Goal: Transaction & Acquisition: Obtain resource

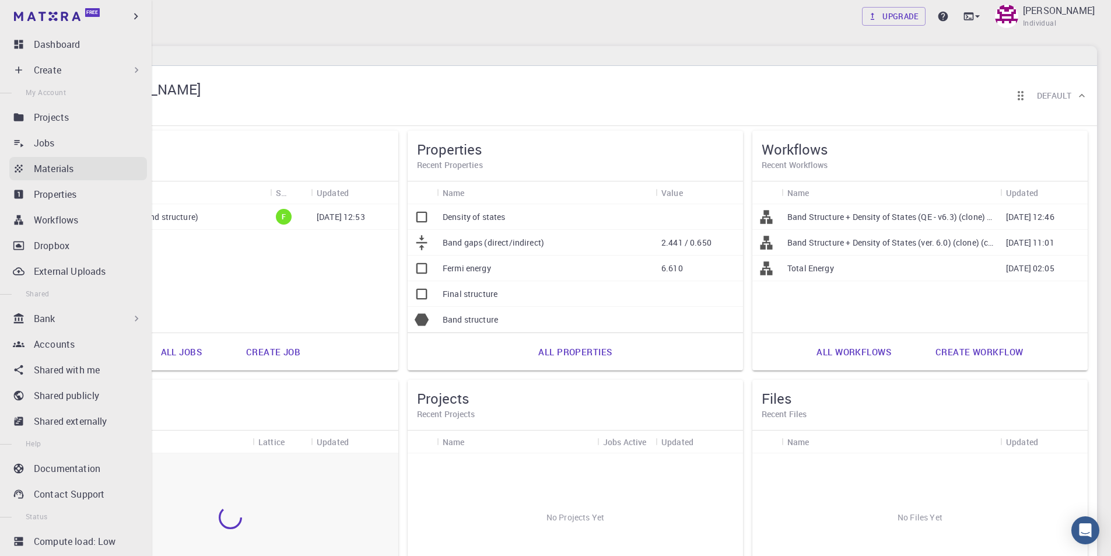
click at [19, 171] on icon at bounding box center [19, 168] width 8 height 8
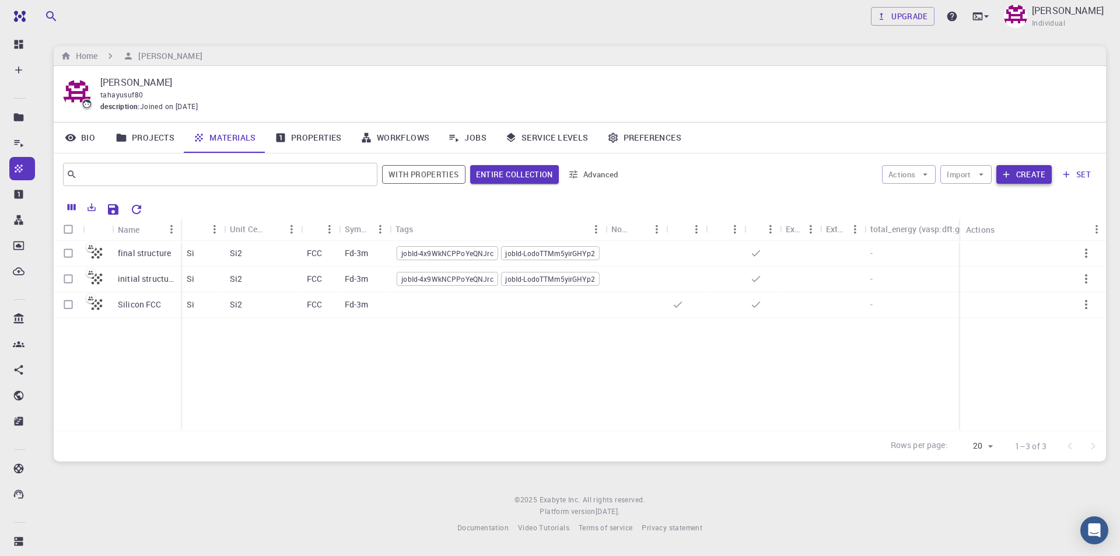
click at [1027, 176] on button "Create" at bounding box center [1023, 174] width 55 height 19
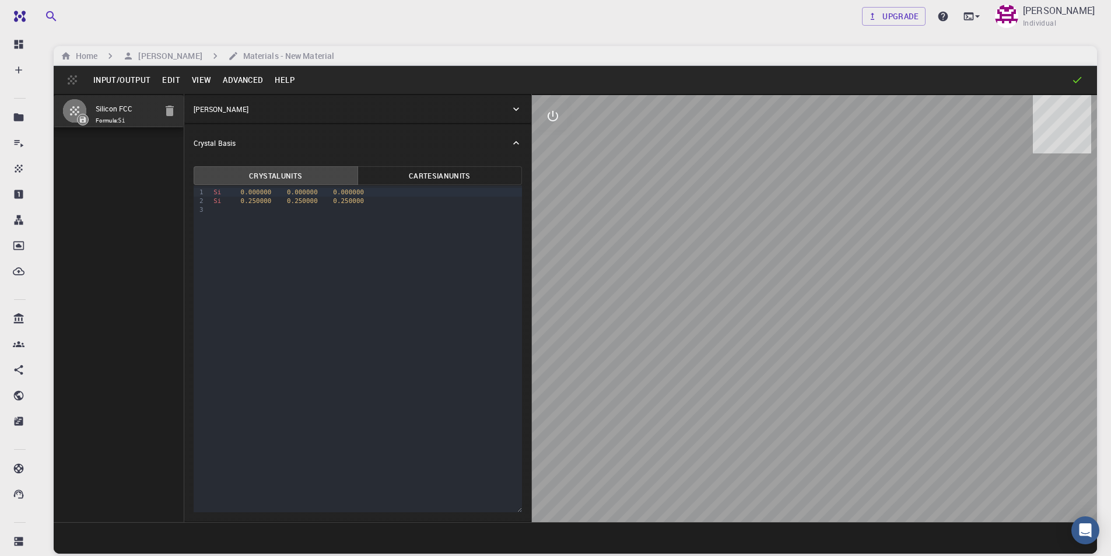
click at [173, 78] on button "Edit" at bounding box center [171, 80] width 30 height 19
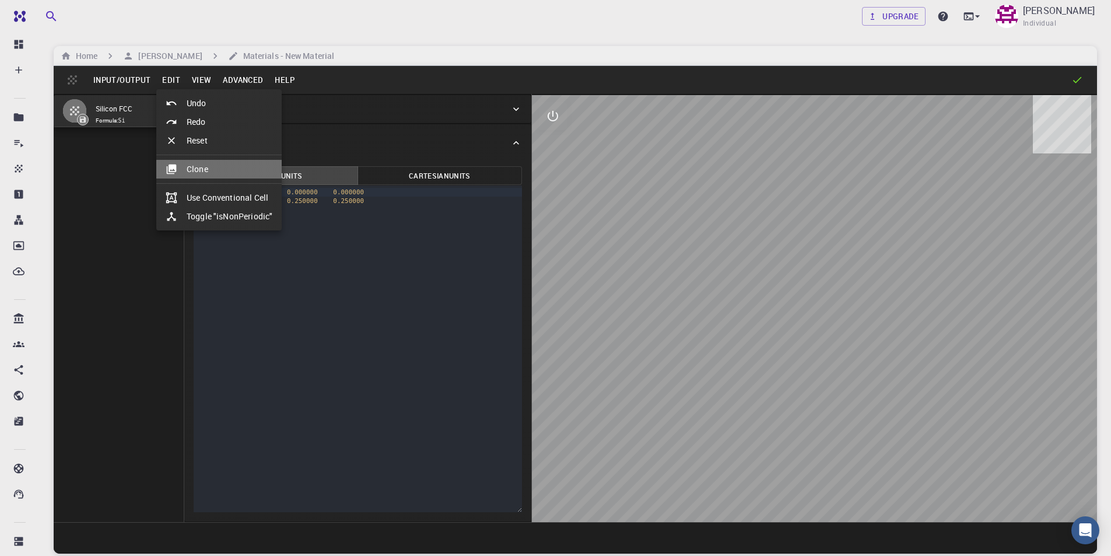
click at [203, 168] on li "Clone" at bounding box center [218, 169] width 125 height 19
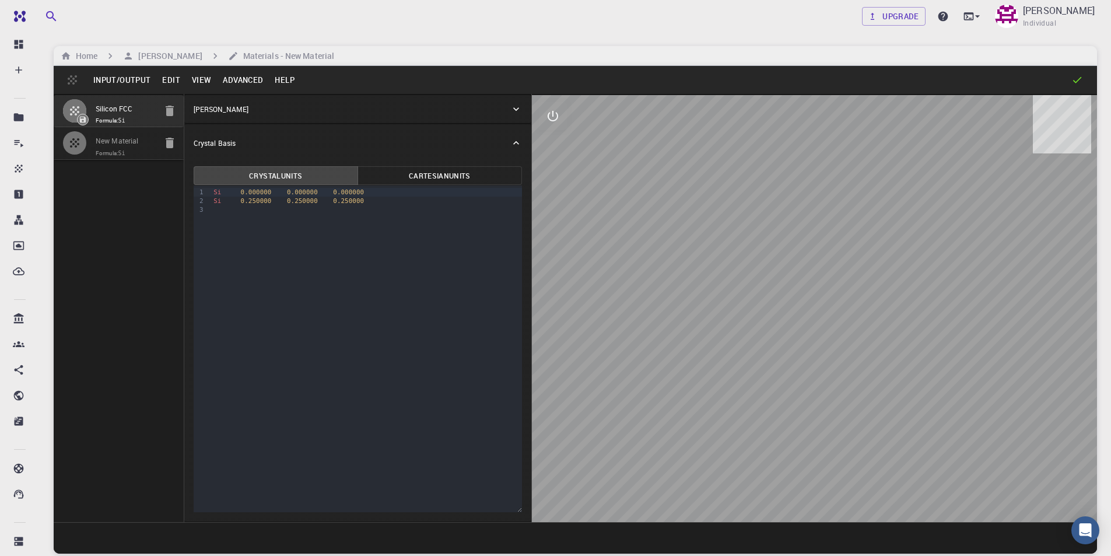
click at [247, 111] on div "Crystal Lattice" at bounding box center [352, 109] width 317 height 10
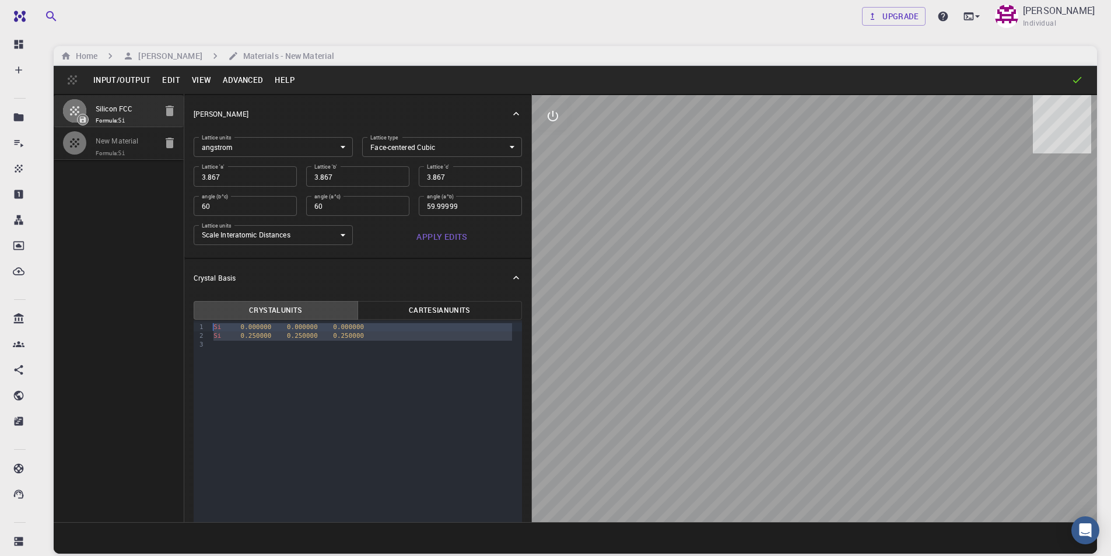
drag, startPoint x: 359, startPoint y: 341, endPoint x: 220, endPoint y: 322, distance: 139.5
click at [220, 322] on div "Si 0.000000 0.000000 0.000000 Si 0.250000 0.250000 0.250000" at bounding box center [366, 335] width 312 height 31
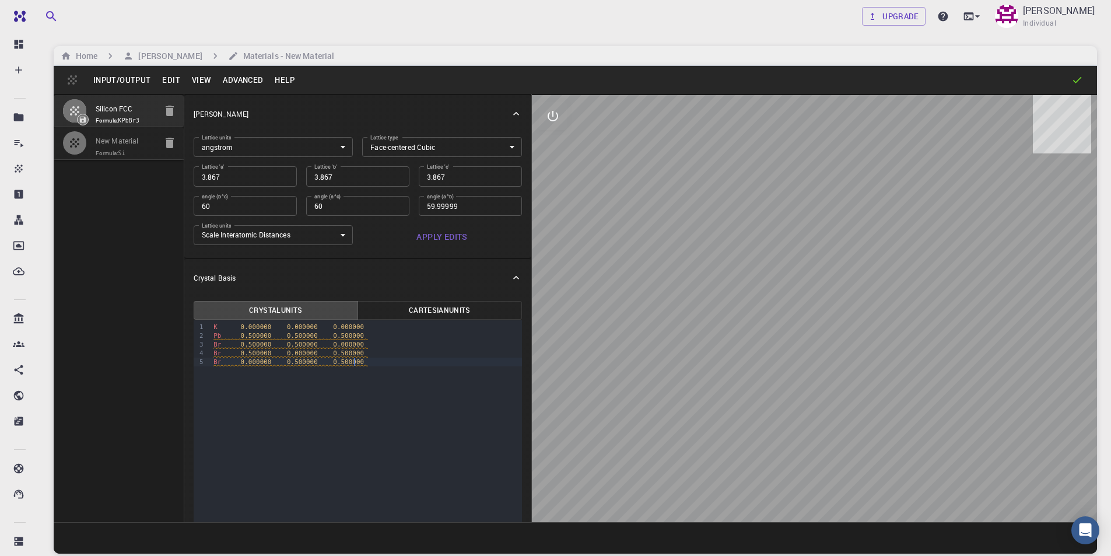
click at [407, 143] on body "Free Dashboard Create New Job New Material Create Material Upload File Import f…" at bounding box center [555, 322] width 1111 height 645
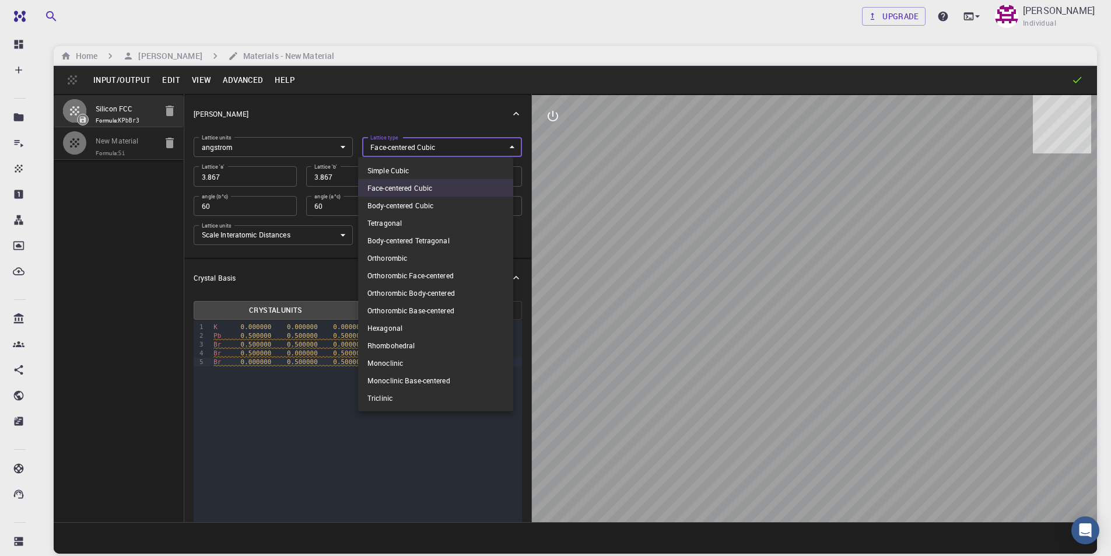
click at [403, 167] on li "Simple Cubic" at bounding box center [435, 170] width 155 height 17
type input "CUB"
type input "90"
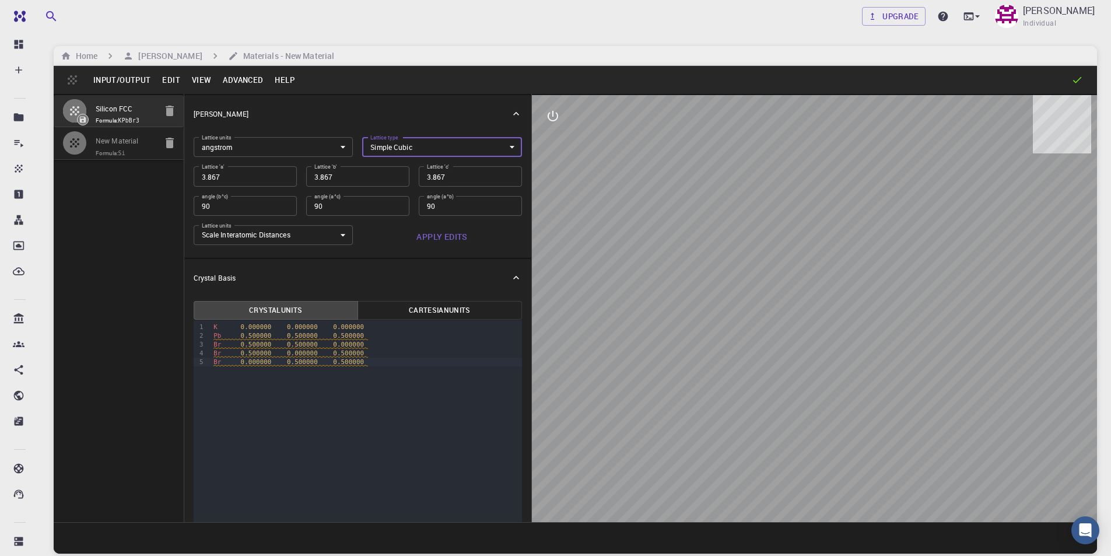
click at [260, 174] on input "3.867" at bounding box center [245, 176] width 103 height 20
type input "5"
type input "5.7"
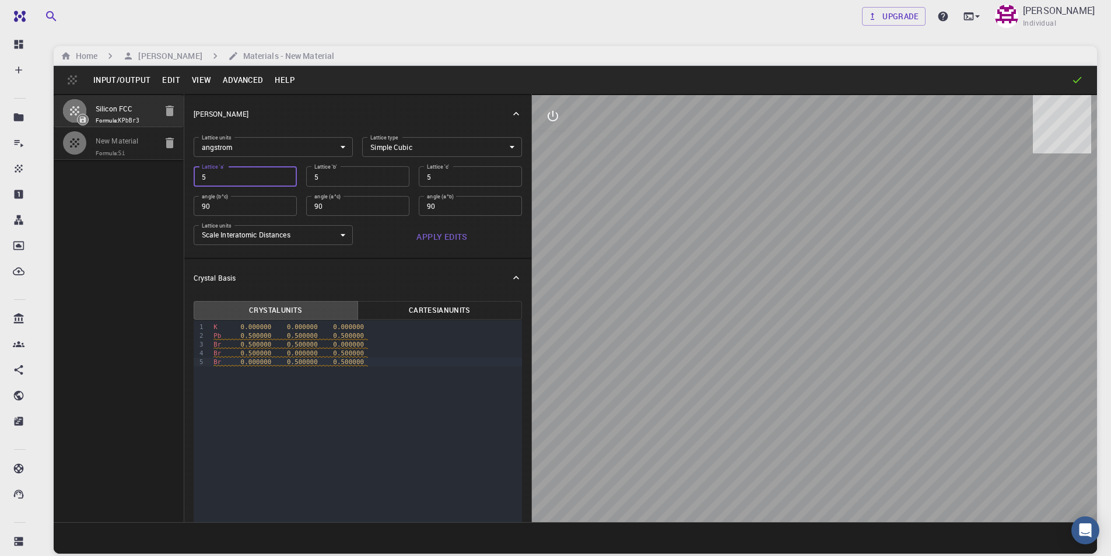
type input "5.7"
type input "5.75"
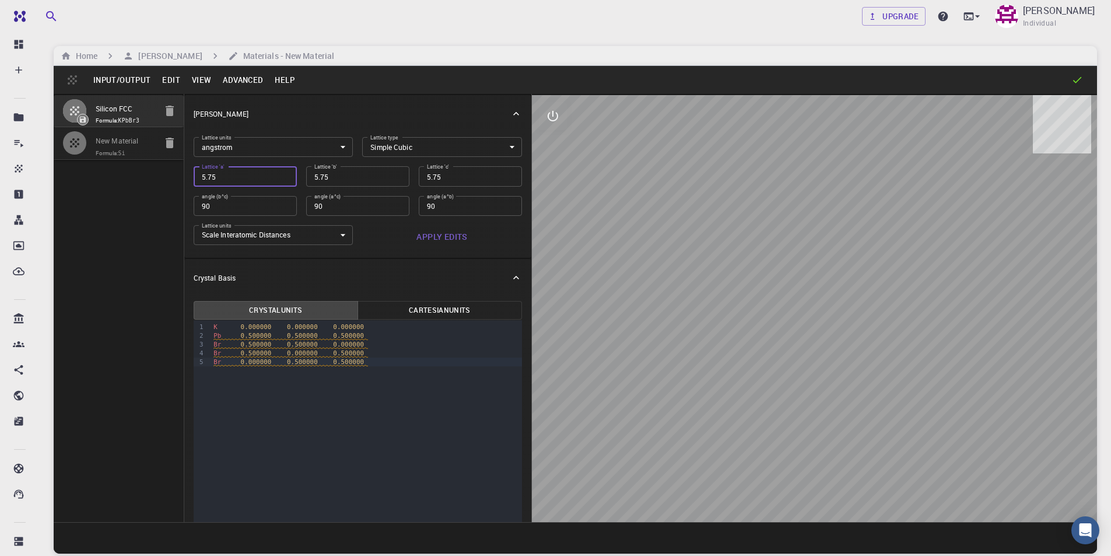
type input "5.753"
click at [430, 239] on button "Apply Edits" at bounding box center [442, 236] width 160 height 23
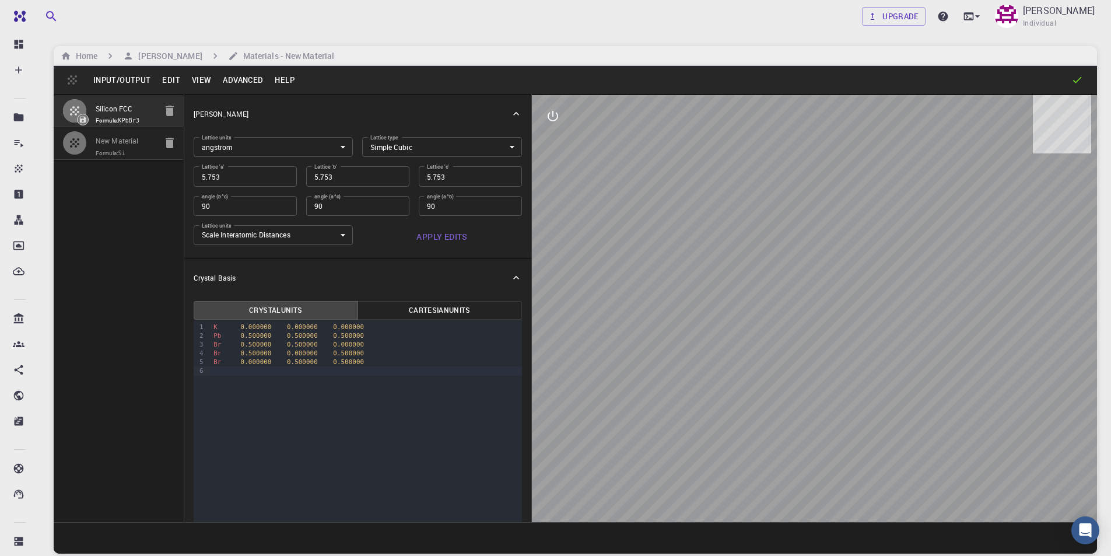
click at [142, 79] on button "Input/Output" at bounding box center [121, 80] width 69 height 19
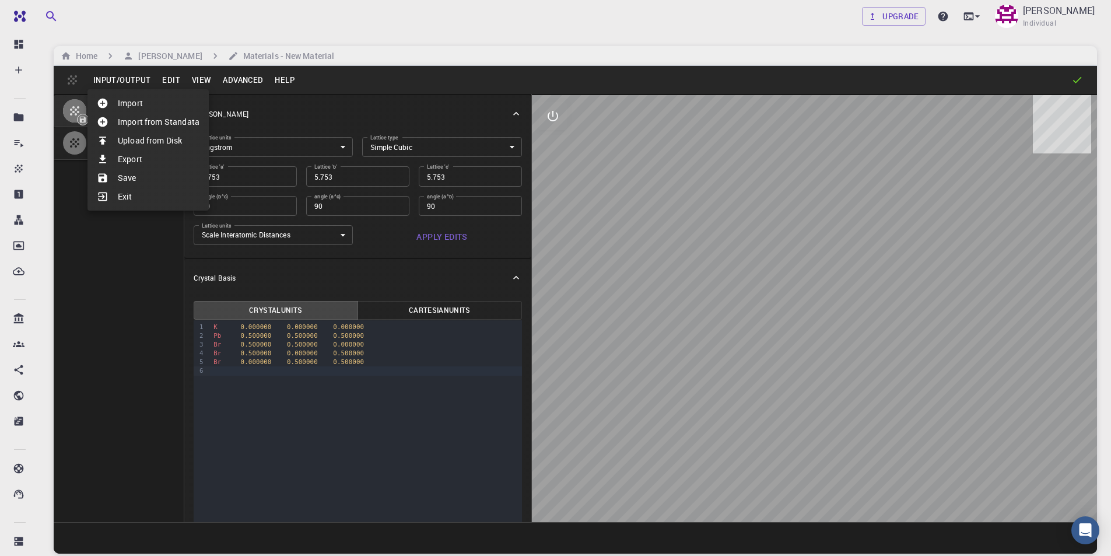
click at [133, 181] on li "Save" at bounding box center [147, 178] width 121 height 19
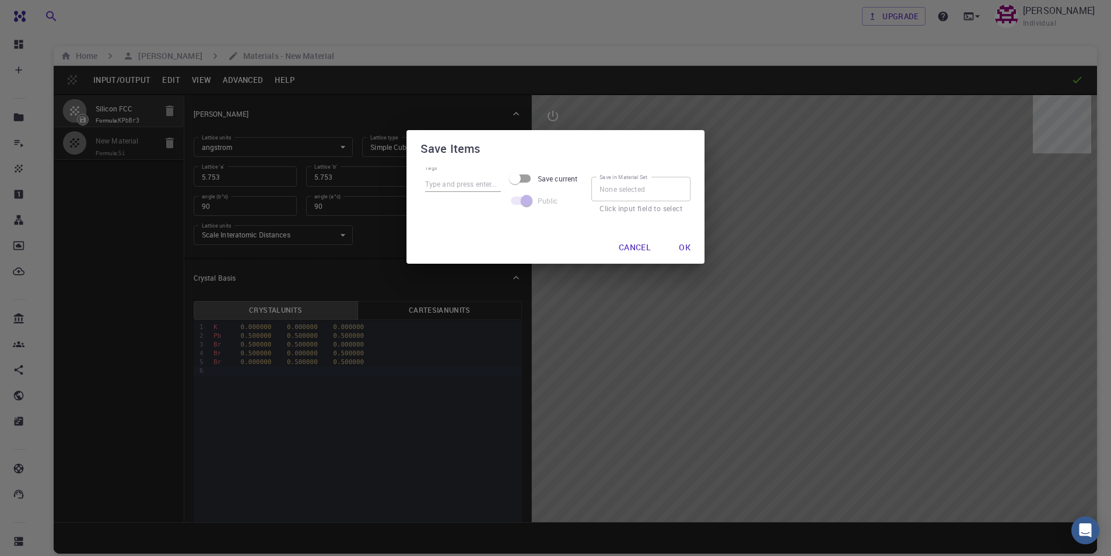
drag, startPoint x: 464, startPoint y: 181, endPoint x: 472, endPoint y: 188, distance: 10.3
click at [464, 181] on input "Tags" at bounding box center [463, 184] width 76 height 15
type input "K Pb Br3"
click at [527, 178] on input "Save current" at bounding box center [515, 178] width 66 height 22
checkbox input "true"
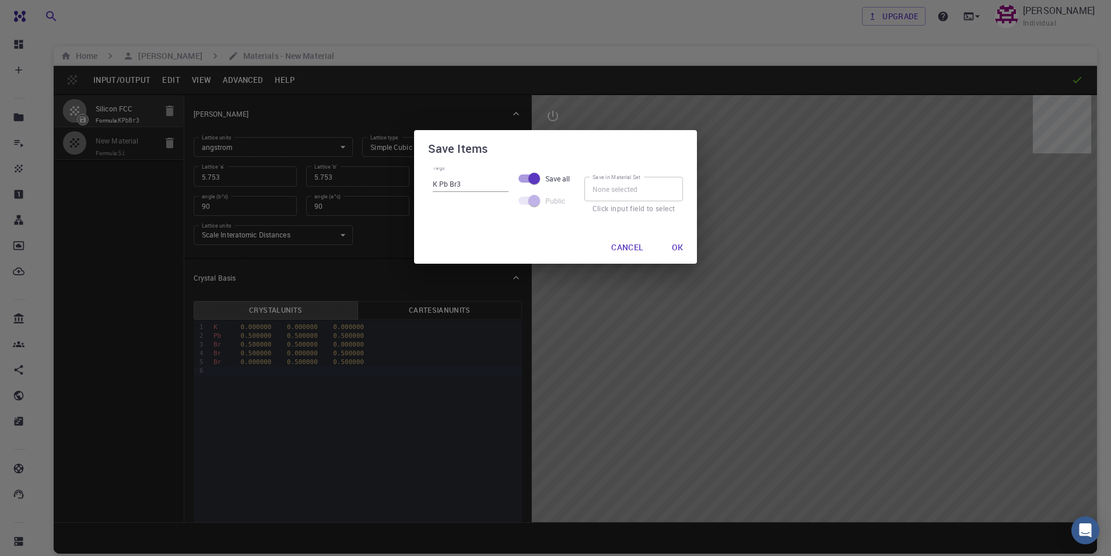
click at [520, 201] on span at bounding box center [529, 201] width 20 height 8
click at [640, 190] on input "Save in Material Set" at bounding box center [633, 189] width 99 height 24
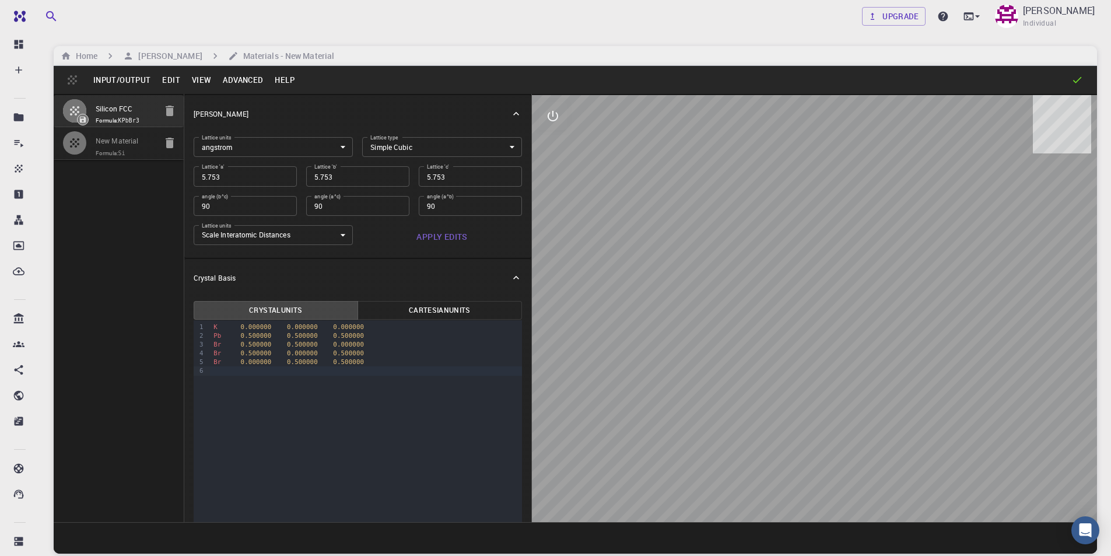
click at [128, 125] on span "Formula: KPbBr3" at bounding box center [126, 120] width 60 height 9
click at [131, 79] on button "Input/Output" at bounding box center [121, 80] width 69 height 19
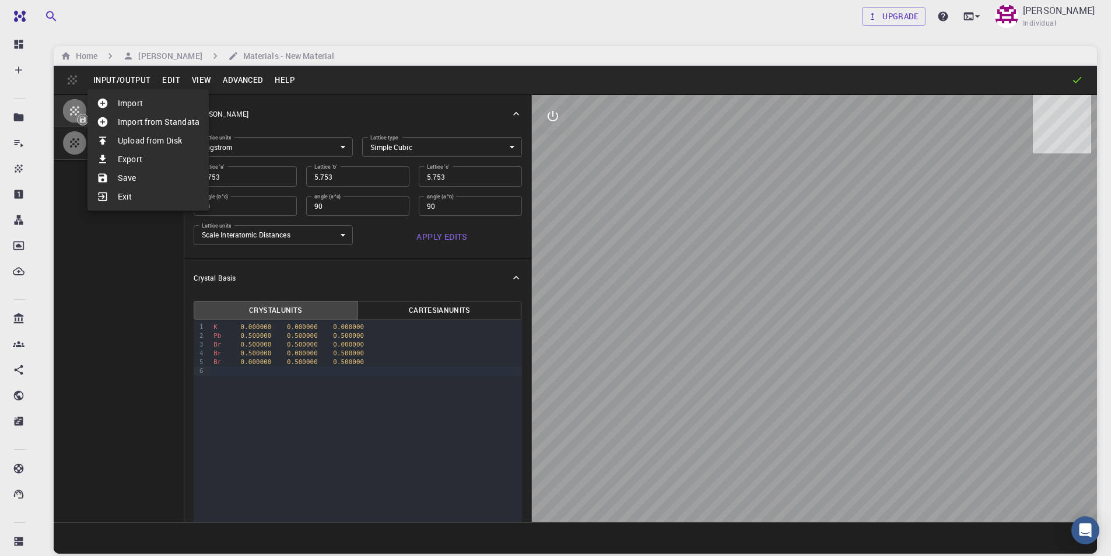
click at [138, 173] on li "Save" at bounding box center [147, 178] width 121 height 19
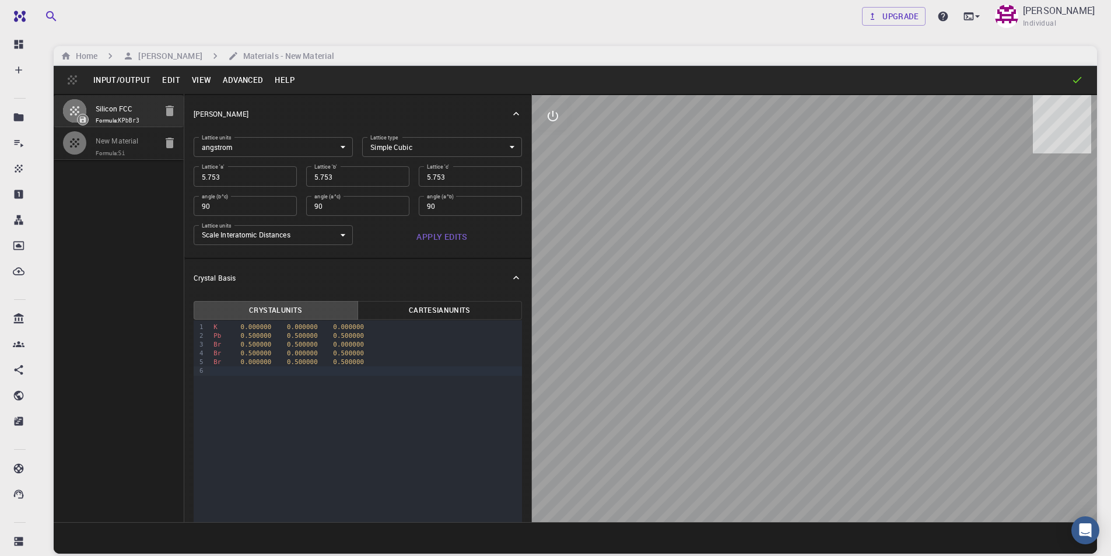
click at [129, 75] on button "Input/Output" at bounding box center [121, 80] width 69 height 19
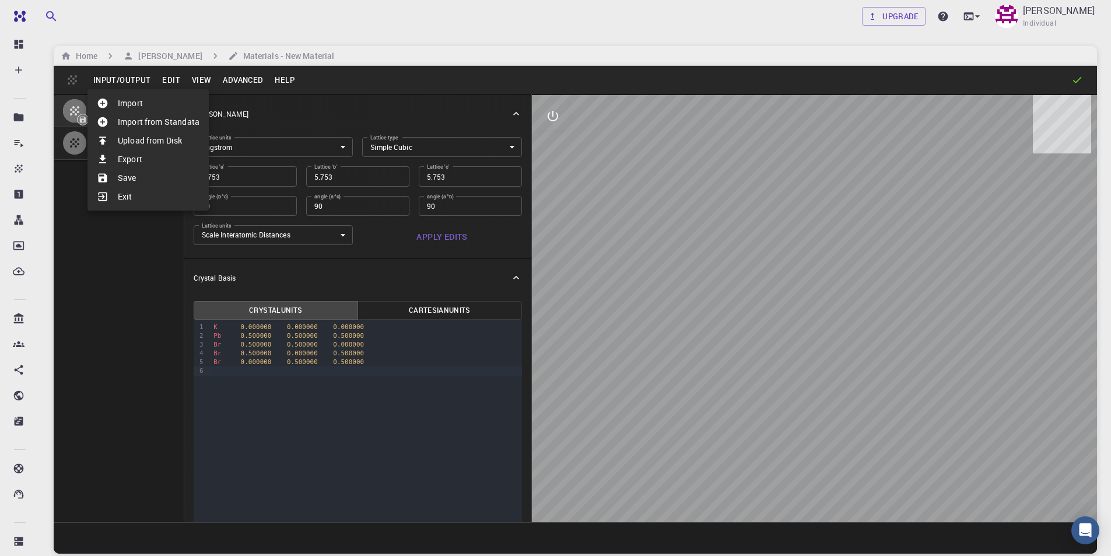
click at [127, 269] on div at bounding box center [555, 278] width 1111 height 556
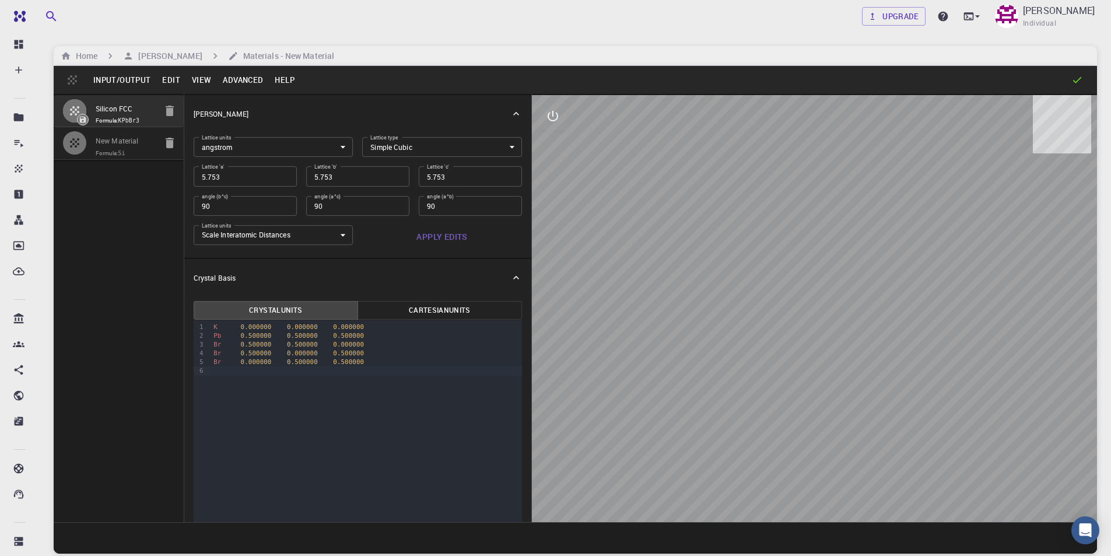
click at [1072, 76] on icon at bounding box center [1078, 80] width 12 height 12
click at [170, 55] on h6 "[PERSON_NAME]" at bounding box center [168, 56] width 68 height 13
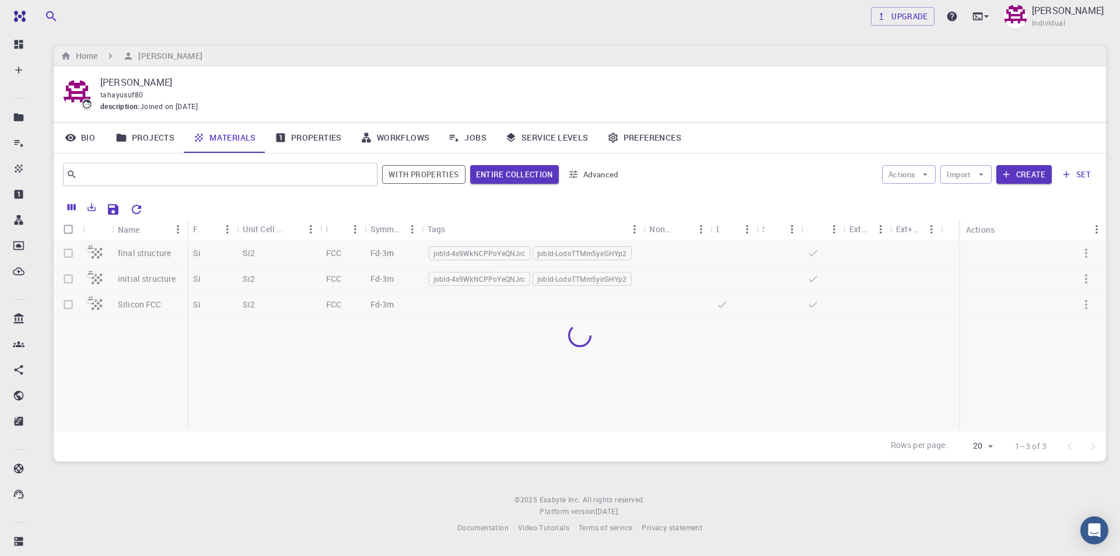
click at [479, 138] on link "Jobs" at bounding box center [467, 137] width 57 height 30
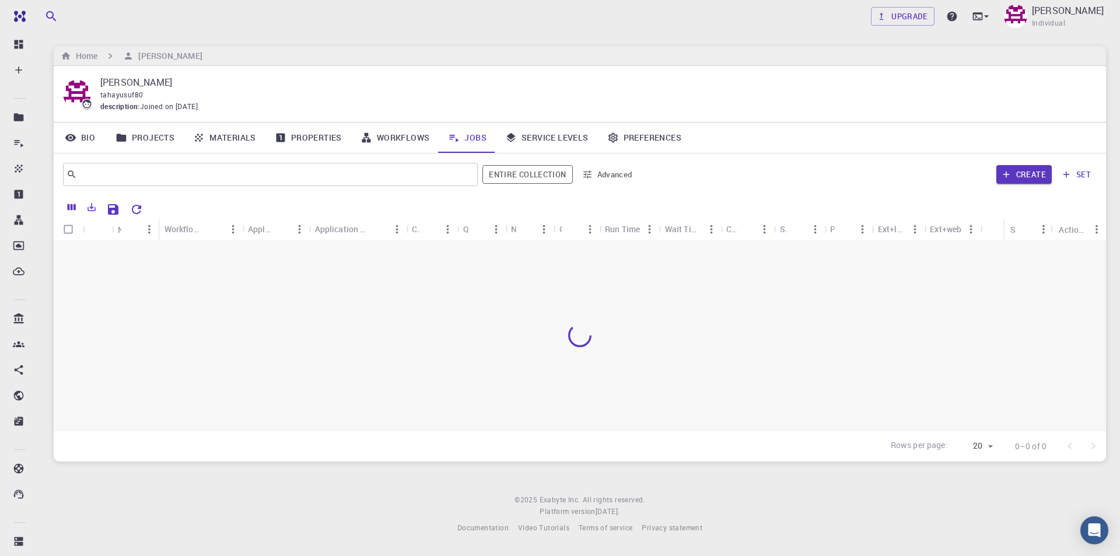
click at [228, 141] on link "Materials" at bounding box center [225, 137] width 82 height 30
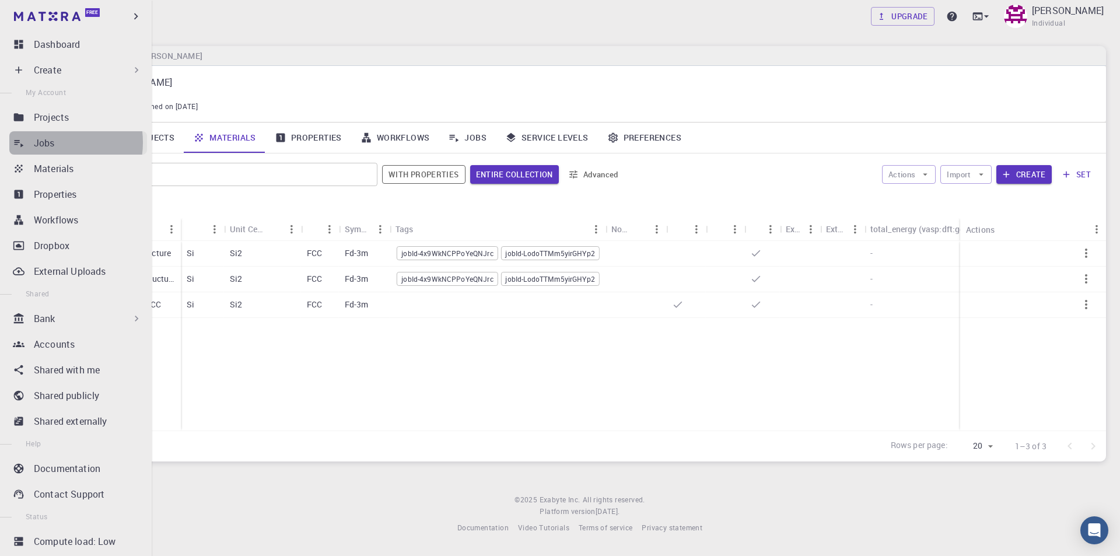
click at [50, 142] on p "Jobs" at bounding box center [44, 143] width 21 height 14
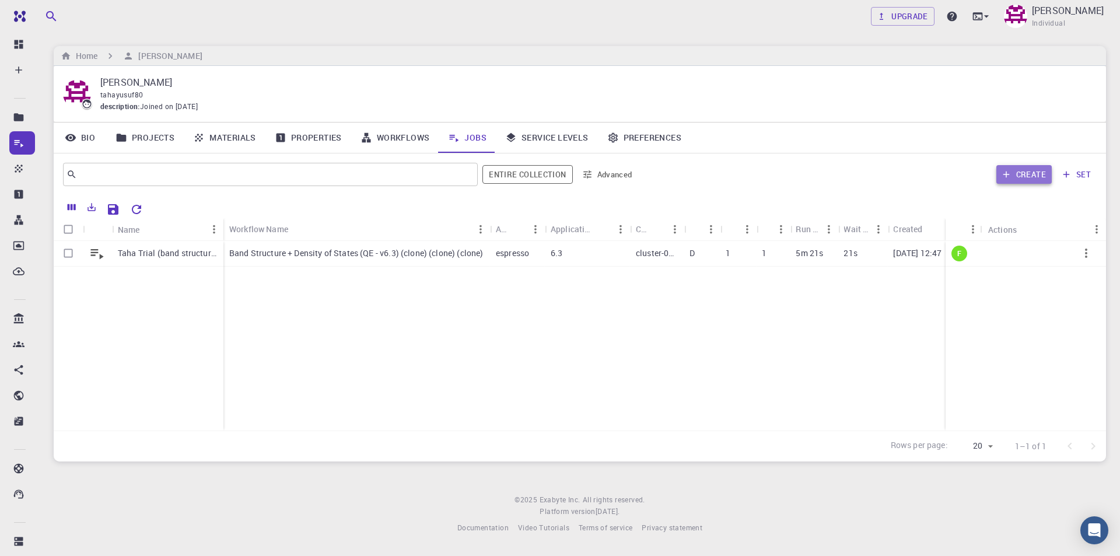
click at [1018, 173] on button "Create" at bounding box center [1023, 174] width 55 height 19
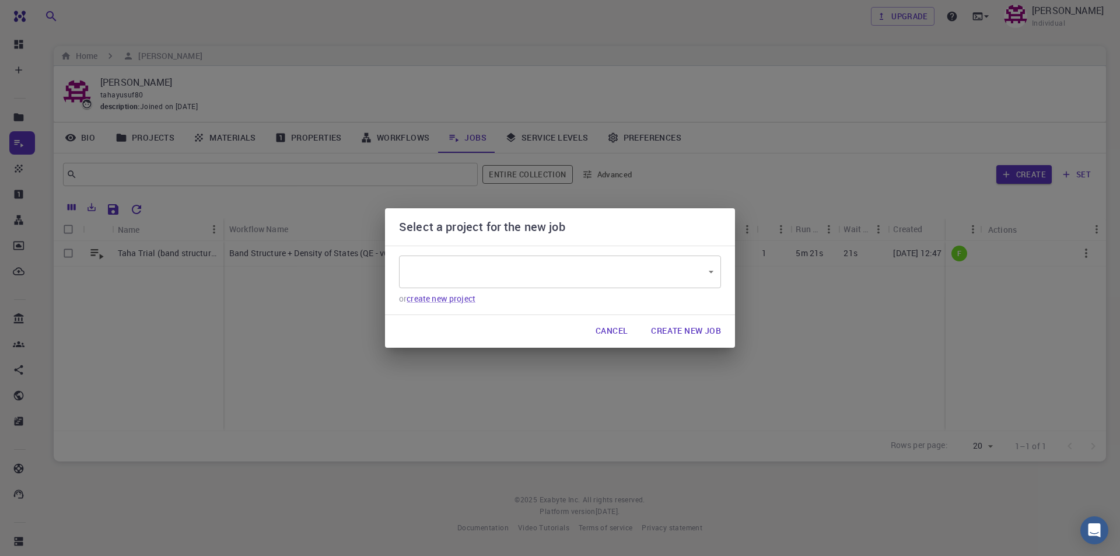
click at [551, 269] on body "Free Dashboard Create New Job New Material Create Material Upload File Import f…" at bounding box center [560, 278] width 1120 height 556
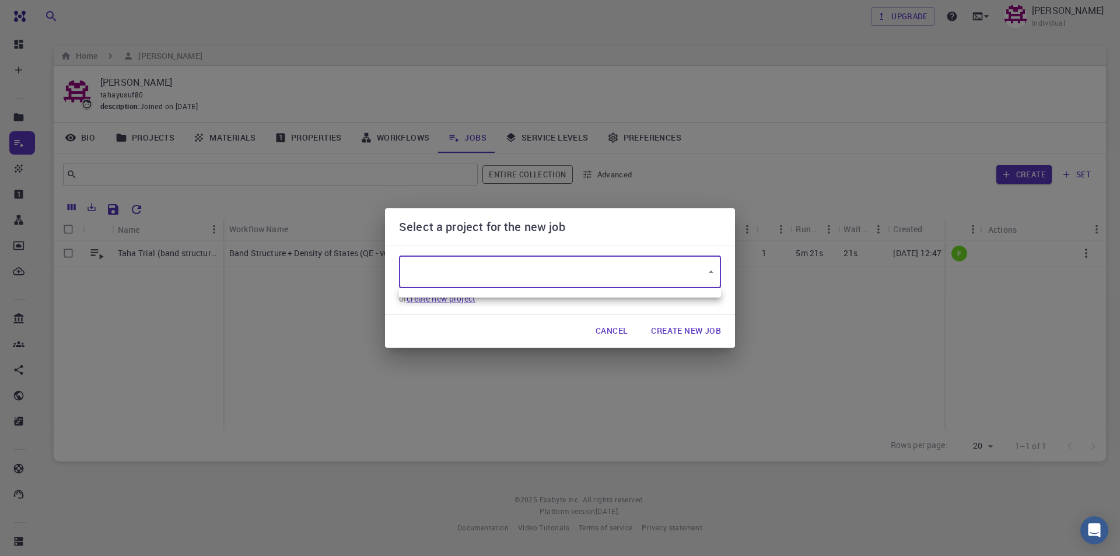
click at [513, 325] on div at bounding box center [560, 278] width 1120 height 556
click at [457, 301] on link "create new project" at bounding box center [441, 298] width 69 height 11
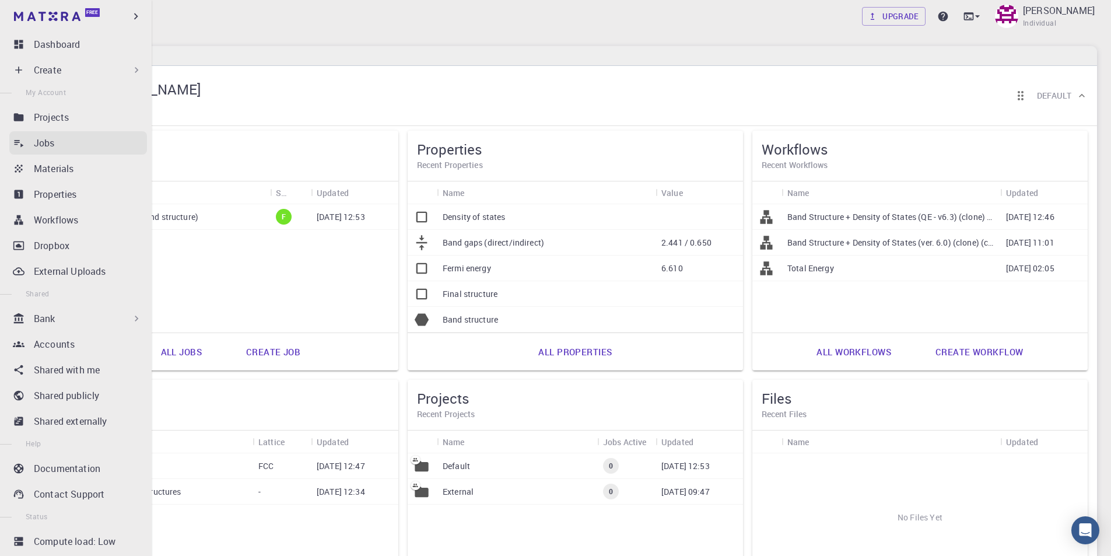
click at [44, 146] on p "Jobs" at bounding box center [44, 143] width 21 height 14
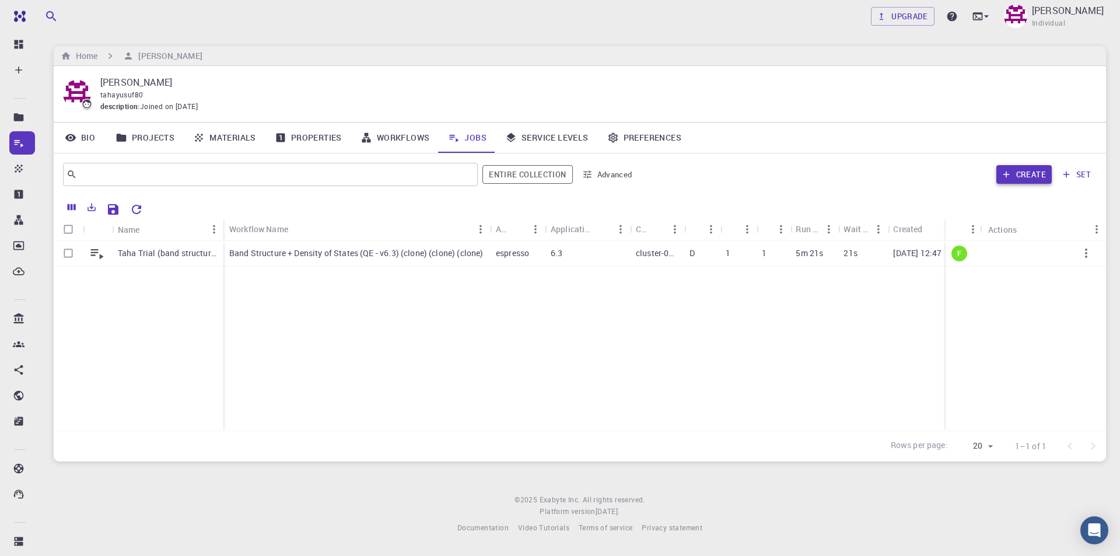
click at [1042, 174] on button "Create" at bounding box center [1023, 174] width 55 height 19
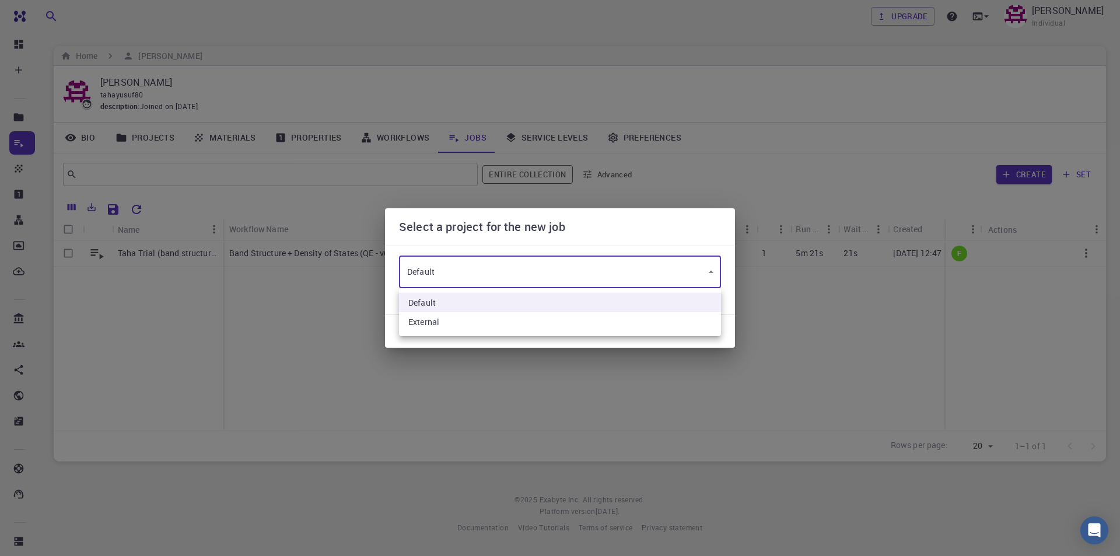
click at [658, 278] on body "Free Dashboard Create New Job New Material Create Material Upload File Import f…" at bounding box center [560, 278] width 1120 height 556
click at [837, 275] on div at bounding box center [560, 278] width 1120 height 556
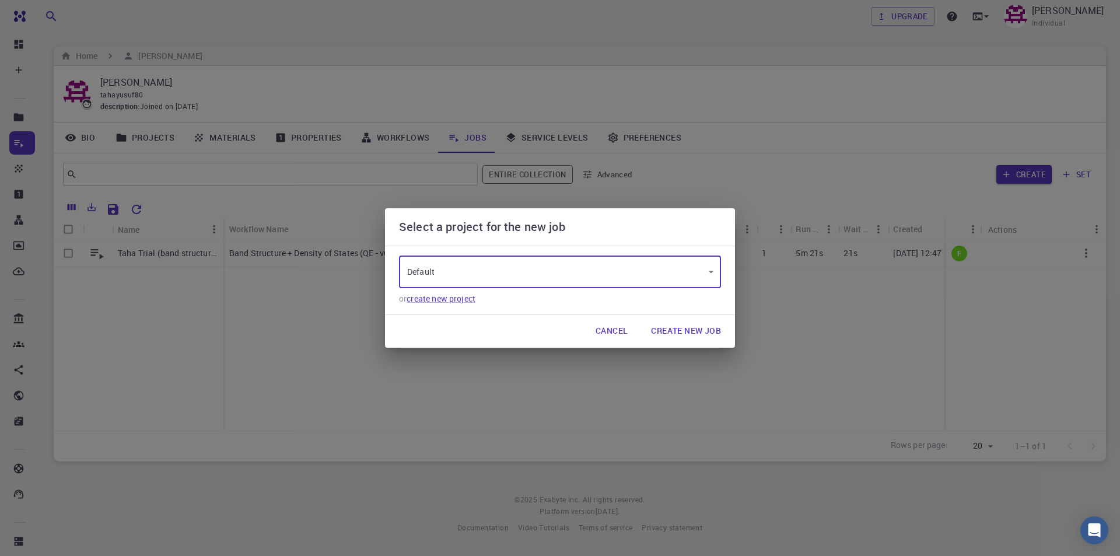
click at [690, 330] on button "Create New Job" at bounding box center [686, 331] width 89 height 23
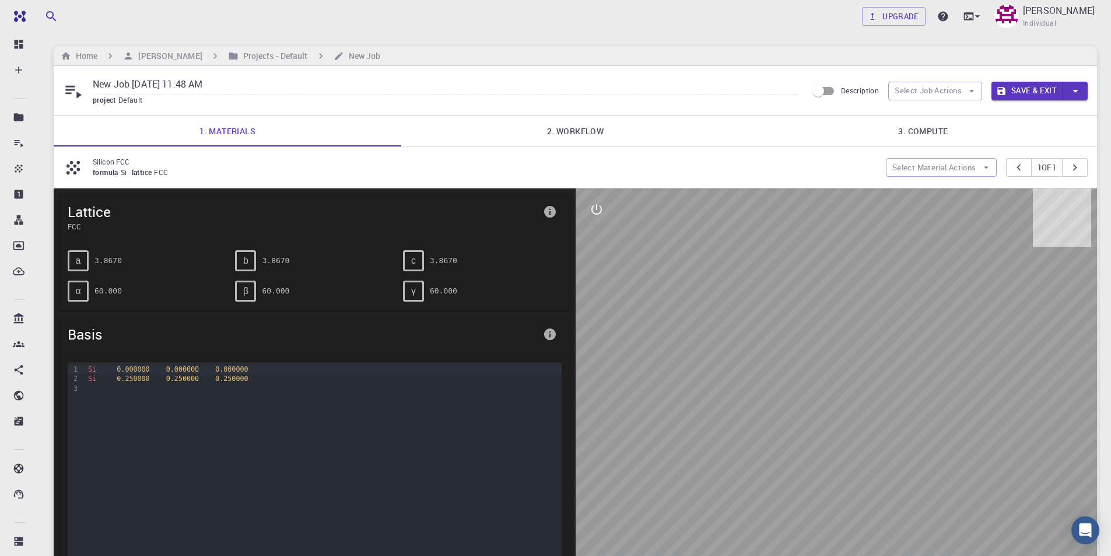
click at [170, 174] on span "FCC" at bounding box center [163, 171] width 19 height 9
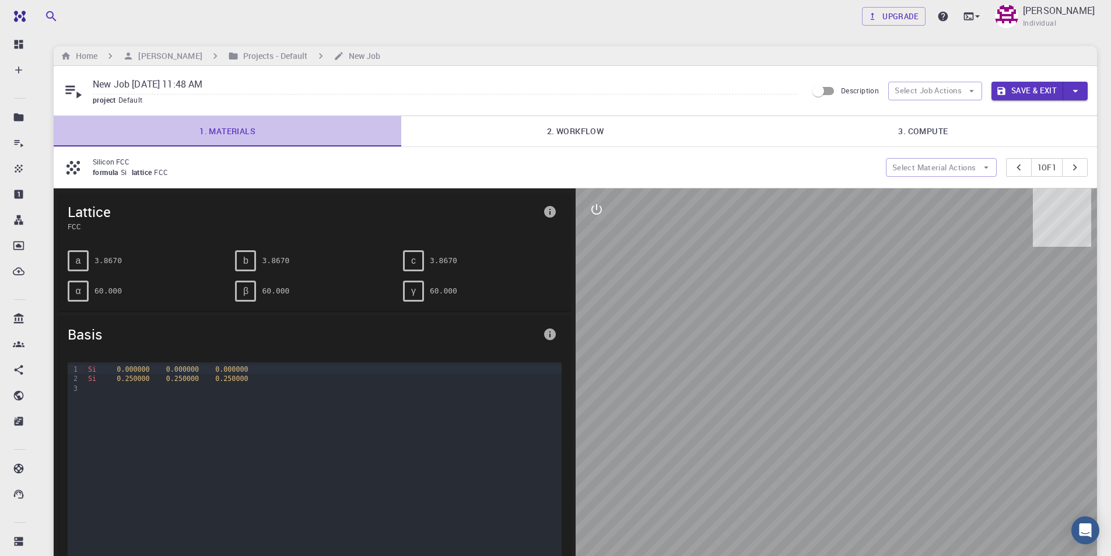
click at [253, 133] on link "1. Materials" at bounding box center [228, 131] width 348 height 30
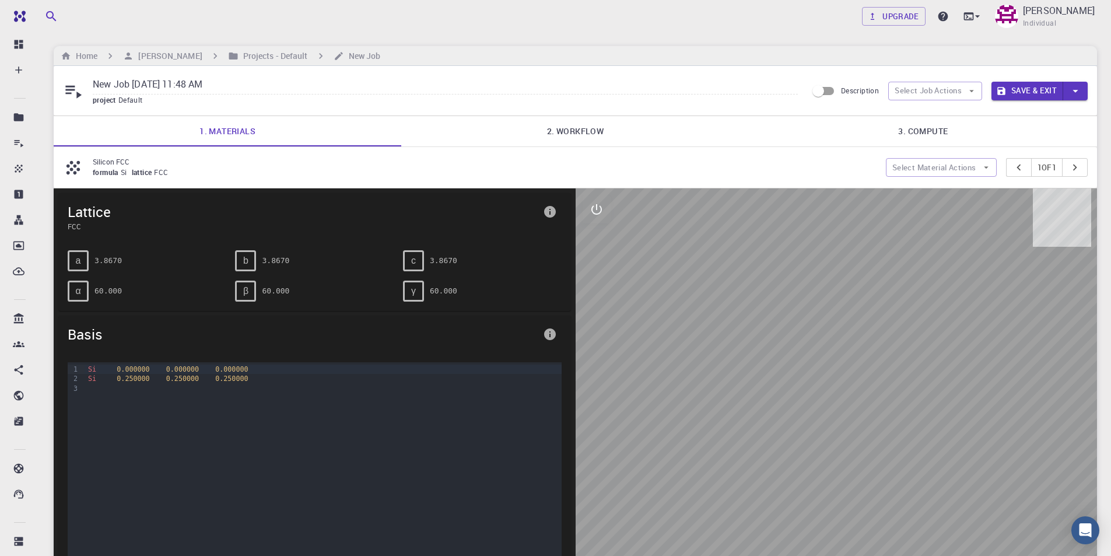
click at [178, 173] on div "formula Si lattice FCC" at bounding box center [485, 173] width 784 height 12
click at [132, 174] on span "lattice" at bounding box center [143, 171] width 23 height 9
click at [119, 257] on pre "3.8670" at bounding box center [107, 260] width 27 height 20
click at [101, 320] on div "Basis" at bounding box center [314, 334] width 513 height 37
click at [558, 210] on button "info" at bounding box center [549, 211] width 23 height 23
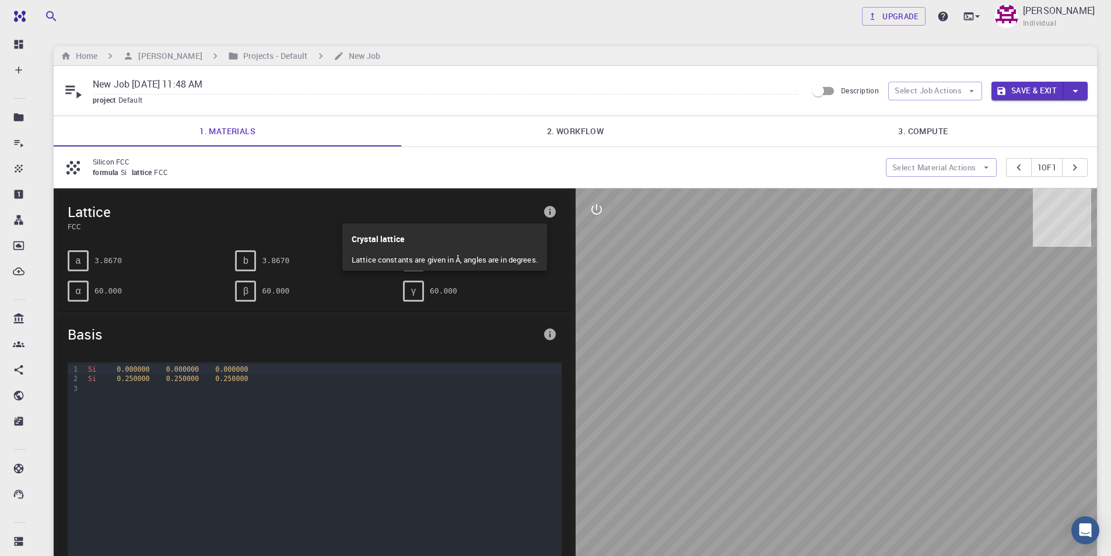
click at [546, 335] on div at bounding box center [555, 278] width 1111 height 556
click at [554, 334] on icon "info" at bounding box center [550, 334] width 12 height 12
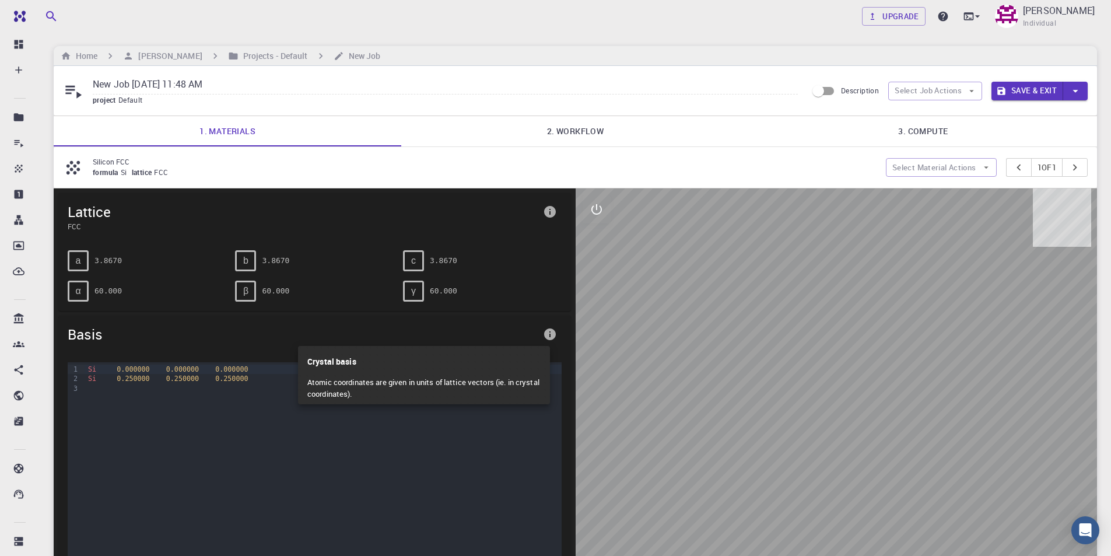
click at [820, 127] on div at bounding box center [555, 278] width 1111 height 556
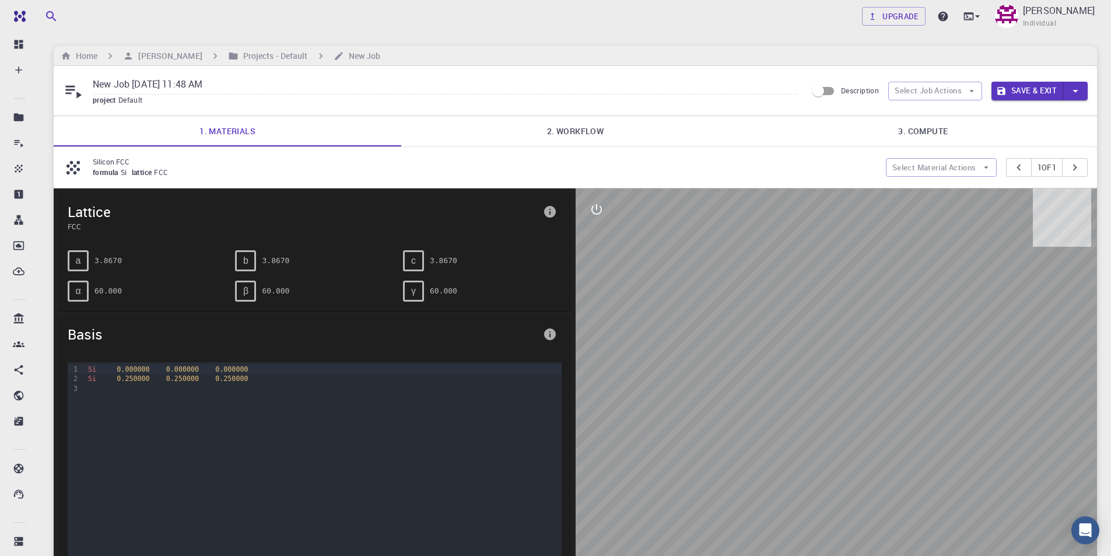
click at [142, 99] on span "Default" at bounding box center [132, 99] width 29 height 9
click at [926, 92] on button "Select Job Actions" at bounding box center [935, 91] width 94 height 19
click at [936, 135] on span "Select materials" at bounding box center [945, 133] width 55 height 12
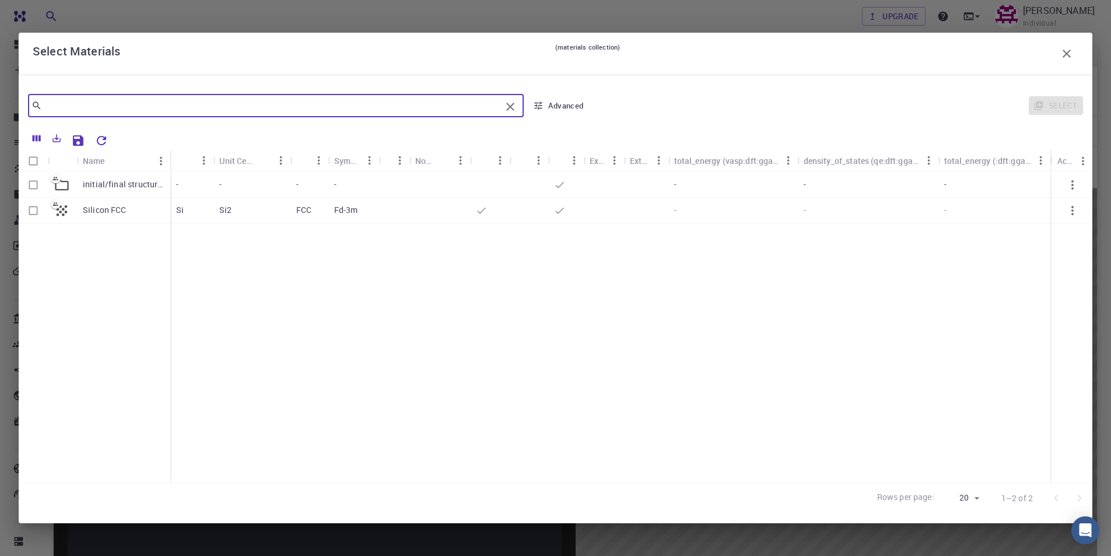
click at [113, 104] on input "text" at bounding box center [271, 105] width 459 height 16
type input "k"
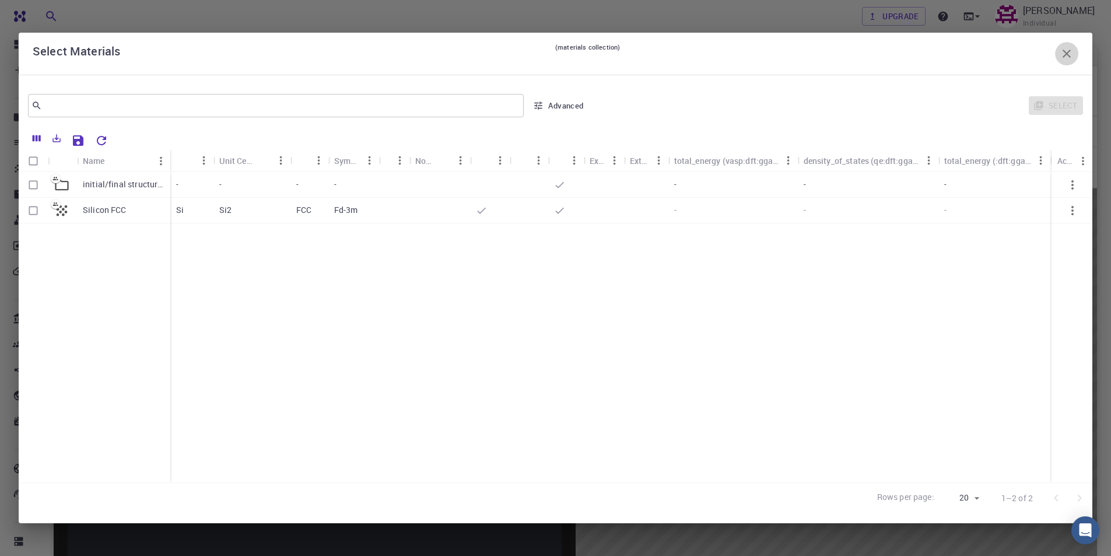
click at [1072, 51] on icon "button" at bounding box center [1067, 54] width 14 height 14
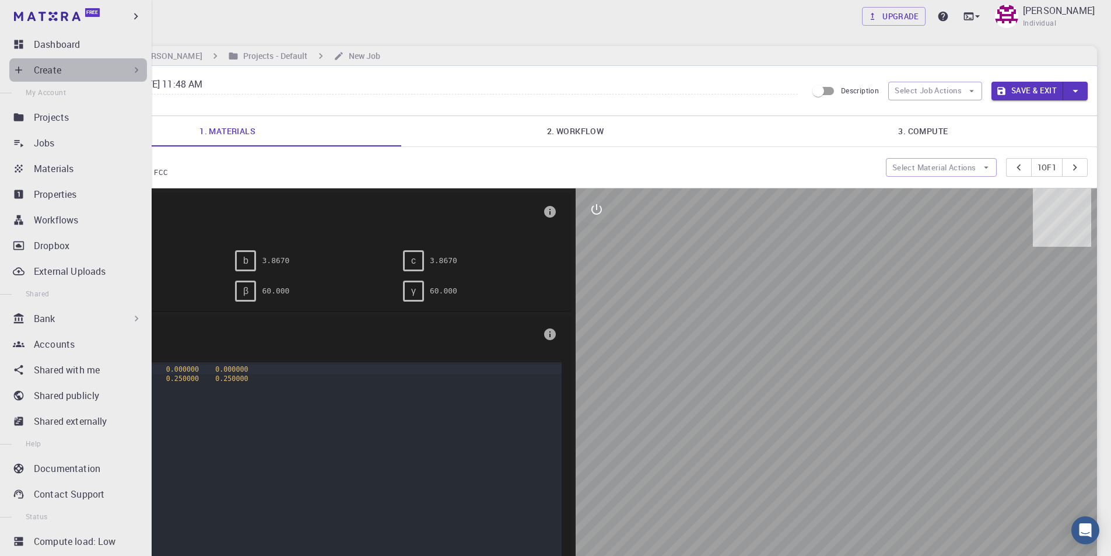
click at [101, 71] on div "Create" at bounding box center [88, 70] width 108 height 14
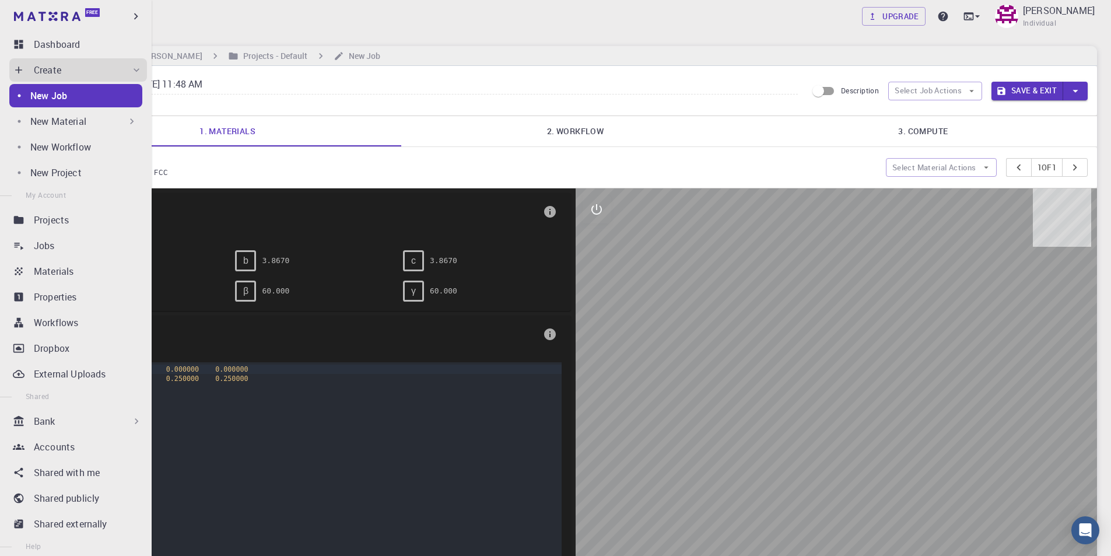
click at [80, 120] on p "New Material" at bounding box center [58, 121] width 56 height 14
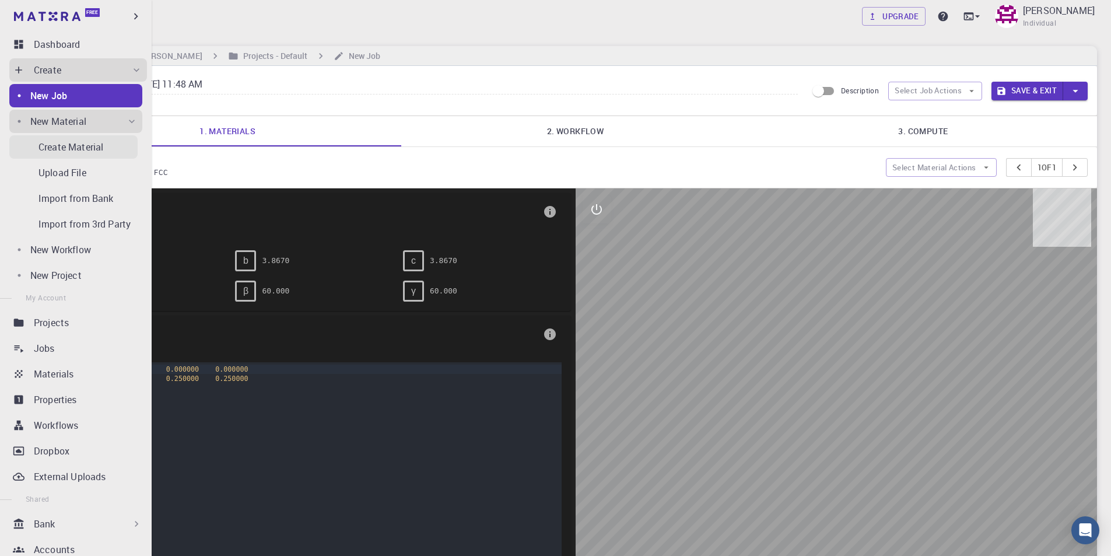
click at [80, 150] on p "Create Material" at bounding box center [70, 147] width 65 height 14
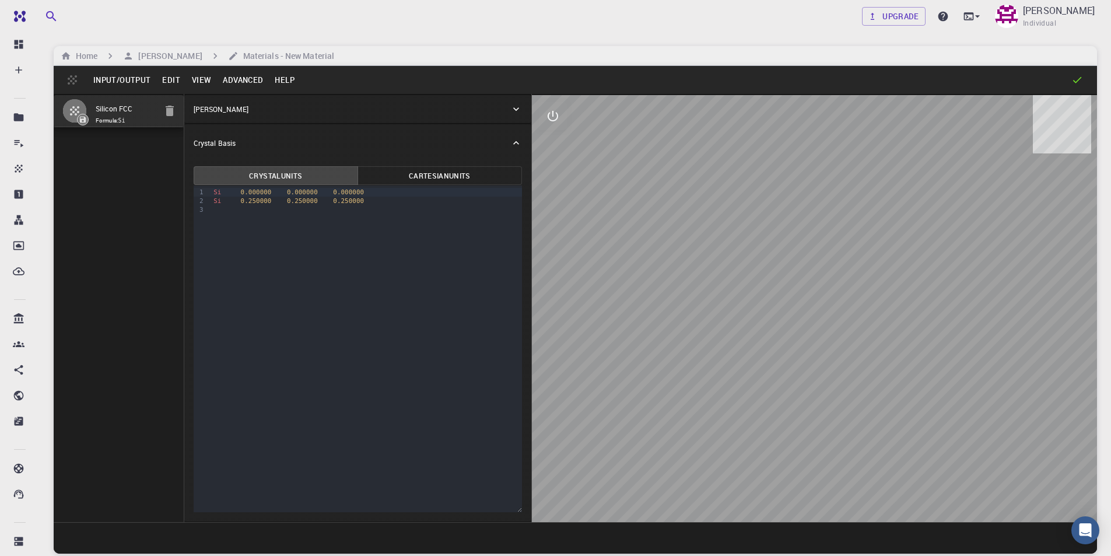
click at [171, 78] on button "Edit" at bounding box center [171, 80] width 30 height 19
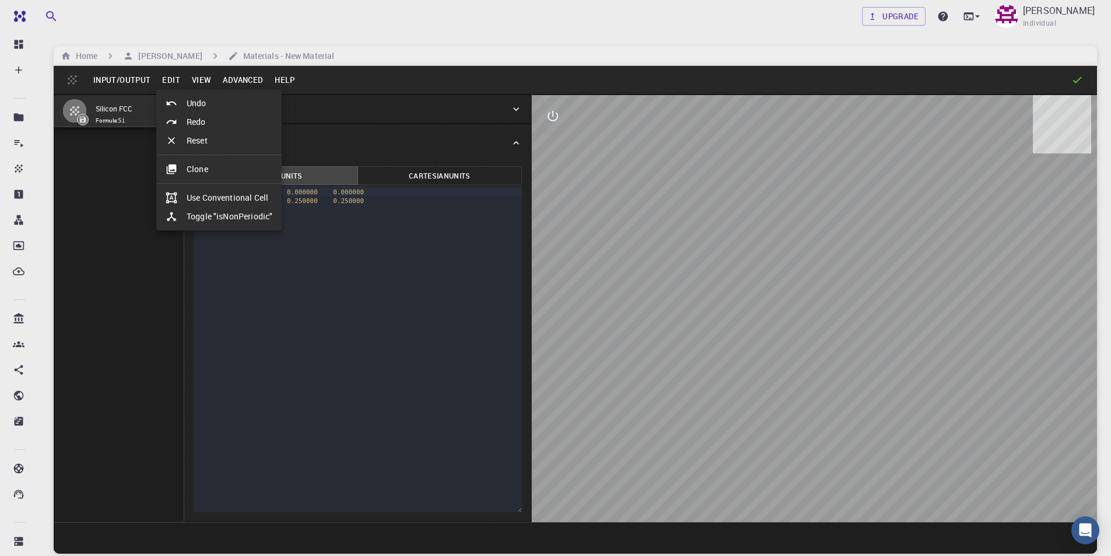
click at [208, 166] on li "Clone" at bounding box center [218, 169] width 125 height 19
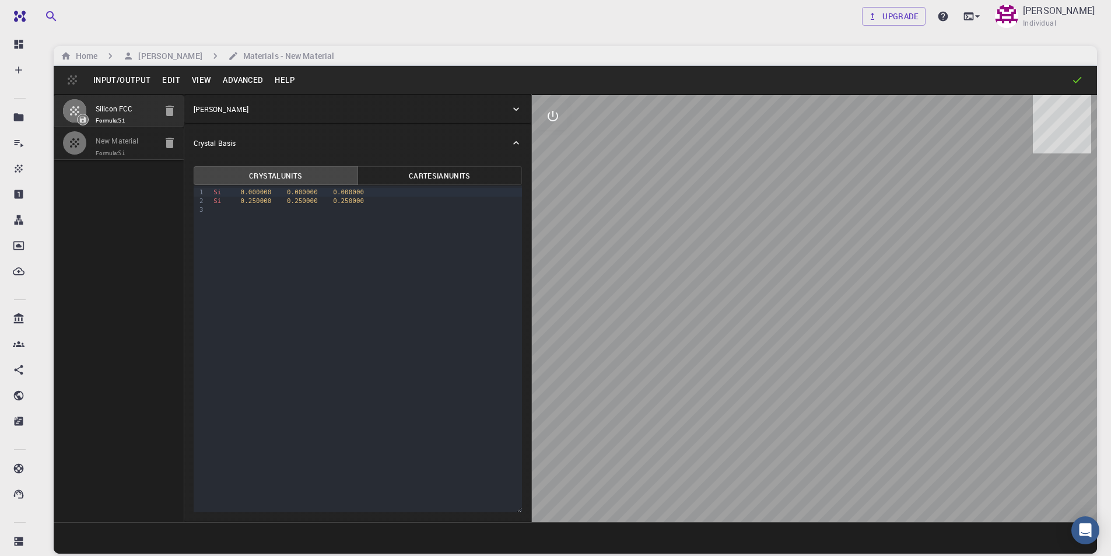
click at [168, 111] on icon "button" at bounding box center [170, 111] width 8 height 10
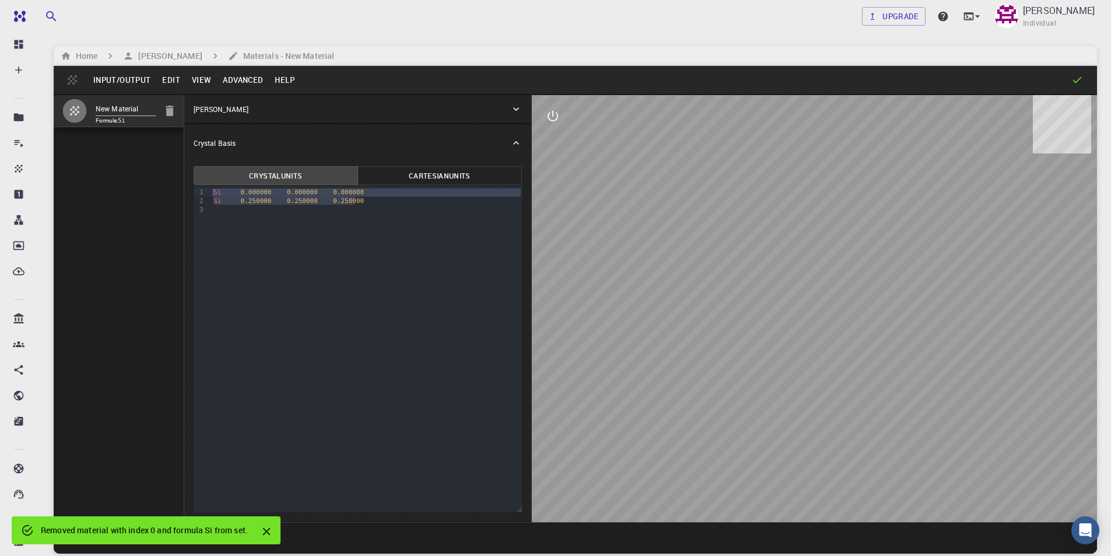
drag, startPoint x: 367, startPoint y: 202, endPoint x: 213, endPoint y: 193, distance: 153.7
click at [213, 193] on div "Si 0.000000 0.000000 0.000000 Si 0.250000 0.250000 0.250000" at bounding box center [366, 200] width 312 height 31
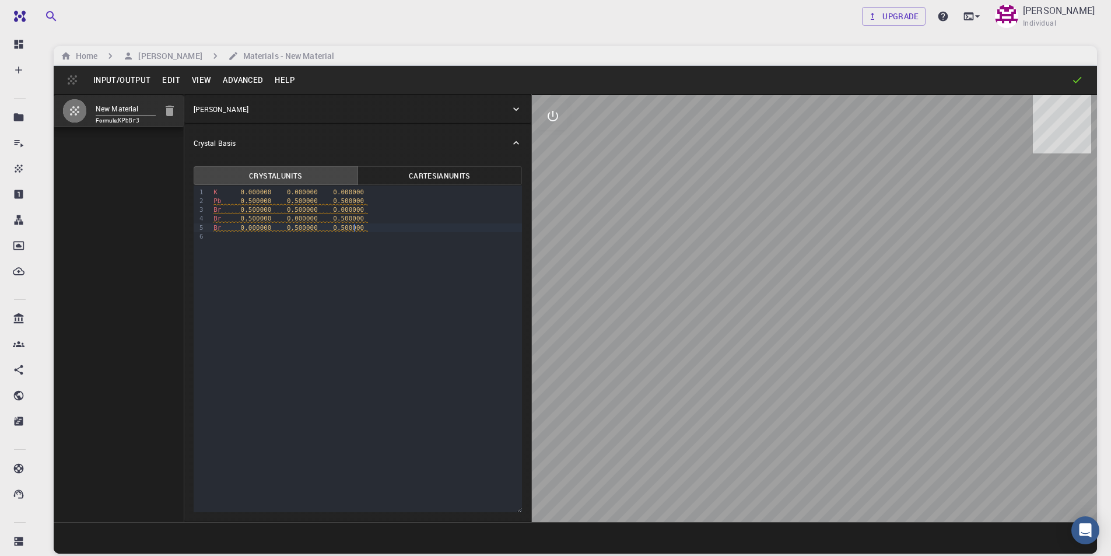
click at [262, 110] on div "Crystal Lattice" at bounding box center [352, 109] width 317 height 10
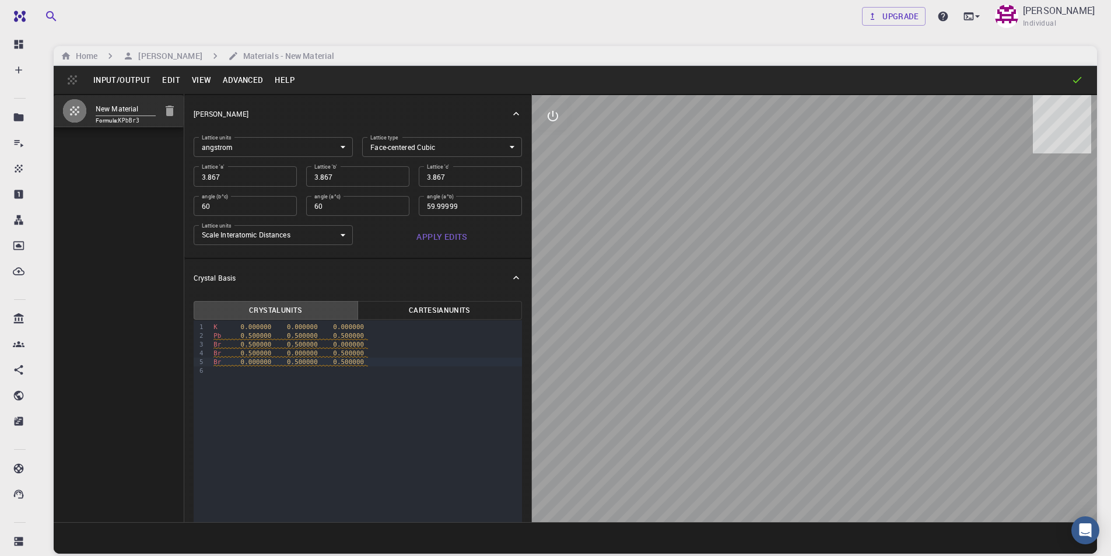
click at [394, 142] on body "Free Dashboard Create New Job New Material Create Material Upload File Import f…" at bounding box center [555, 322] width 1111 height 645
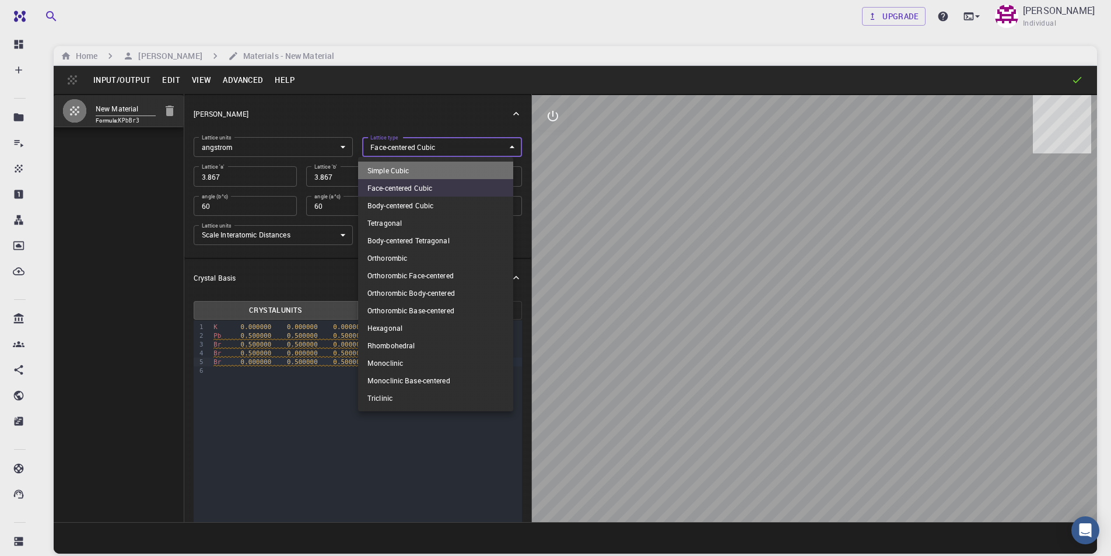
click at [394, 166] on li "Simple Cubic" at bounding box center [435, 170] width 155 height 17
type input "CUB"
type input "90"
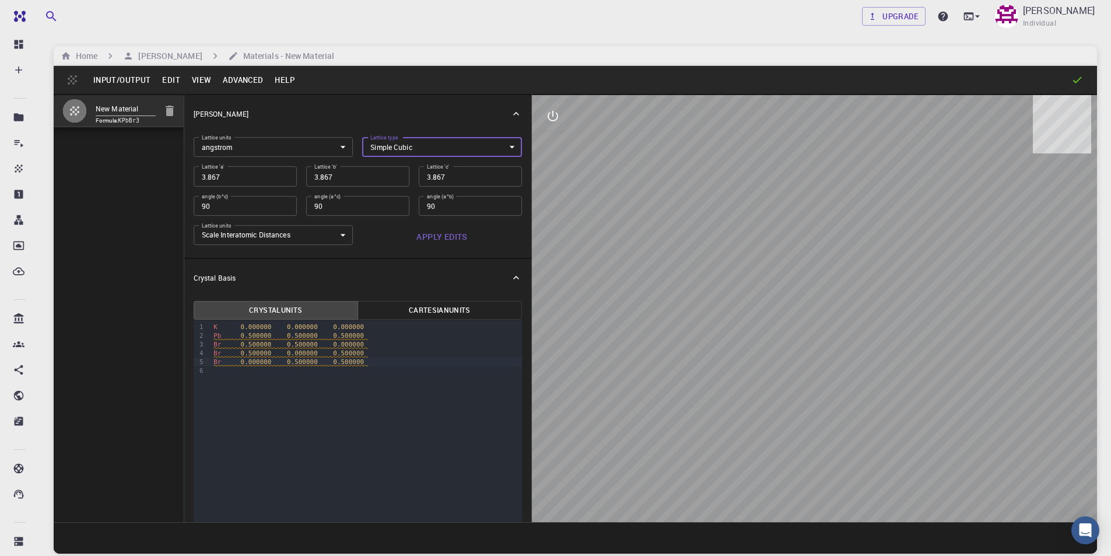
click at [244, 177] on input "3.867" at bounding box center [245, 176] width 103 height 20
type input "5"
type input "5.7"
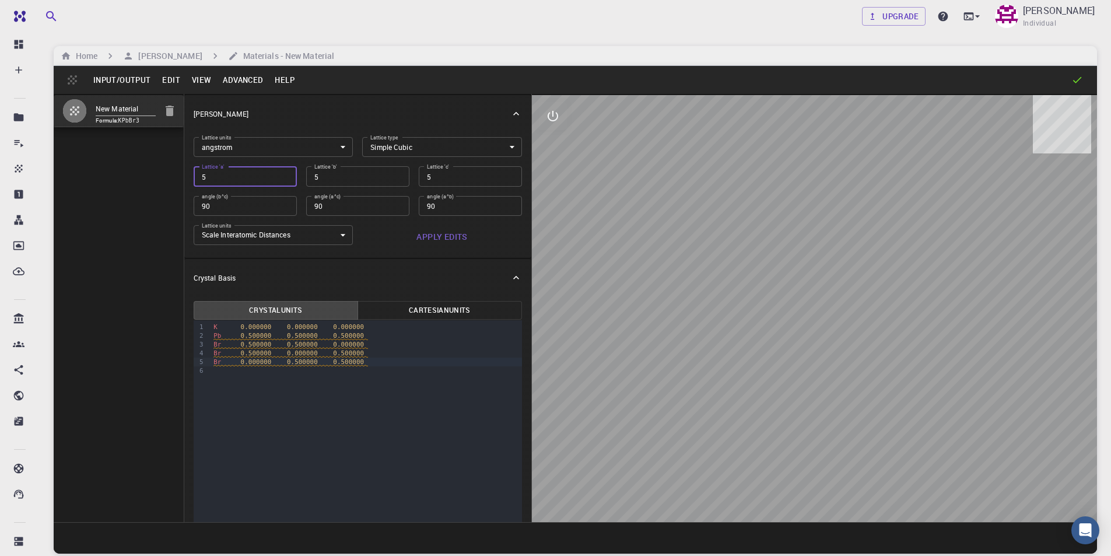
type input "5.7"
type input "5.75"
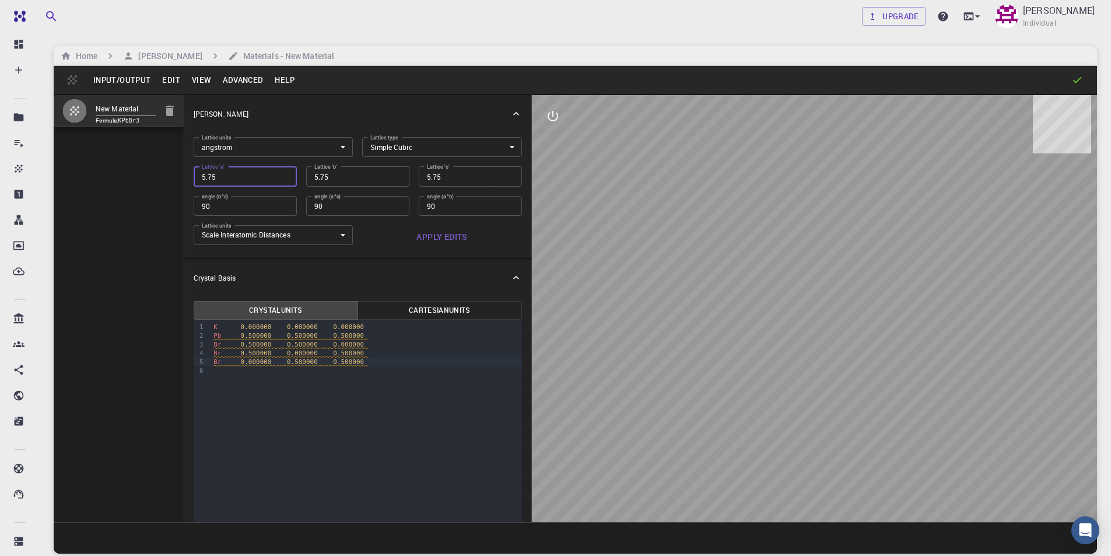
type input "5.752"
type input "5.75"
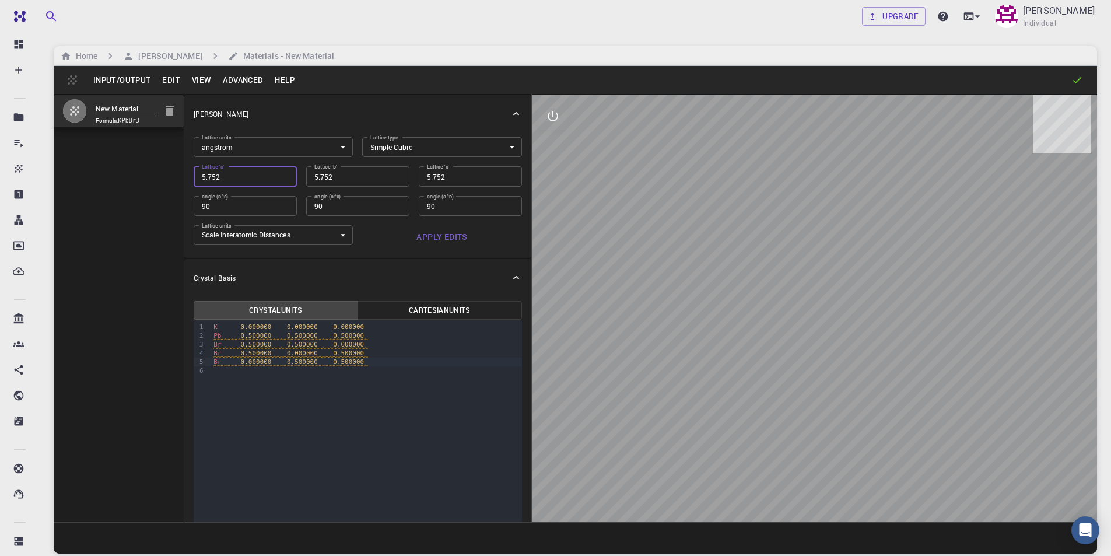
type input "5.75"
type input "5.753"
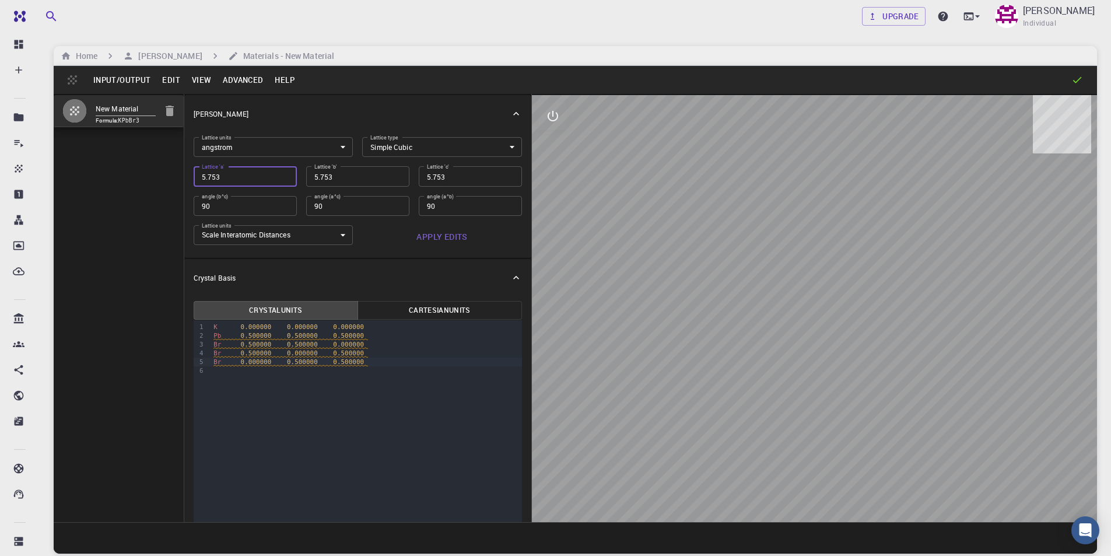
click at [380, 204] on input "90" at bounding box center [357, 206] width 103 height 20
click at [438, 232] on button "Apply Edits" at bounding box center [442, 236] width 160 height 23
click at [115, 77] on button "Input/Output" at bounding box center [121, 80] width 69 height 19
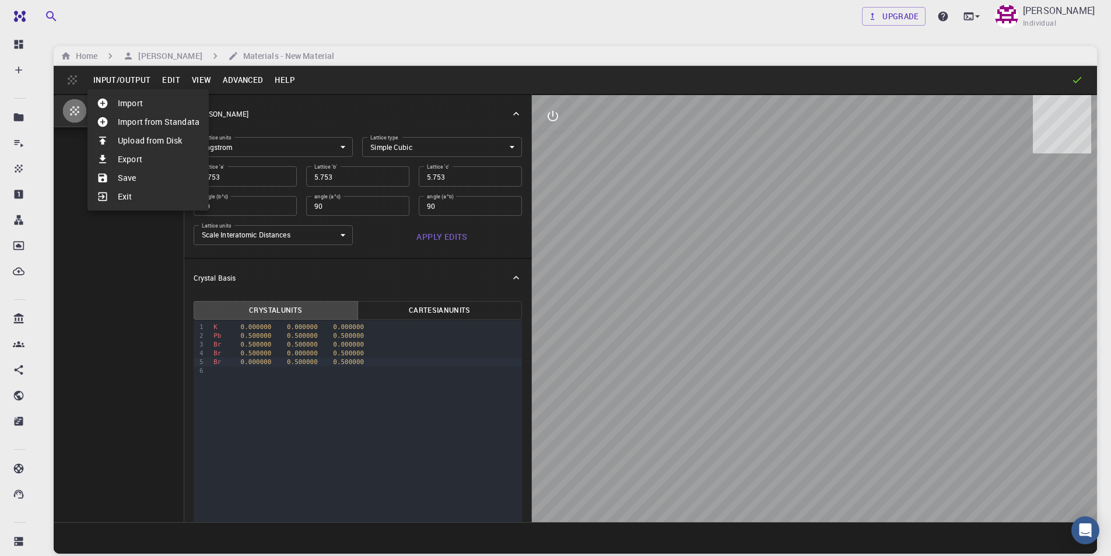
click at [139, 177] on li "Save" at bounding box center [147, 178] width 121 height 19
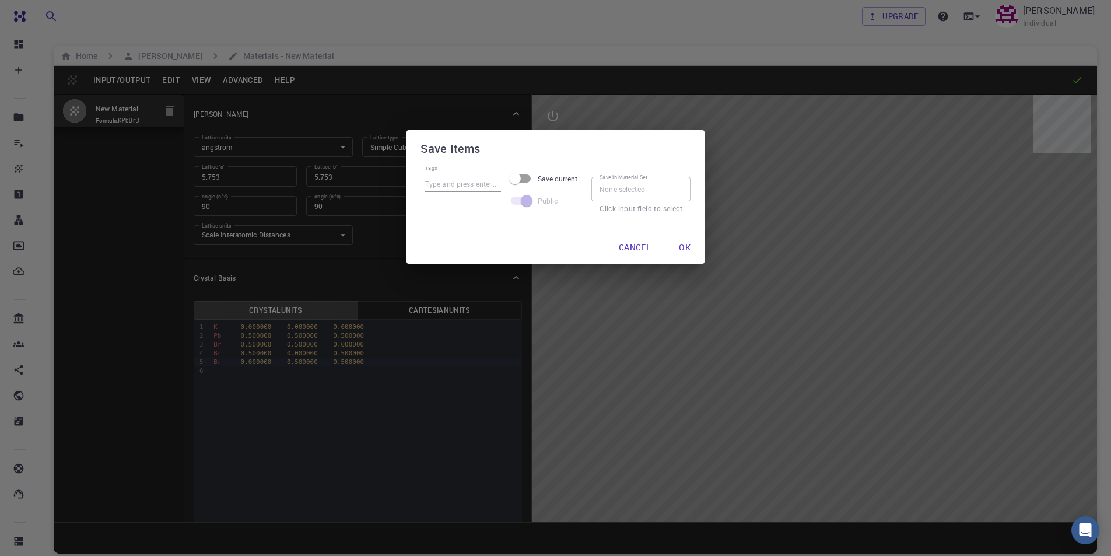
click at [468, 185] on input "Tags" at bounding box center [463, 184] width 76 height 15
type input "K Pb Br3"
click at [623, 189] on input "Save in Material Set" at bounding box center [640, 189] width 99 height 24
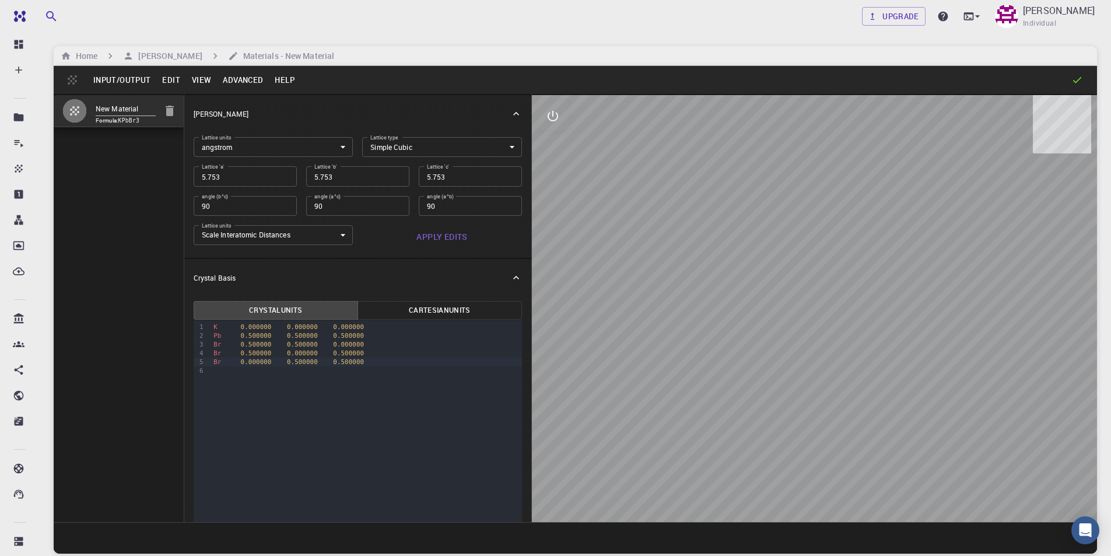
click at [127, 78] on button "Input/Output" at bounding box center [121, 80] width 69 height 19
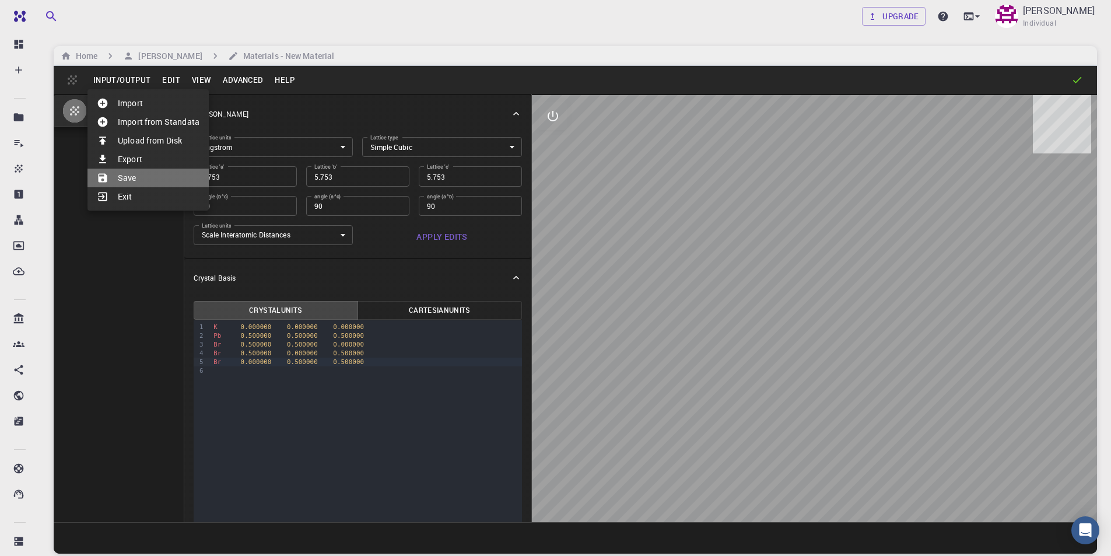
click at [134, 175] on li "Save" at bounding box center [147, 178] width 121 height 19
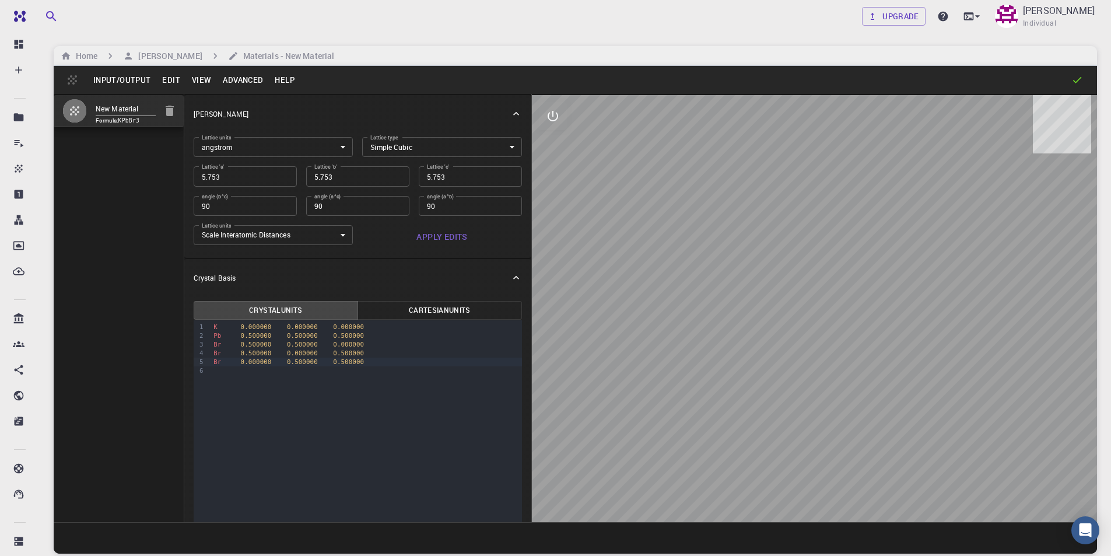
click at [114, 82] on button "Input/Output" at bounding box center [121, 80] width 69 height 19
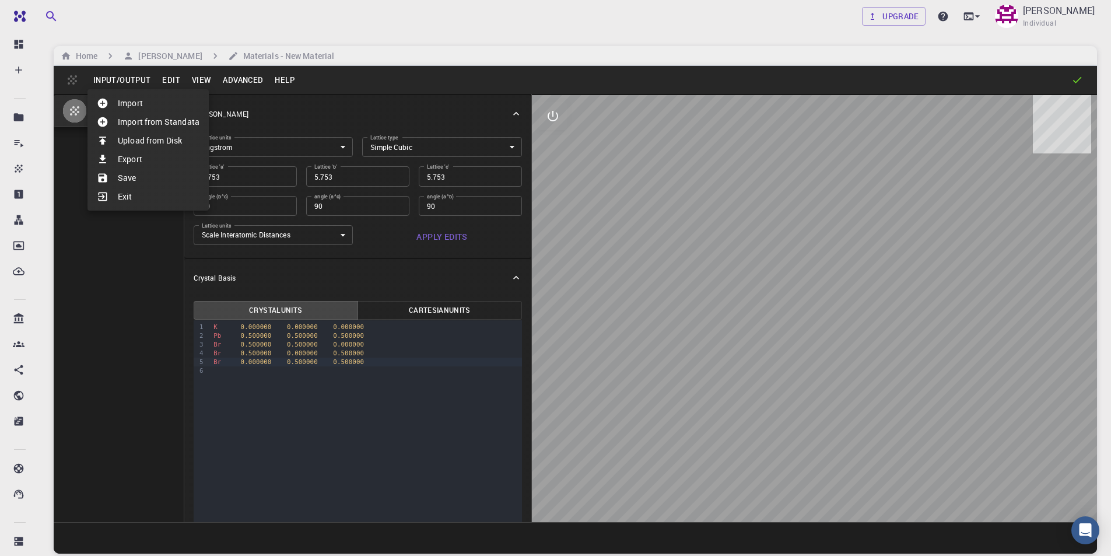
click at [134, 191] on li "Exit" at bounding box center [147, 196] width 121 height 19
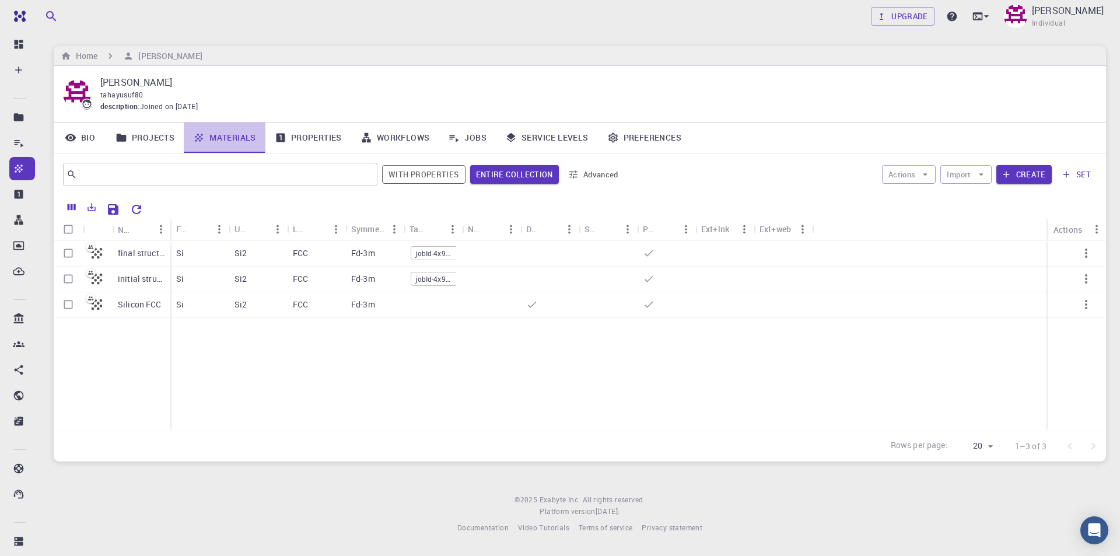
click at [220, 135] on link "Materials" at bounding box center [225, 137] width 82 height 30
click at [1032, 176] on button "Create" at bounding box center [1023, 174] width 55 height 19
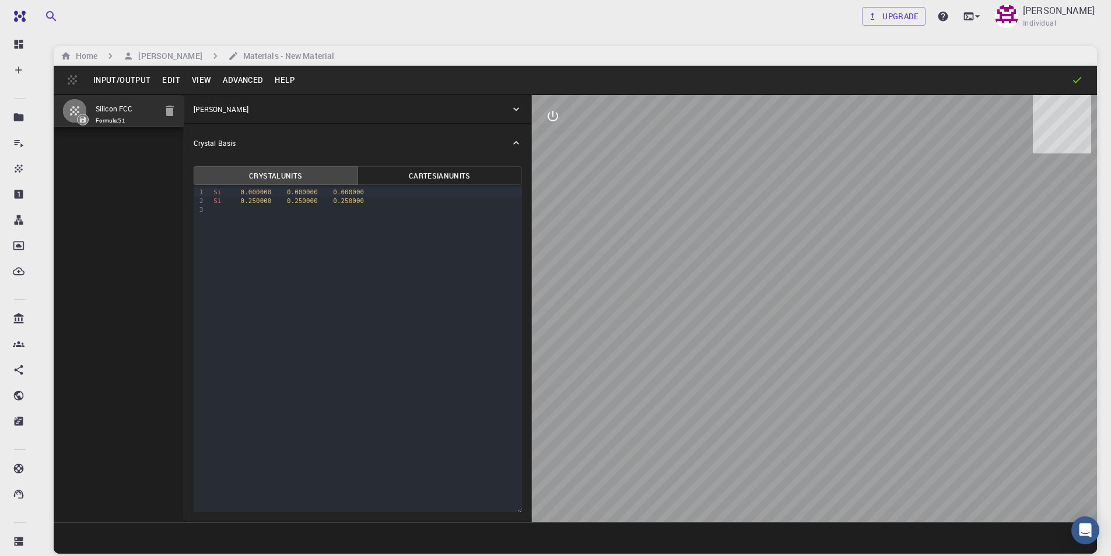
click at [173, 107] on icon "button" at bounding box center [170, 111] width 8 height 10
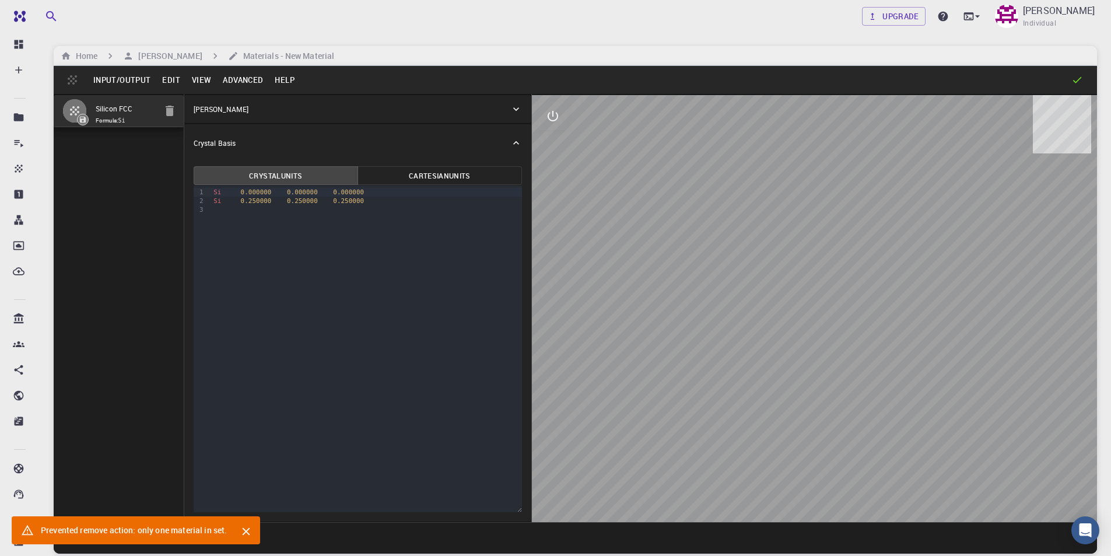
click at [160, 79] on button "Edit" at bounding box center [171, 80] width 30 height 19
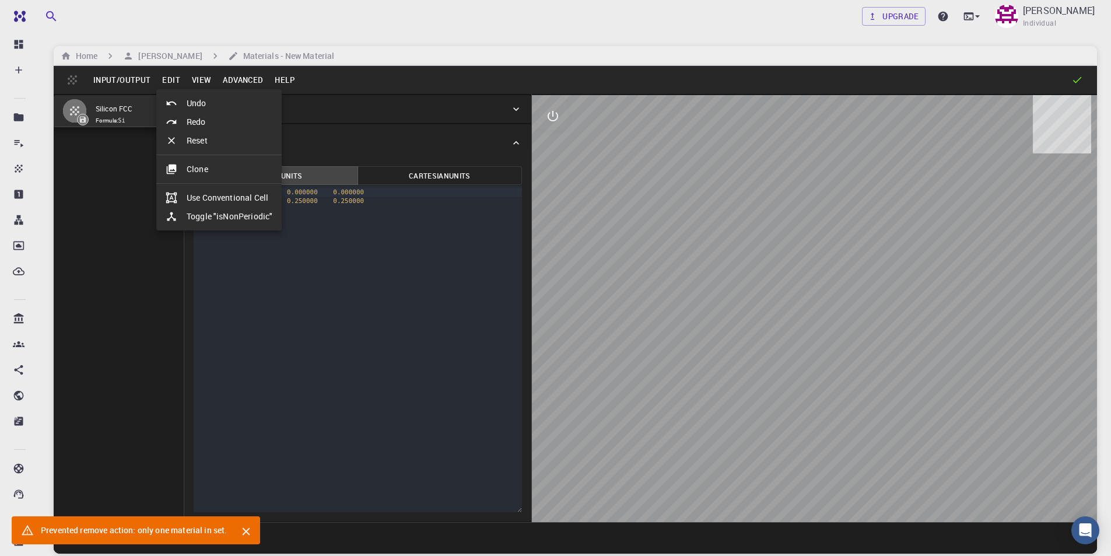
click at [136, 83] on div at bounding box center [555, 278] width 1111 height 556
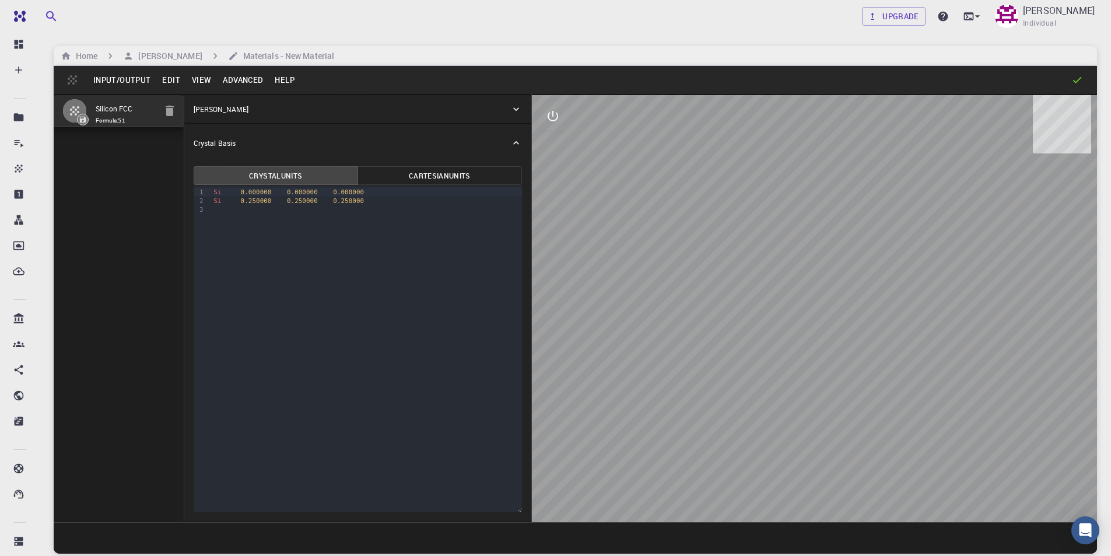
click at [132, 80] on button "Input/Output" at bounding box center [121, 80] width 69 height 19
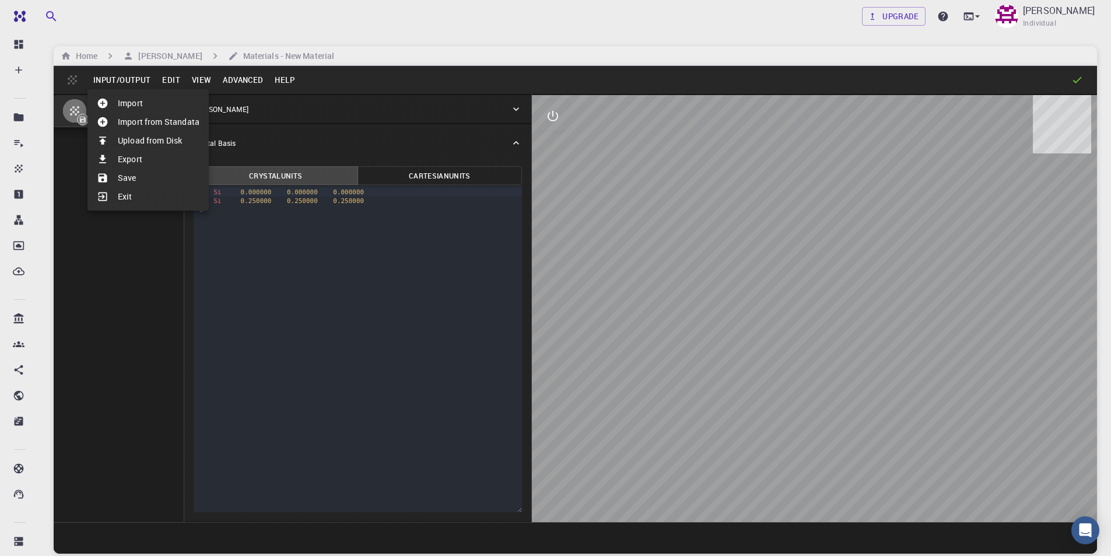
click at [325, 109] on div at bounding box center [555, 278] width 1111 height 556
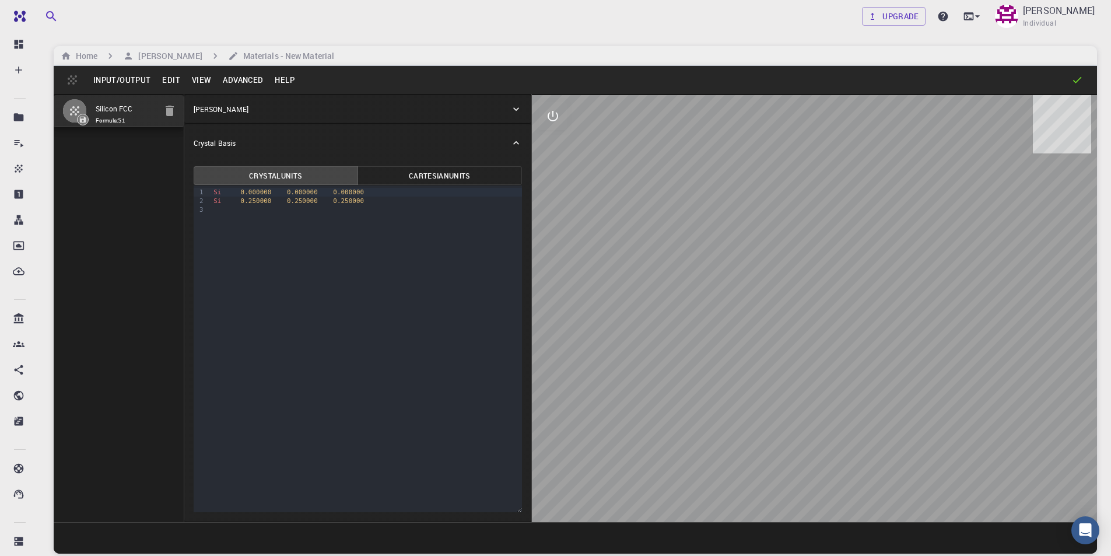
click at [173, 75] on button "Edit" at bounding box center [171, 80] width 30 height 19
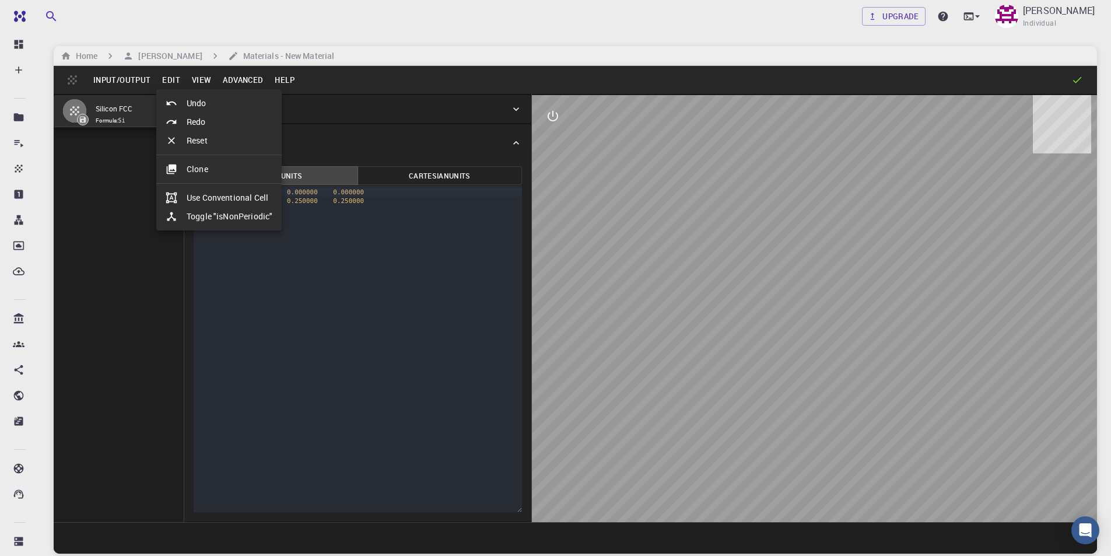
click at [204, 165] on li "Clone" at bounding box center [218, 169] width 125 height 19
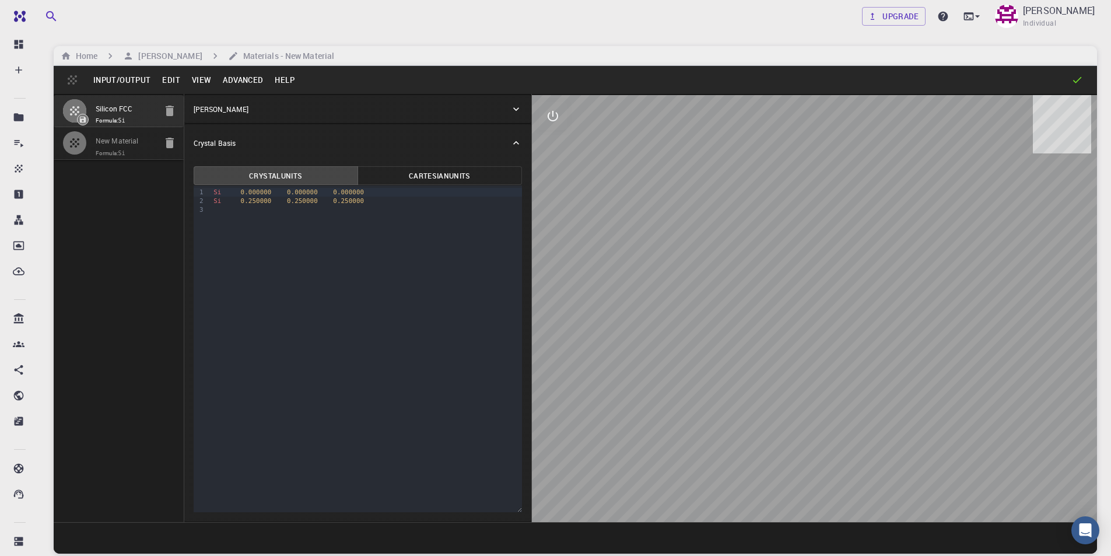
click at [121, 146] on input "New Material" at bounding box center [126, 141] width 60 height 13
drag, startPoint x: 152, startPoint y: 139, endPoint x: 79, endPoint y: 138, distance: 72.9
click at [79, 138] on li "New Material Formula: Si" at bounding box center [119, 143] width 130 height 32
click at [110, 141] on input "KPBBR3" at bounding box center [126, 141] width 60 height 13
drag, startPoint x: 148, startPoint y: 136, endPoint x: 72, endPoint y: 136, distance: 75.2
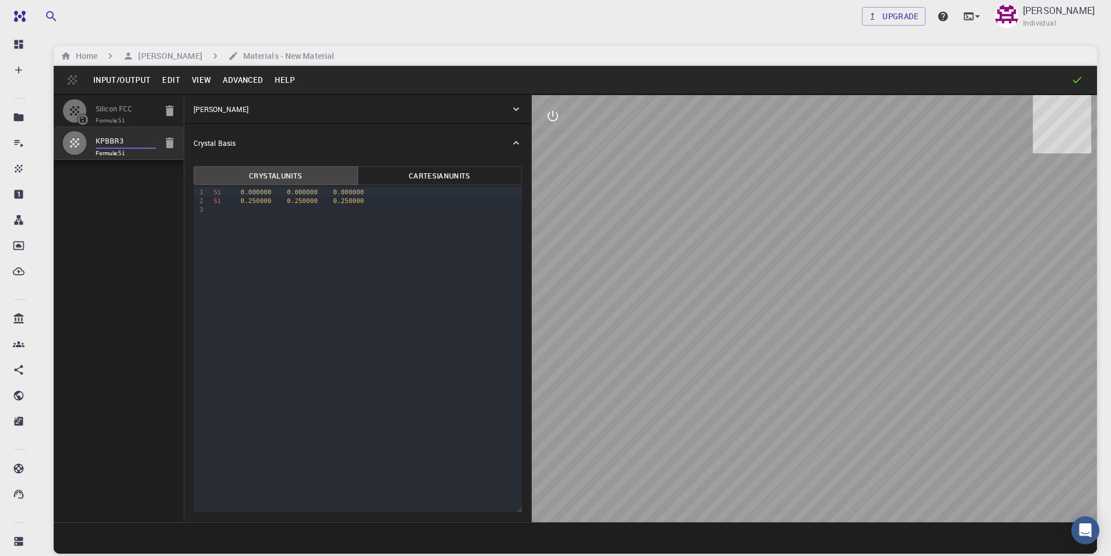
click at [72, 136] on li "KPBBR3 Formula: Si" at bounding box center [119, 143] width 130 height 32
type input "KPbBr3"
drag, startPoint x: 372, startPoint y: 208, endPoint x: 211, endPoint y: 169, distance: 165.7
click at [211, 169] on div "Crystal Units Cartesian Units 9 1 2 3 › Si 0.000000 0.000000 0.000000 Si 0.2500…" at bounding box center [357, 339] width 329 height 346
click at [229, 110] on p "Crystal Lattice" at bounding box center [221, 109] width 55 height 10
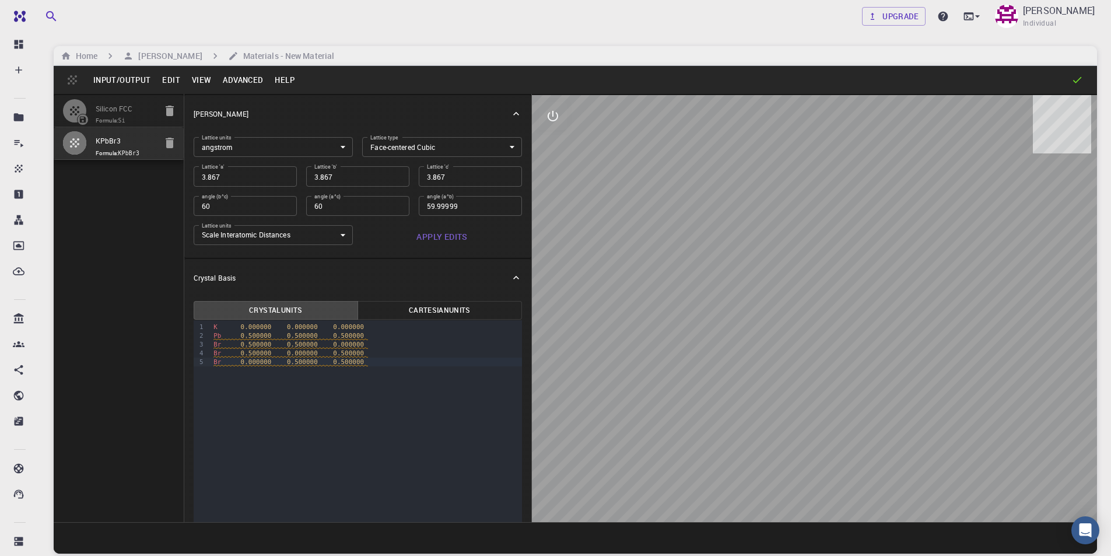
click at [398, 148] on body "Free Dashboard Create New Job New Material Create Material Upload File Import f…" at bounding box center [555, 322] width 1111 height 645
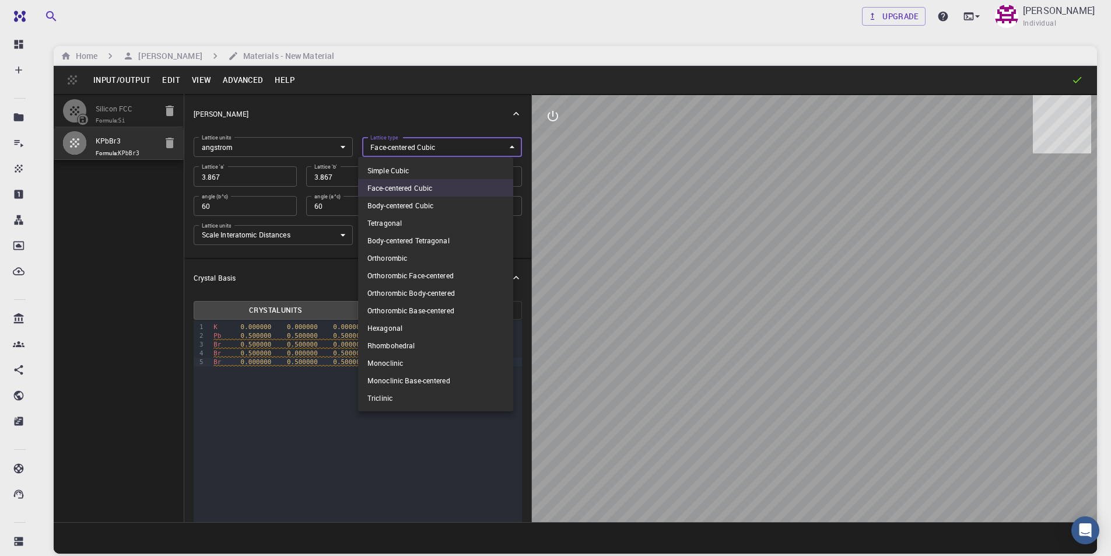
click at [395, 170] on li "Simple Cubic" at bounding box center [435, 170] width 155 height 17
type input "CUB"
type input "90"
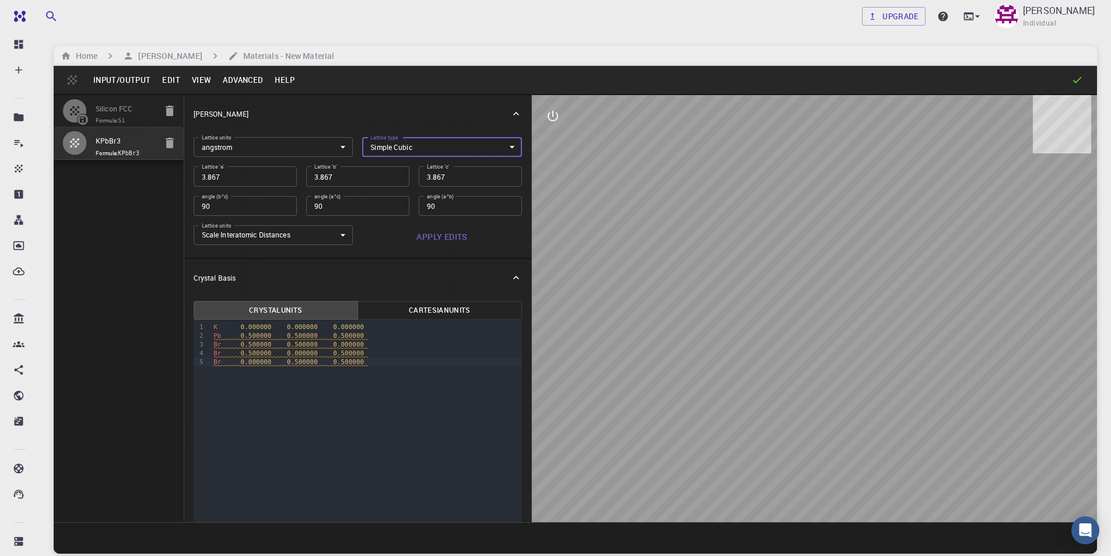
click at [264, 180] on input "3.867" at bounding box center [245, 176] width 103 height 20
type input "5"
type input "5.7"
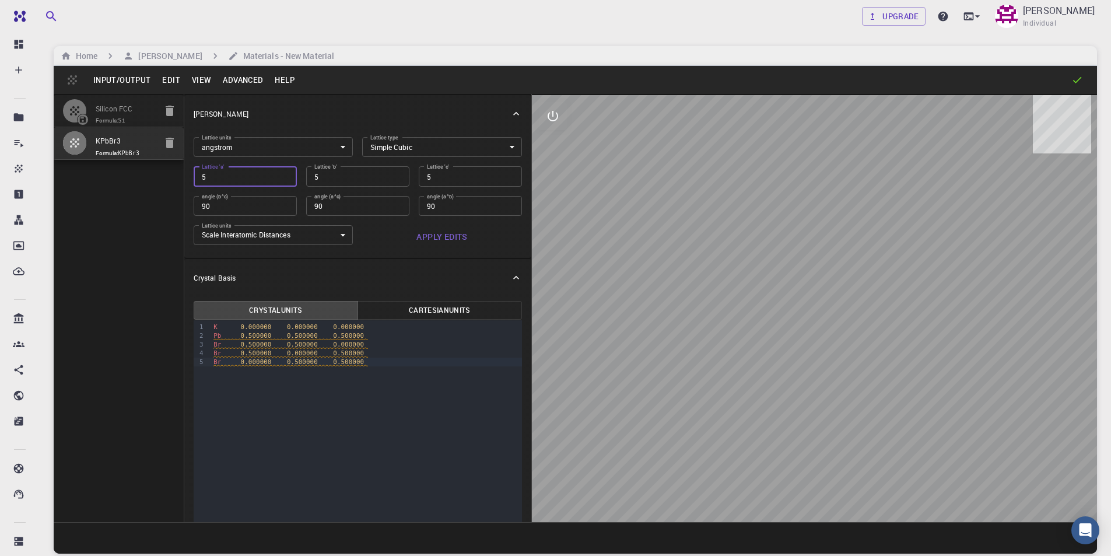
type input "5.7"
type input "5.75"
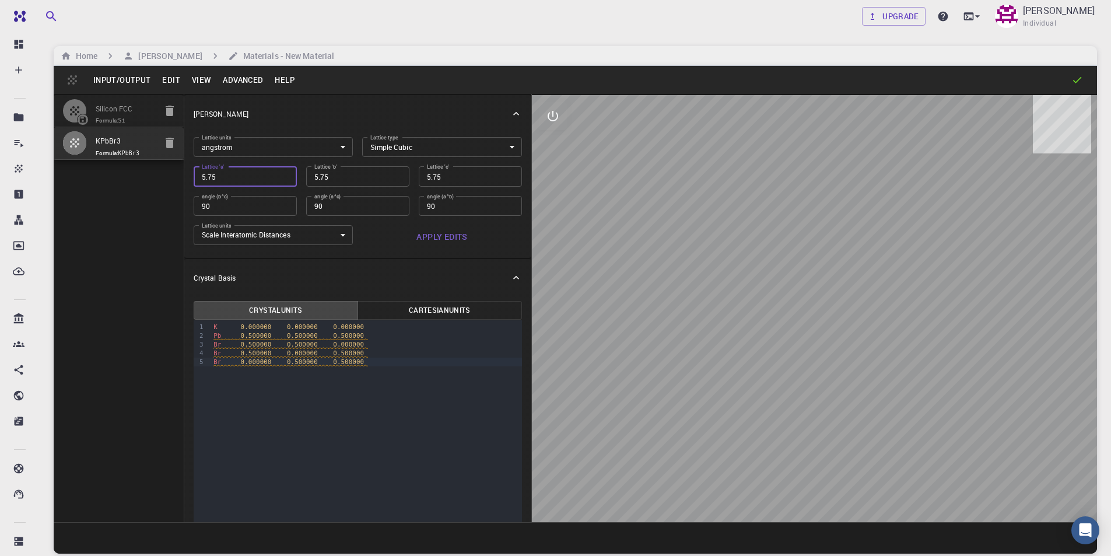
type input "5.753"
click at [440, 236] on button "Apply Edits" at bounding box center [442, 236] width 160 height 23
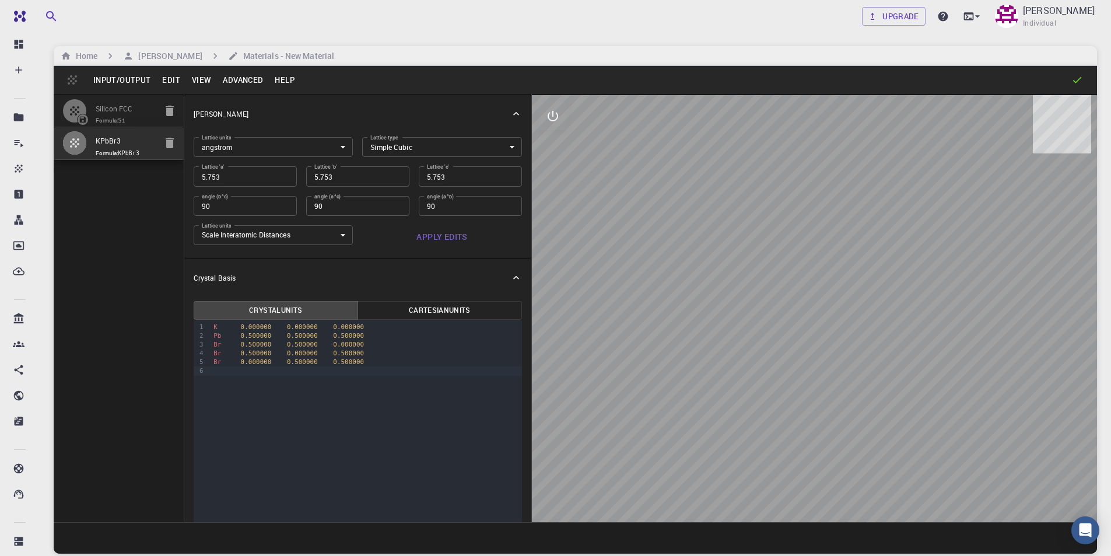
click at [120, 79] on button "Input/Output" at bounding box center [121, 80] width 69 height 19
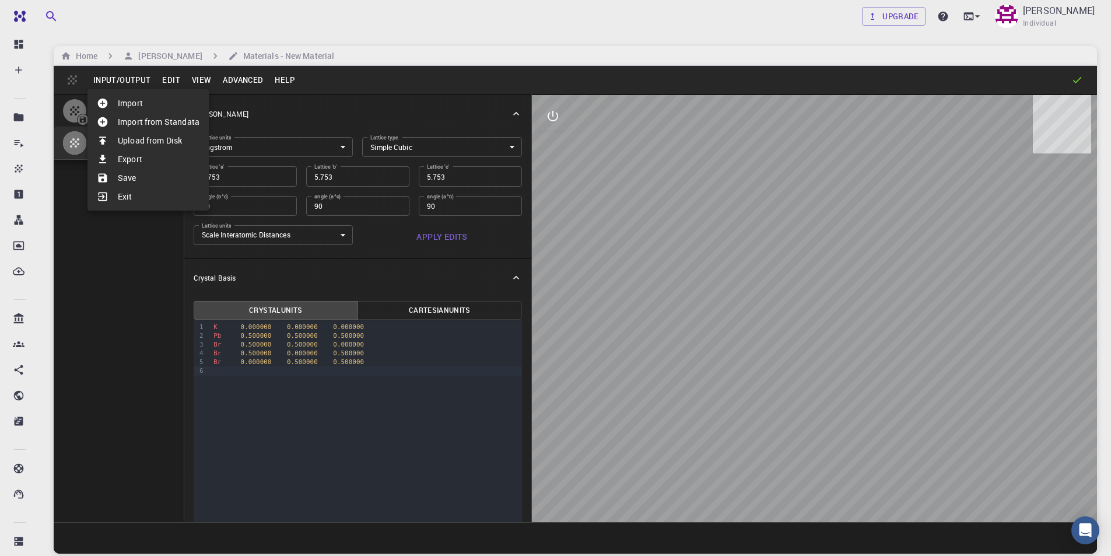
click at [124, 178] on li "Save" at bounding box center [147, 178] width 121 height 19
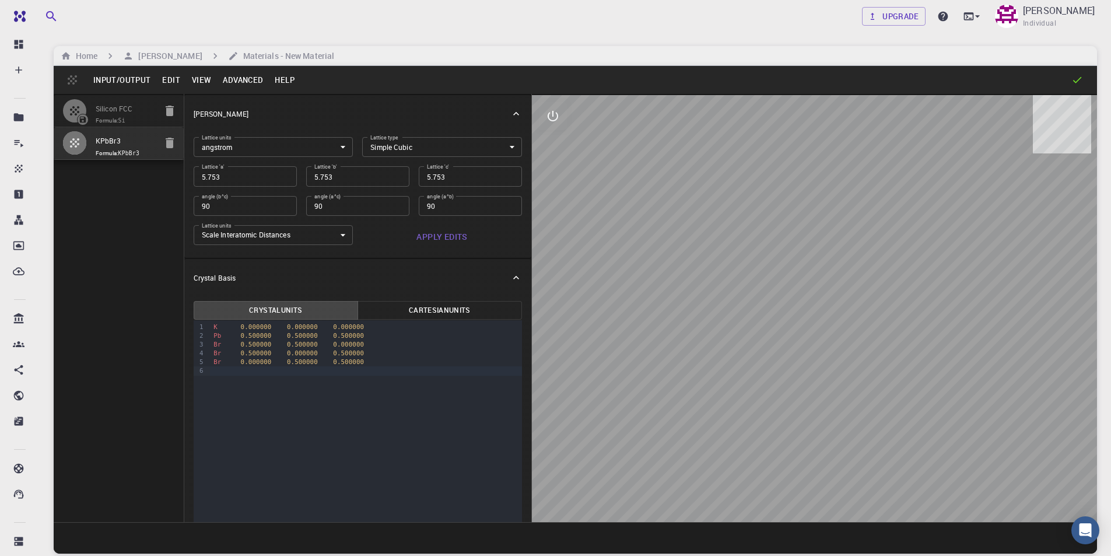
click at [110, 81] on button "Input/Output" at bounding box center [121, 80] width 69 height 19
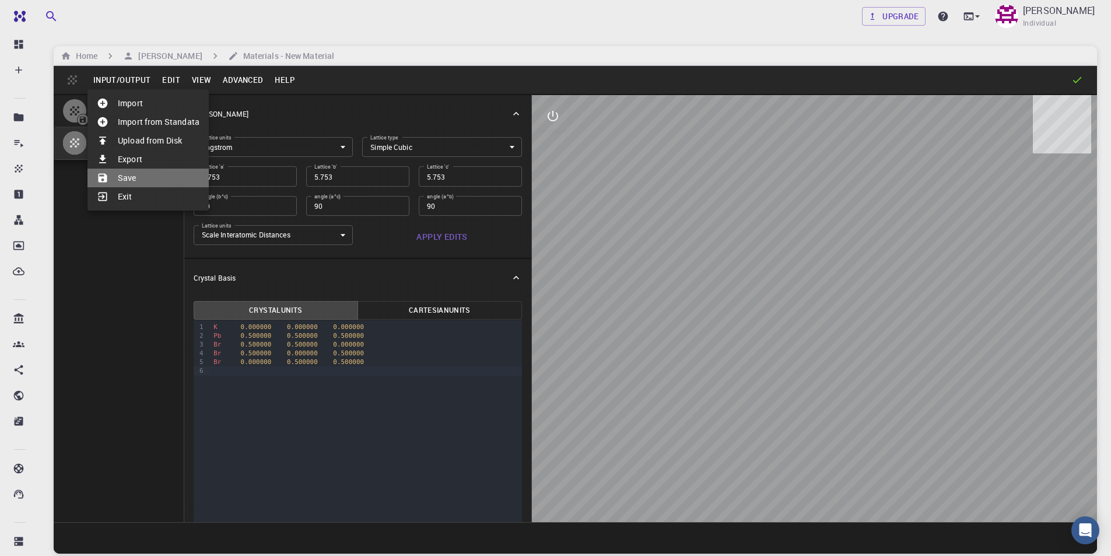
click at [125, 179] on li "Save" at bounding box center [147, 178] width 121 height 19
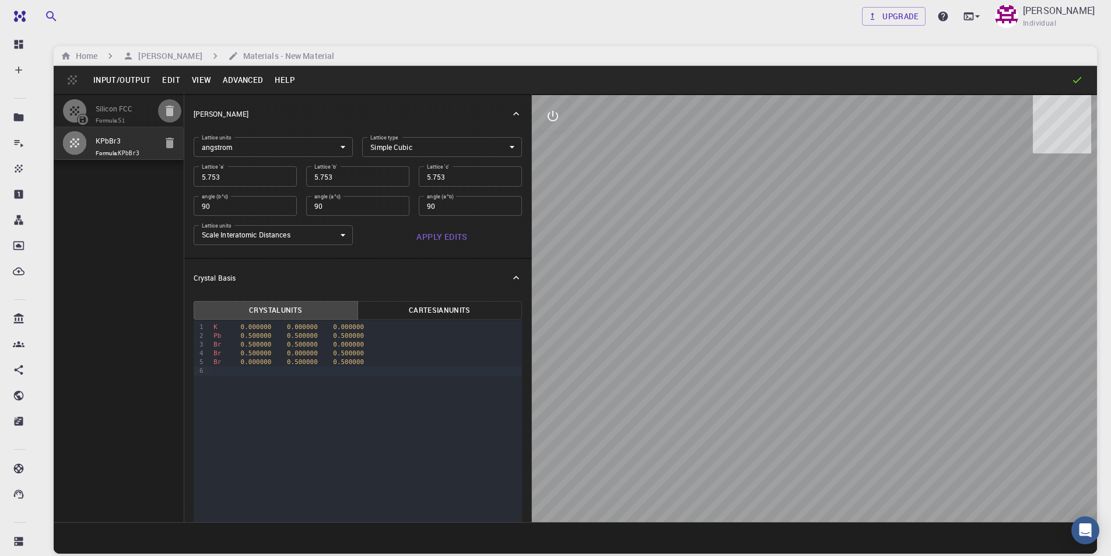
click at [169, 110] on icon "button" at bounding box center [170, 111] width 8 height 10
type input "FCC"
type input "3.867"
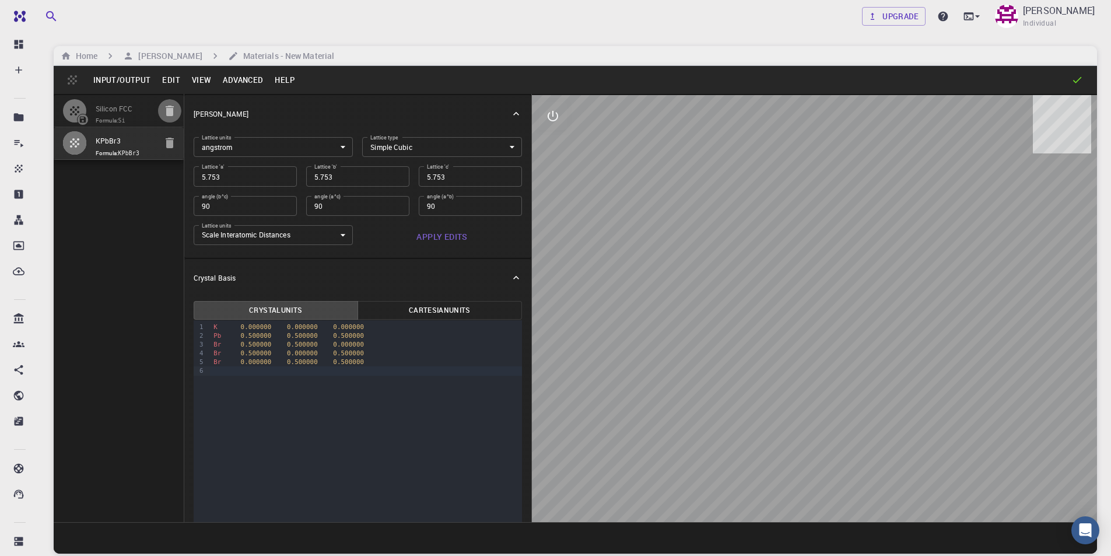
type input "60"
type input "59.99999"
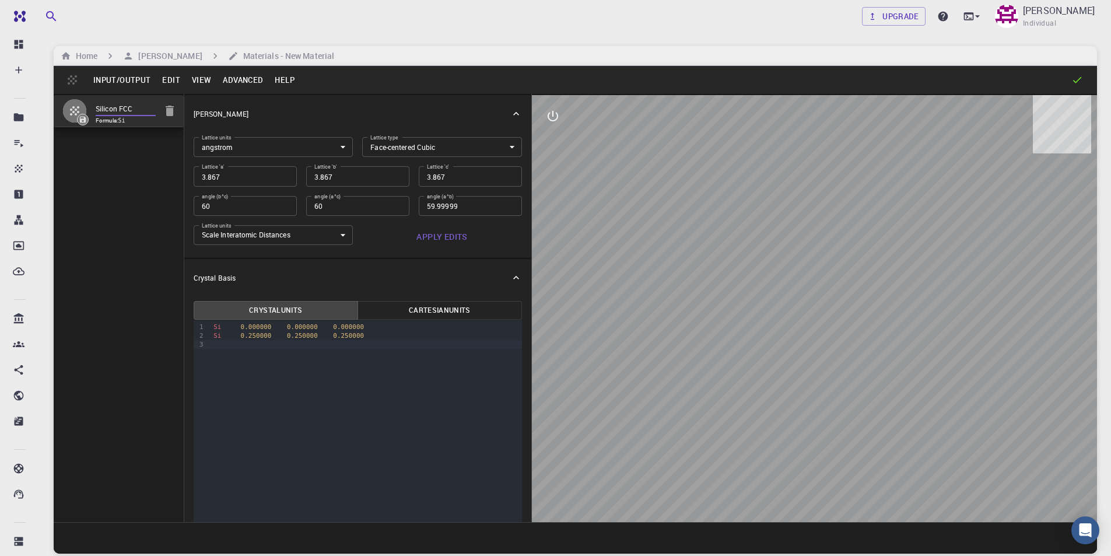
click at [110, 114] on input "Silicon FCC" at bounding box center [126, 109] width 60 height 13
click at [114, 79] on button "Input/Output" at bounding box center [121, 80] width 69 height 19
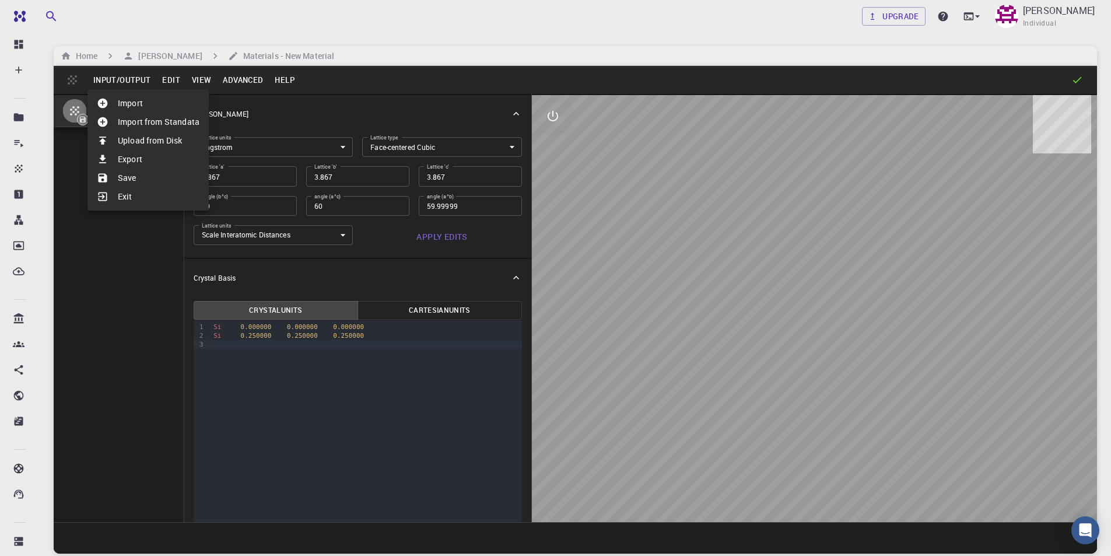
click at [127, 178] on li "Save" at bounding box center [147, 178] width 121 height 19
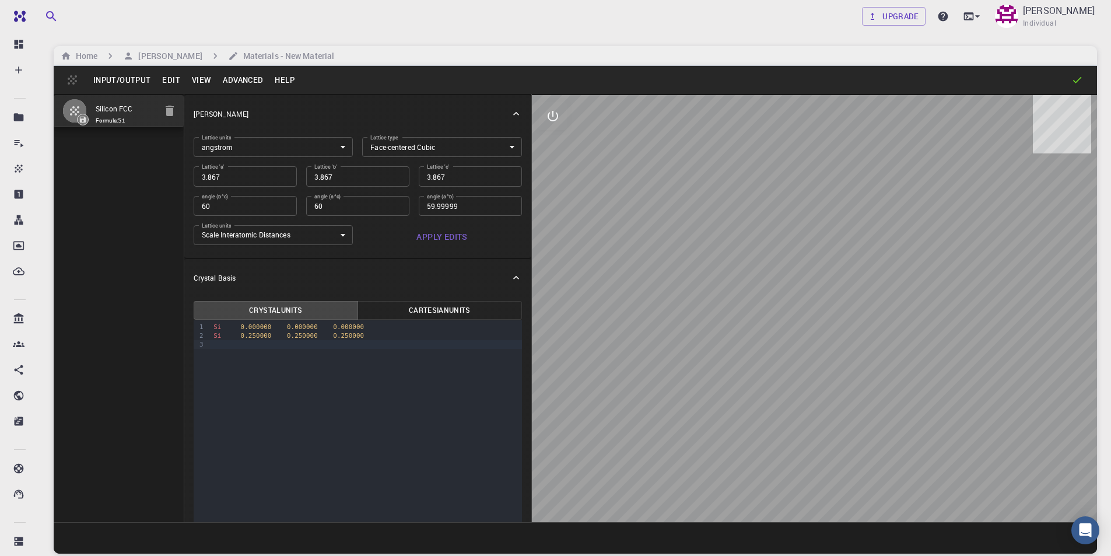
click at [174, 77] on button "Edit" at bounding box center [171, 80] width 30 height 19
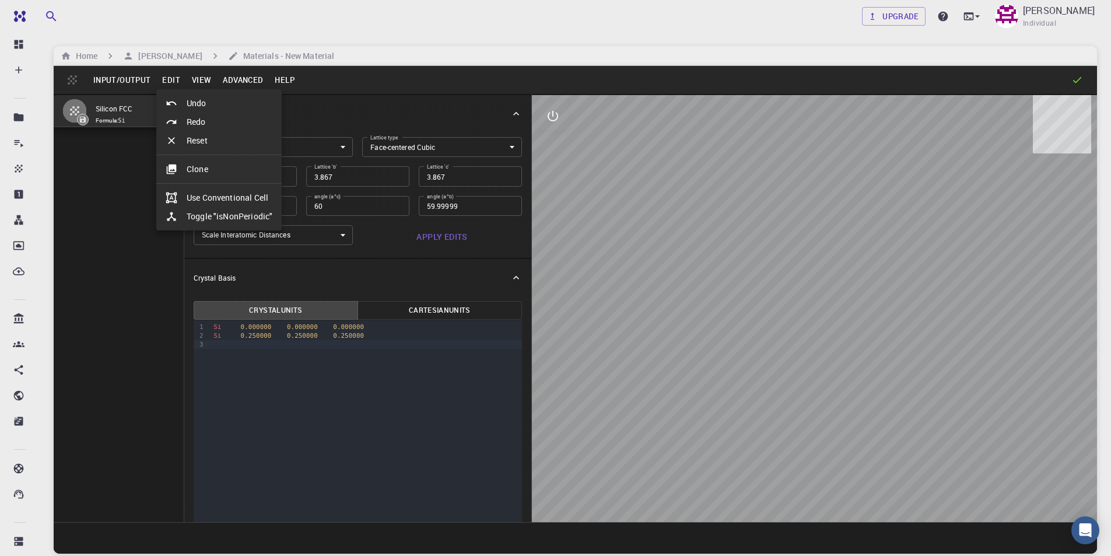
click at [198, 142] on li "Reset" at bounding box center [218, 140] width 125 height 19
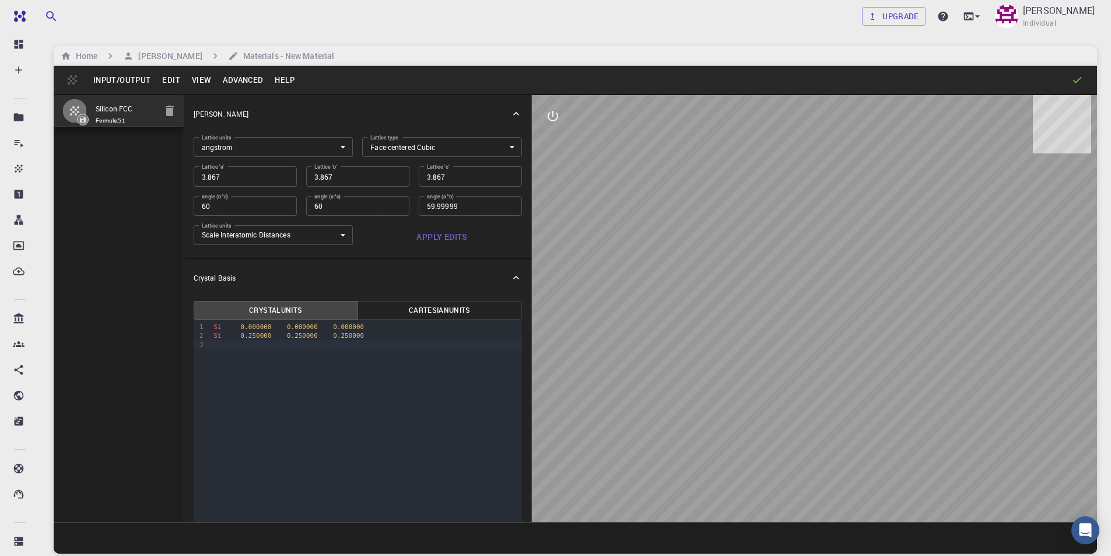
click at [201, 78] on button "View" at bounding box center [201, 80] width 31 height 19
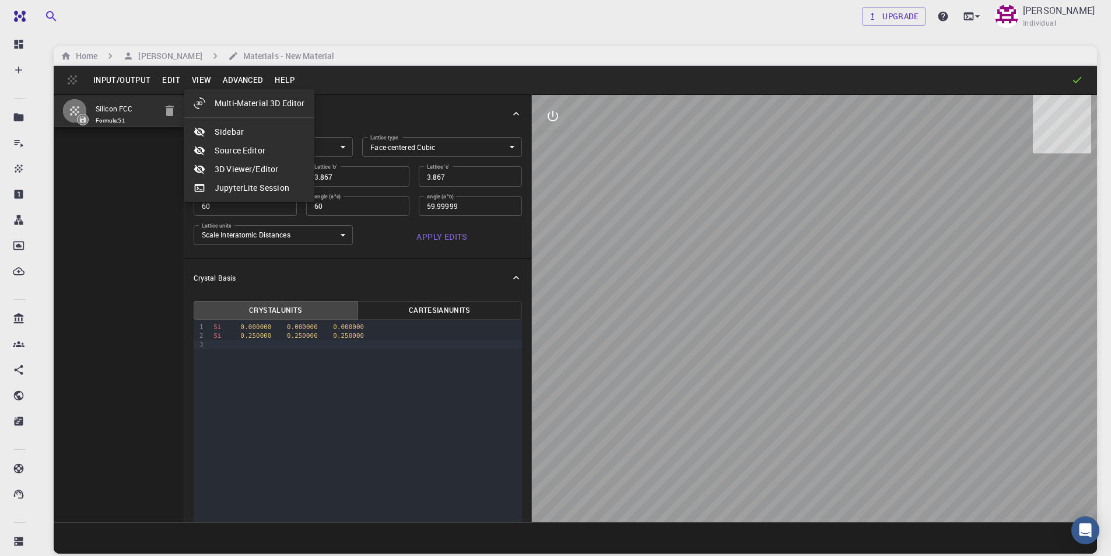
click at [173, 81] on div at bounding box center [555, 278] width 1111 height 556
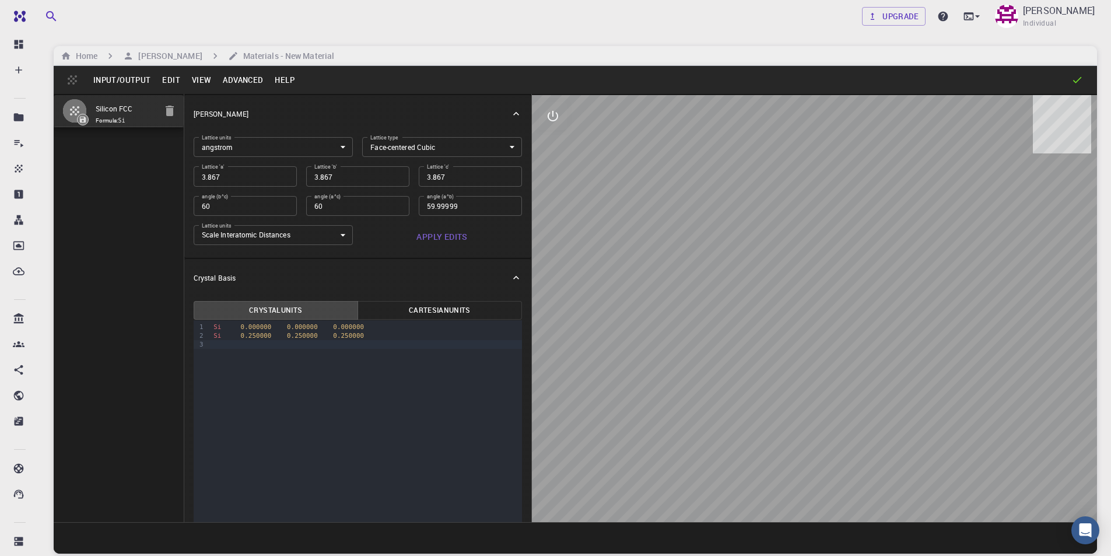
click at [167, 79] on button "Edit" at bounding box center [171, 80] width 30 height 19
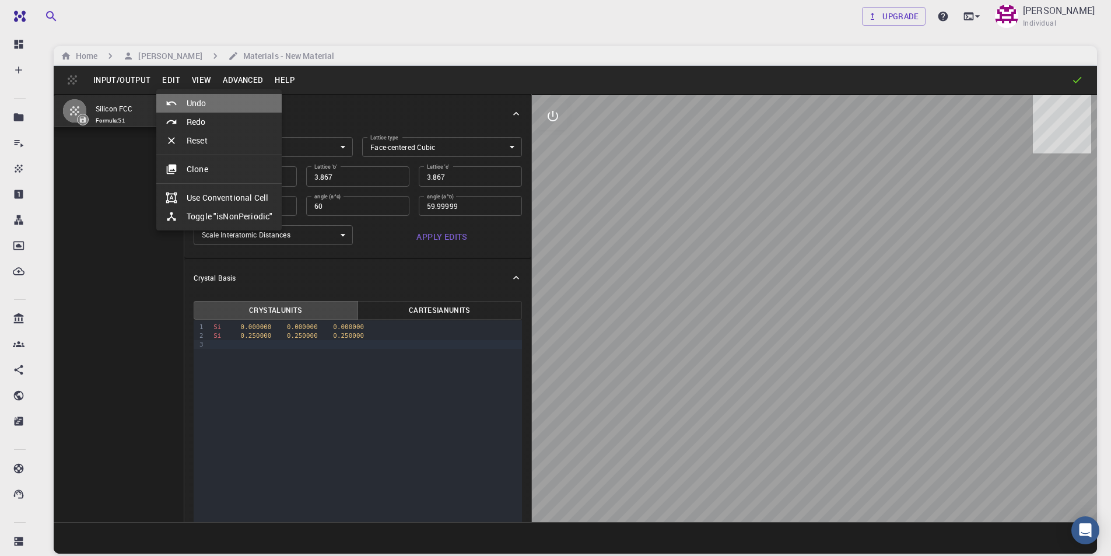
click at [197, 103] on li "Undo" at bounding box center [218, 103] width 125 height 19
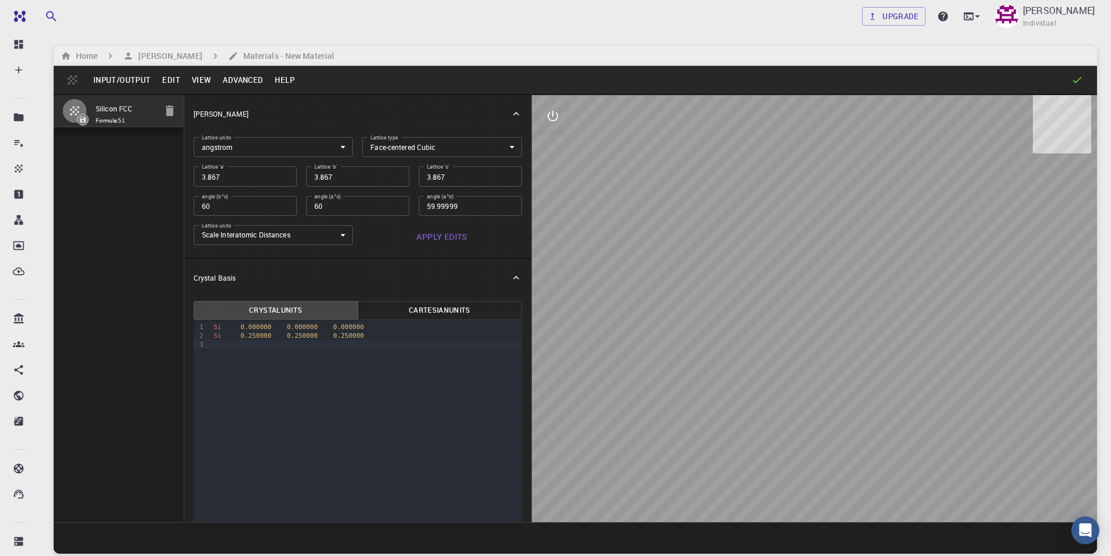
click at [192, 79] on button "View" at bounding box center [201, 80] width 31 height 19
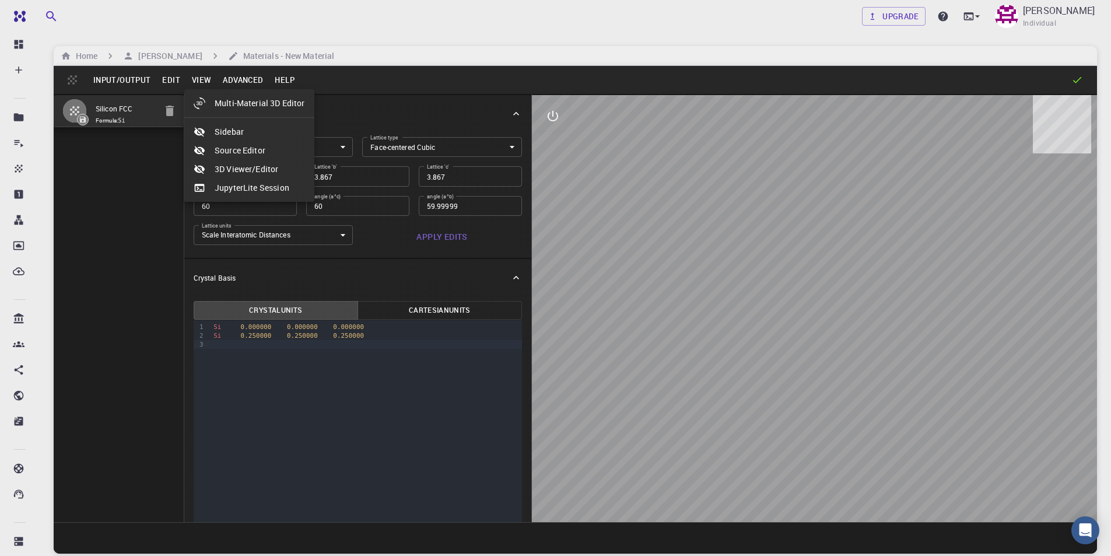
click at [170, 82] on div at bounding box center [555, 278] width 1111 height 556
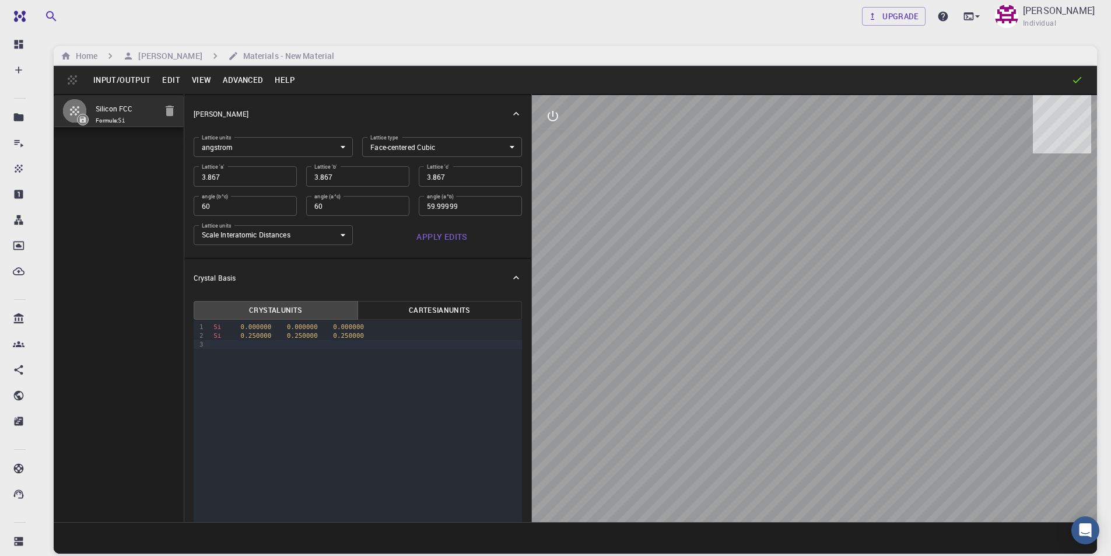
click at [163, 80] on button "Edit" at bounding box center [171, 80] width 30 height 19
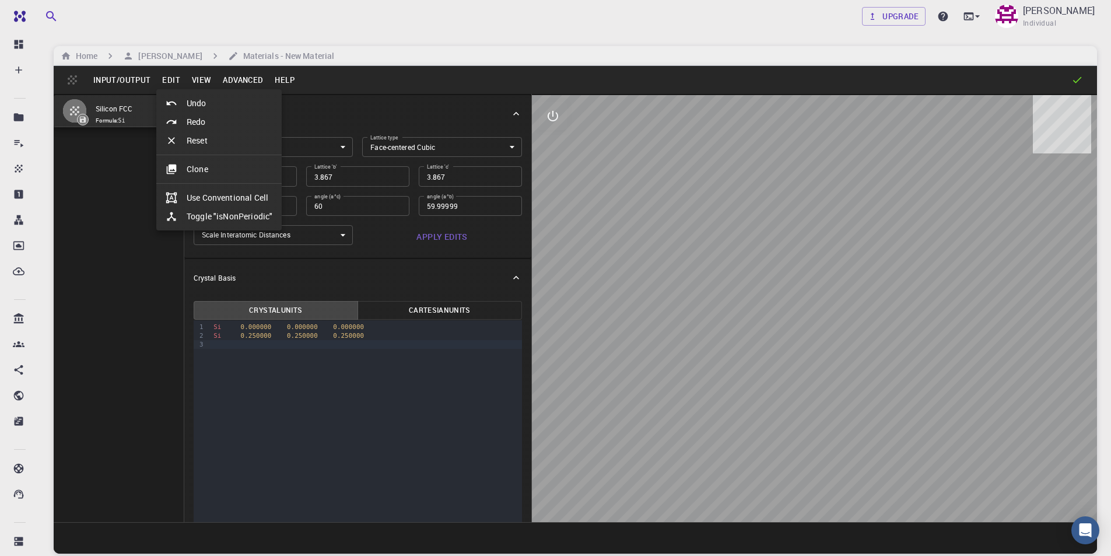
click at [195, 121] on li "Redo" at bounding box center [218, 122] width 125 height 19
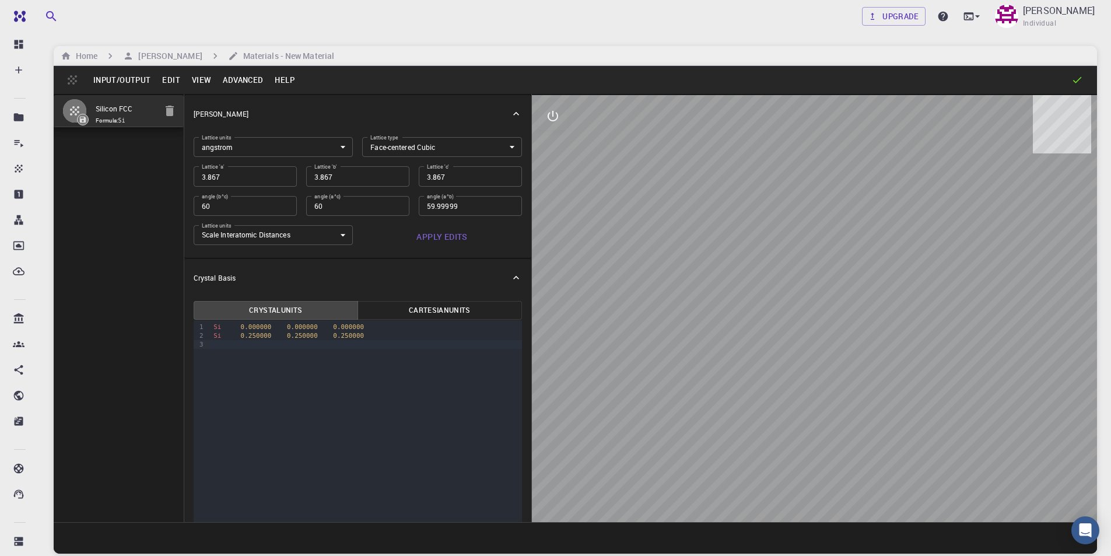
click at [163, 78] on button "Edit" at bounding box center [171, 80] width 30 height 19
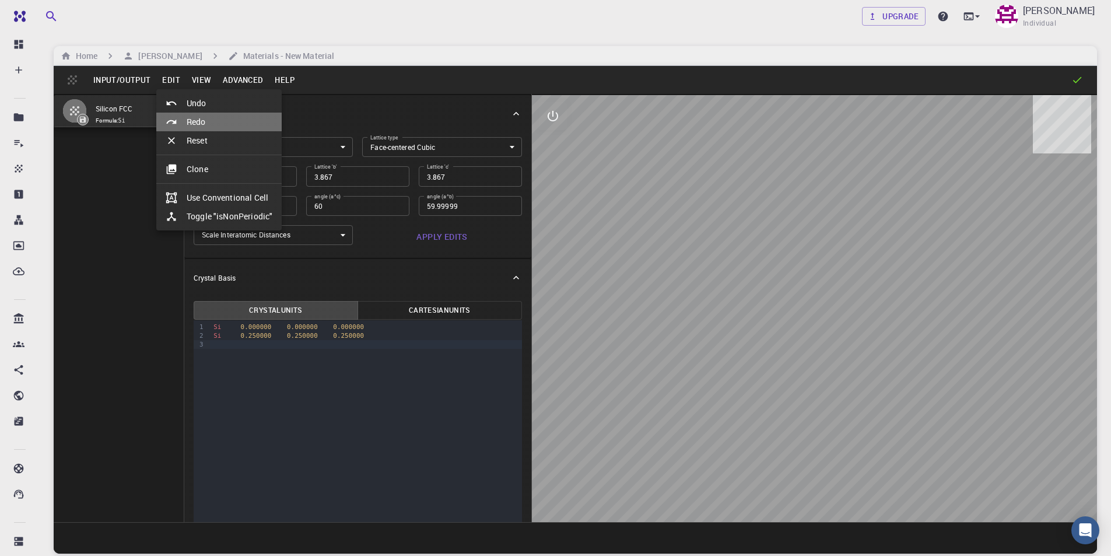
click at [186, 120] on div at bounding box center [176, 122] width 21 height 12
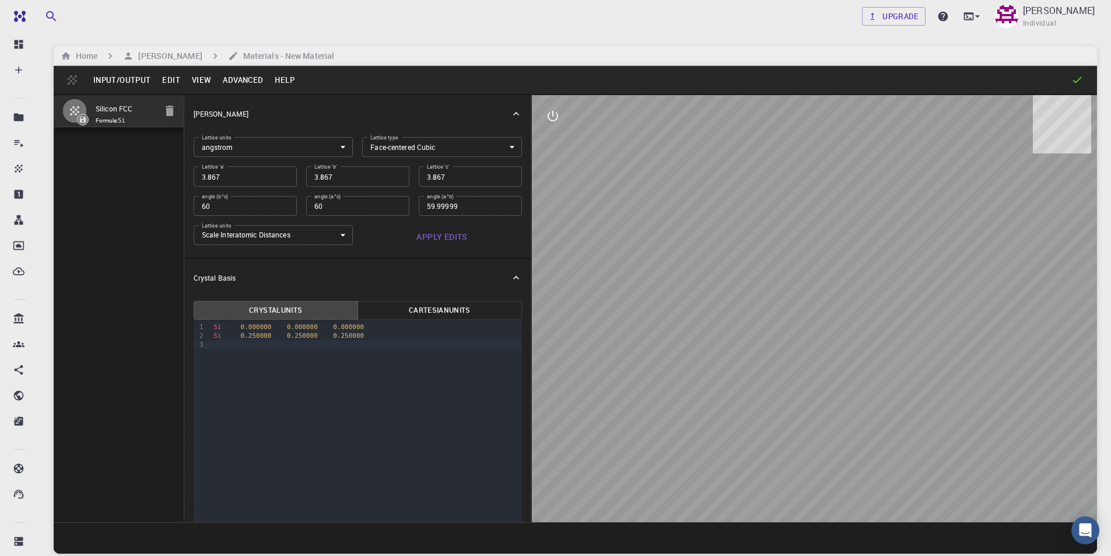
click at [164, 75] on button "Edit" at bounding box center [171, 80] width 30 height 19
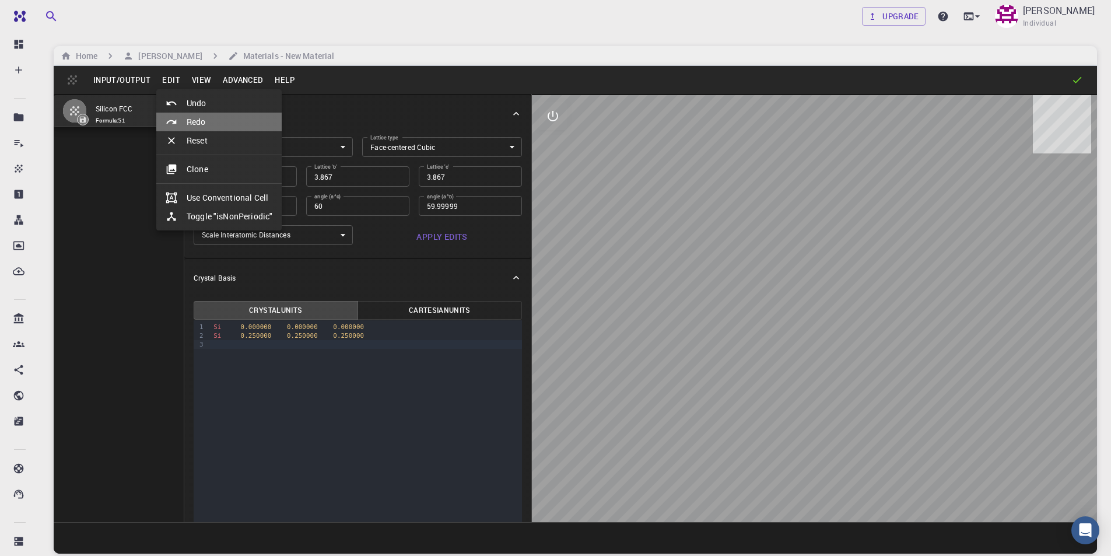
click at [193, 126] on li "Redo" at bounding box center [218, 122] width 125 height 19
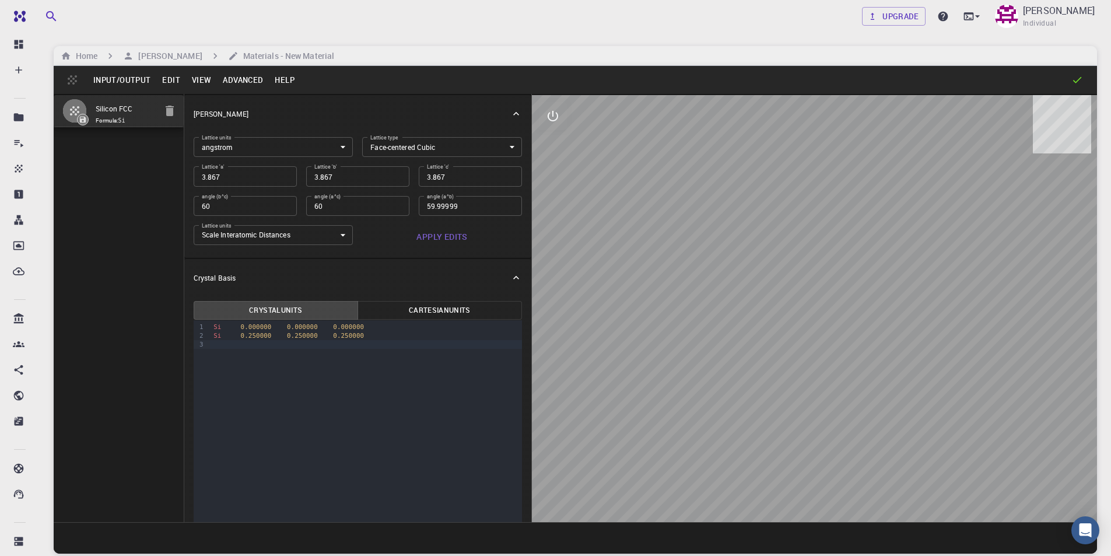
click at [125, 117] on code "Si" at bounding box center [121, 120] width 7 height 6
click at [288, 83] on button "Help" at bounding box center [284, 80] width 31 height 19
click at [241, 84] on div at bounding box center [555, 278] width 1111 height 556
click at [246, 75] on button "Advanced" at bounding box center [243, 80] width 52 height 19
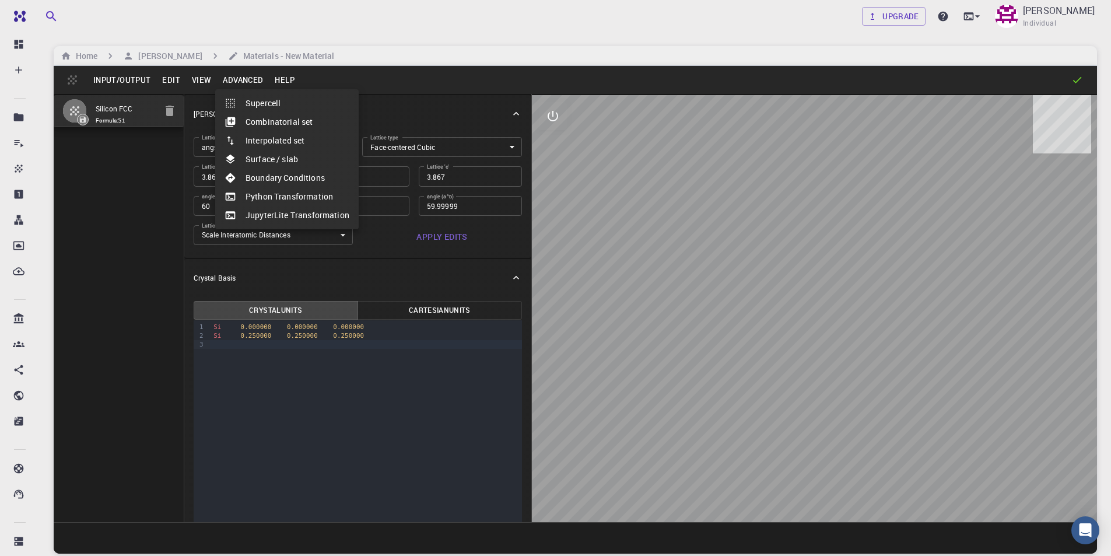
click at [178, 55] on div at bounding box center [555, 278] width 1111 height 556
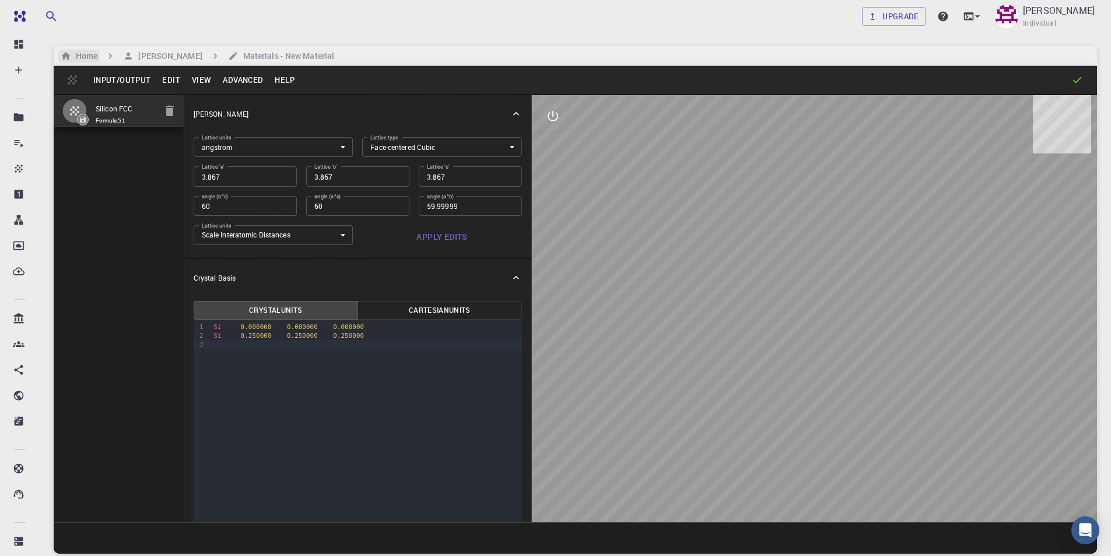
click at [93, 53] on h6 "Home" at bounding box center [84, 56] width 26 height 13
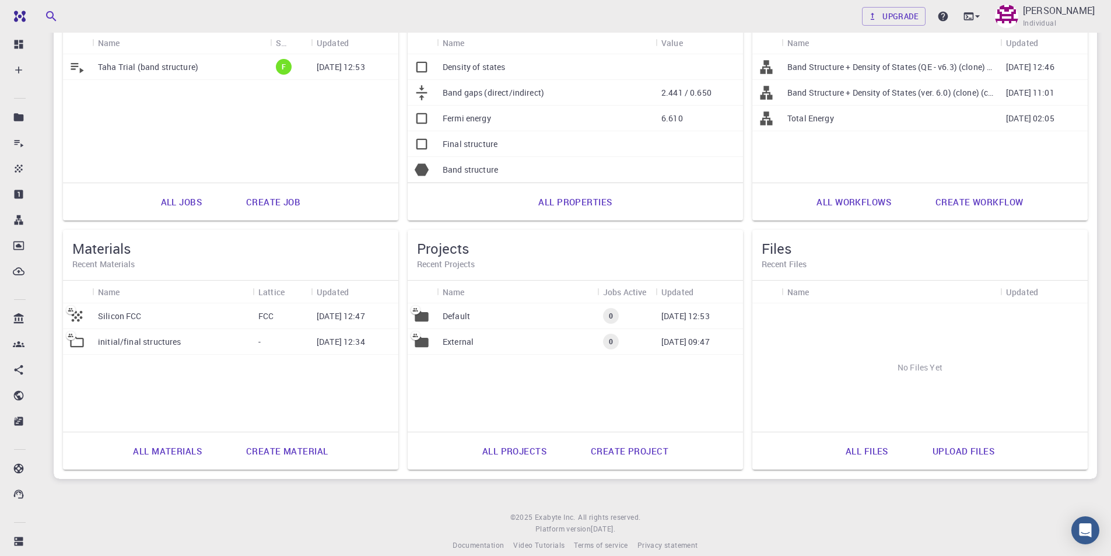
scroll to position [164, 0]
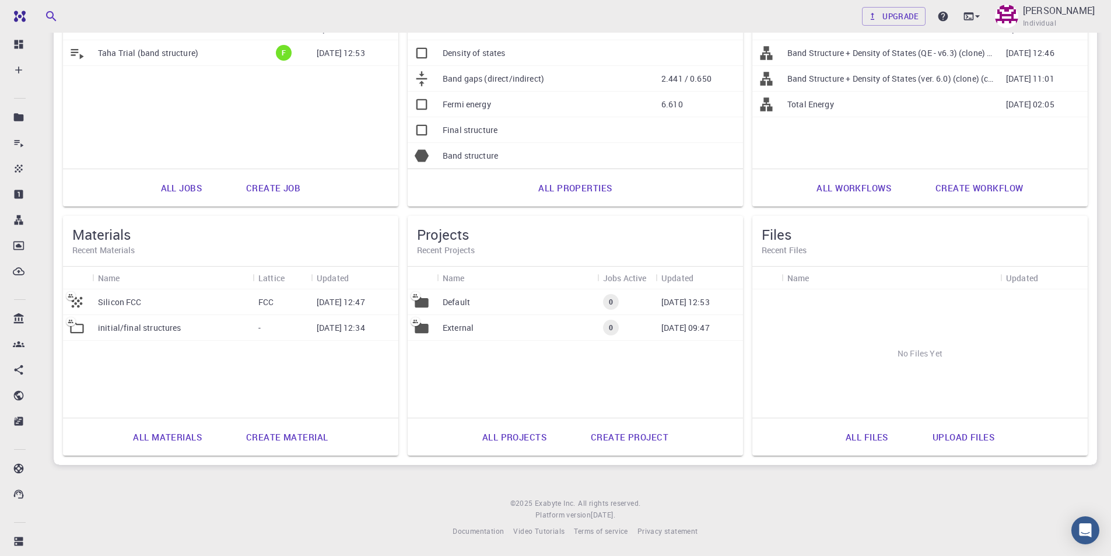
click at [308, 435] on link "Create material" at bounding box center [286, 437] width 107 height 28
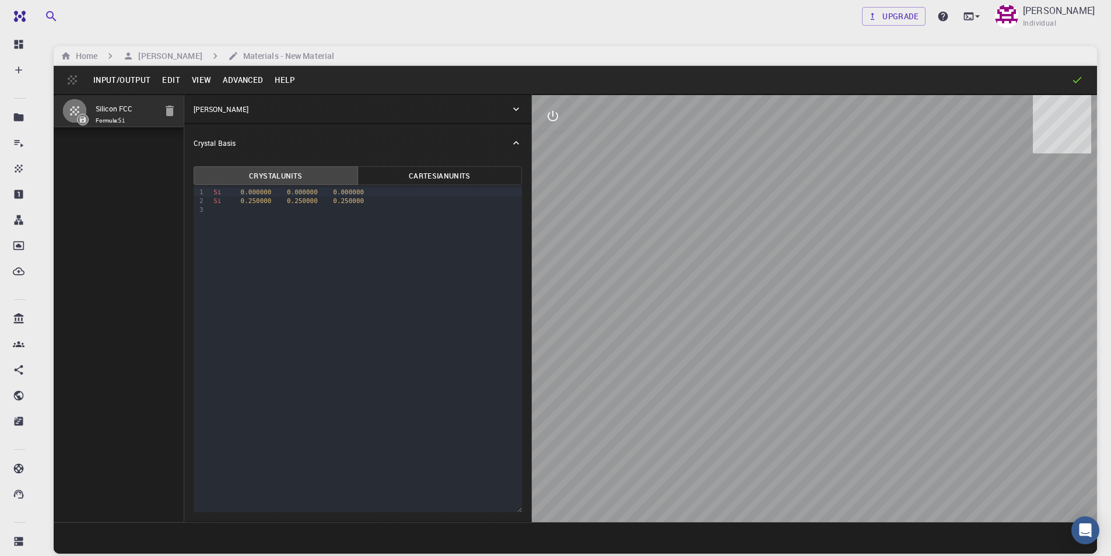
click at [169, 80] on button "Edit" at bounding box center [171, 80] width 30 height 19
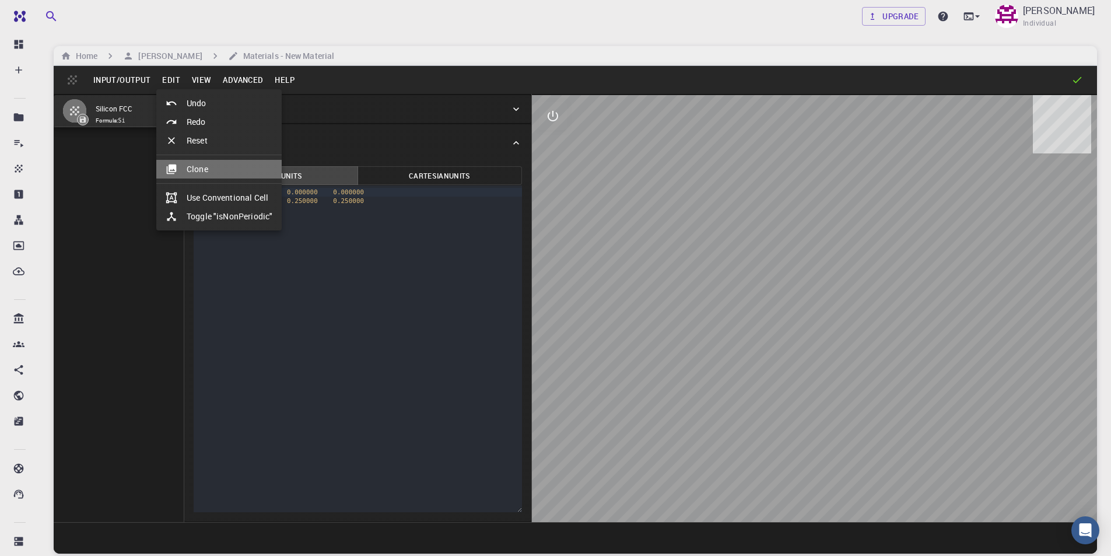
click at [209, 169] on li "Clone" at bounding box center [218, 169] width 125 height 19
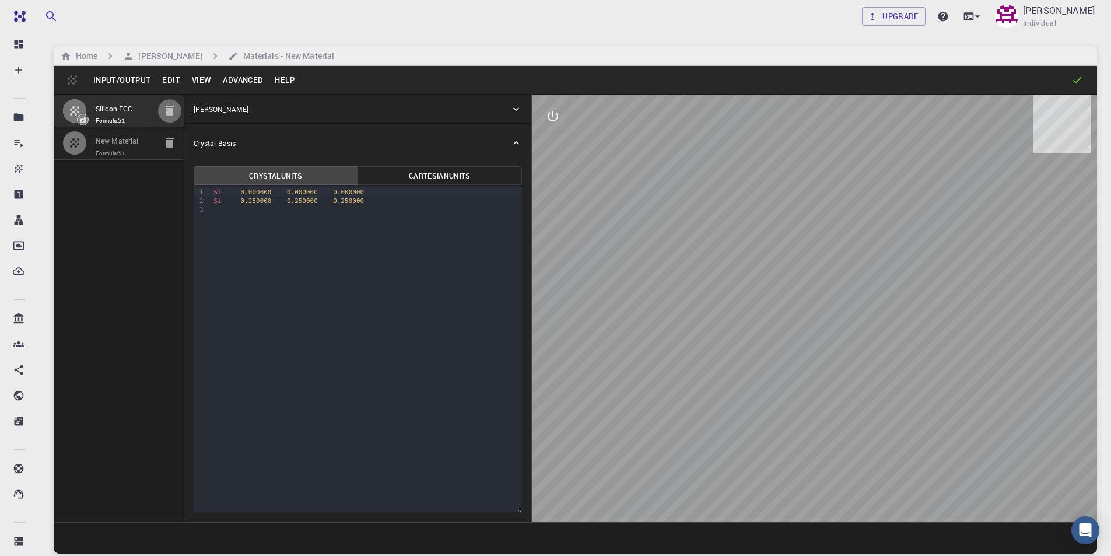
click at [170, 109] on icon "button" at bounding box center [170, 111] width 8 height 10
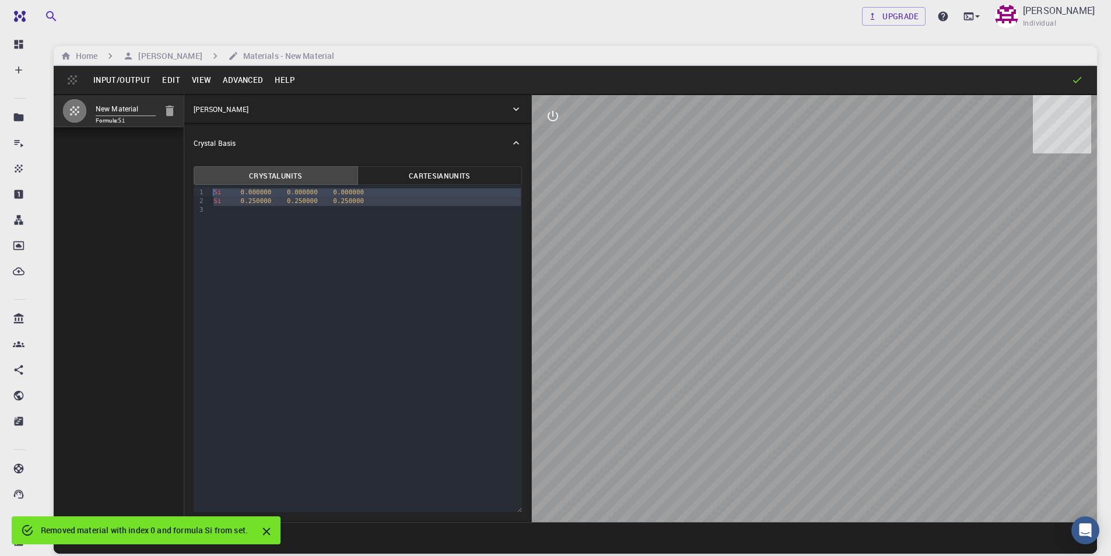
drag, startPoint x: 370, startPoint y: 209, endPoint x: 229, endPoint y: 181, distance: 143.8
click at [229, 181] on div "Crystal Units Cartesian Units 9 1 2 3 › Si 0.000000 0.000000 0.000000 Si 0.2500…" at bounding box center [357, 339] width 329 height 346
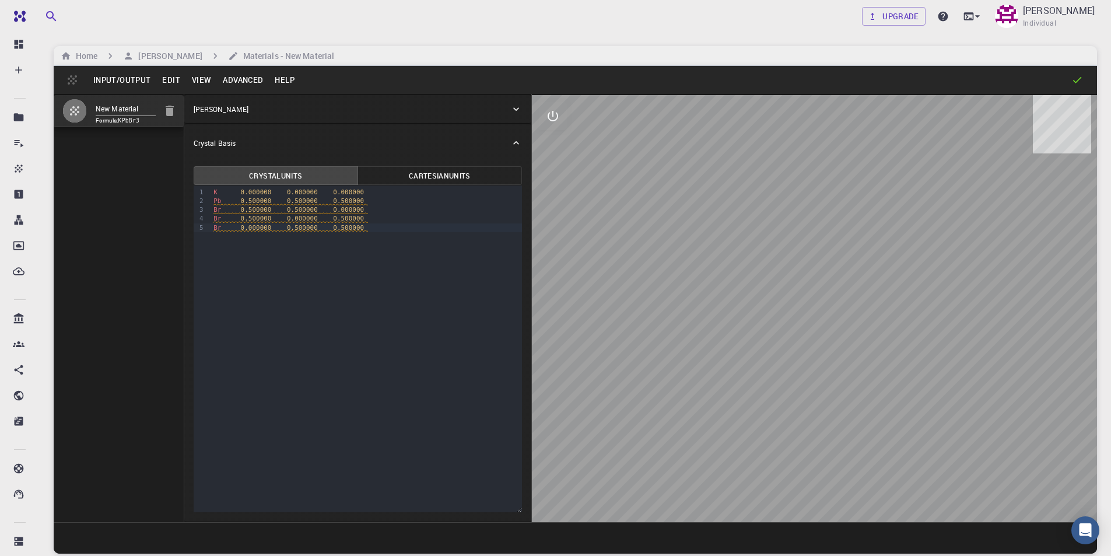
click at [231, 111] on p "Crystal Lattice" at bounding box center [221, 109] width 55 height 10
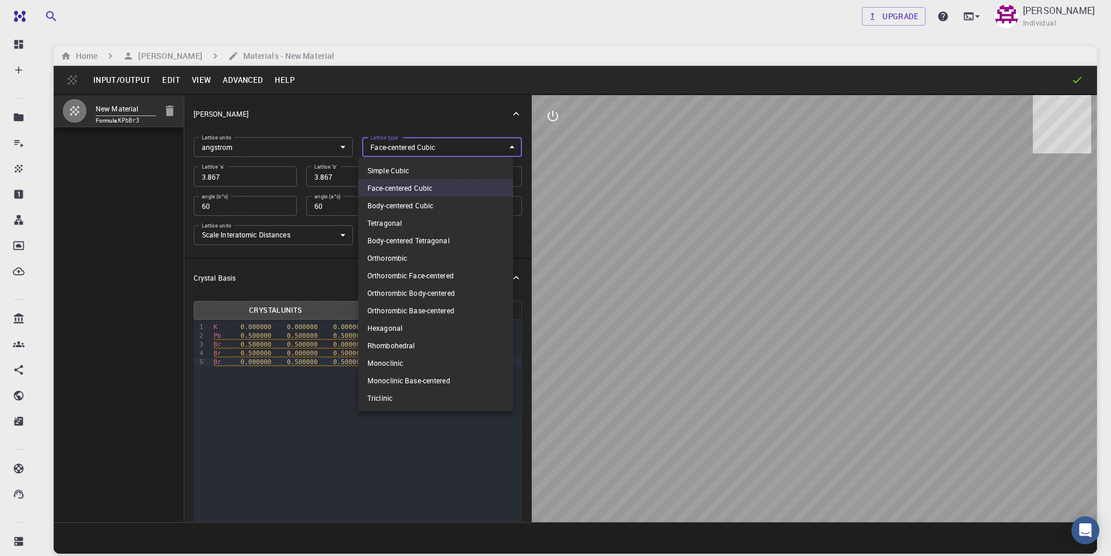
click at [448, 147] on body "Free Dashboard Create New Job New Material Create Material Upload File Import f…" at bounding box center [555, 322] width 1111 height 645
click at [423, 171] on li "Simple Cubic" at bounding box center [435, 170] width 155 height 17
type input "CUB"
type input "90"
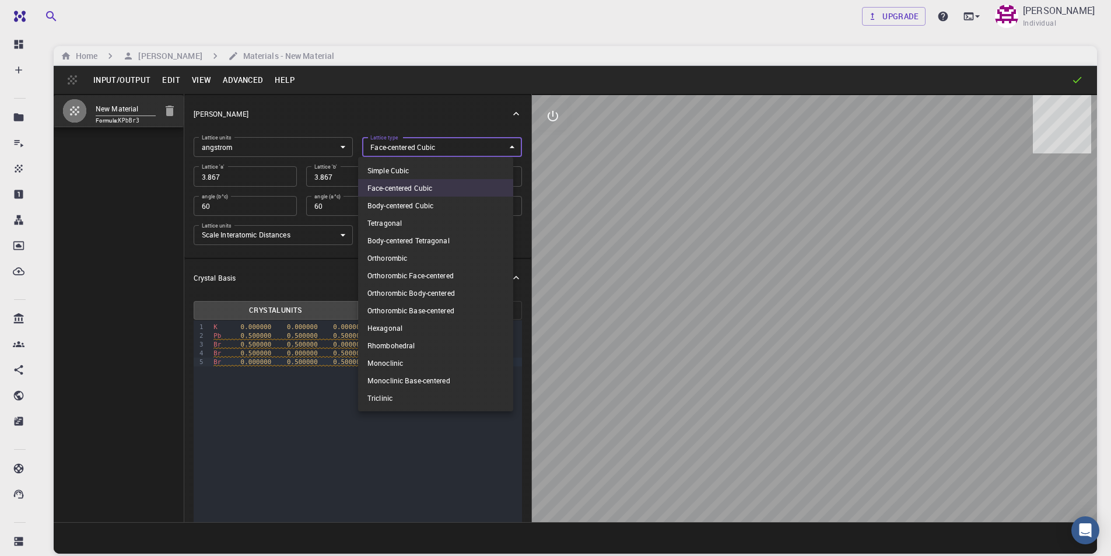
type input "90"
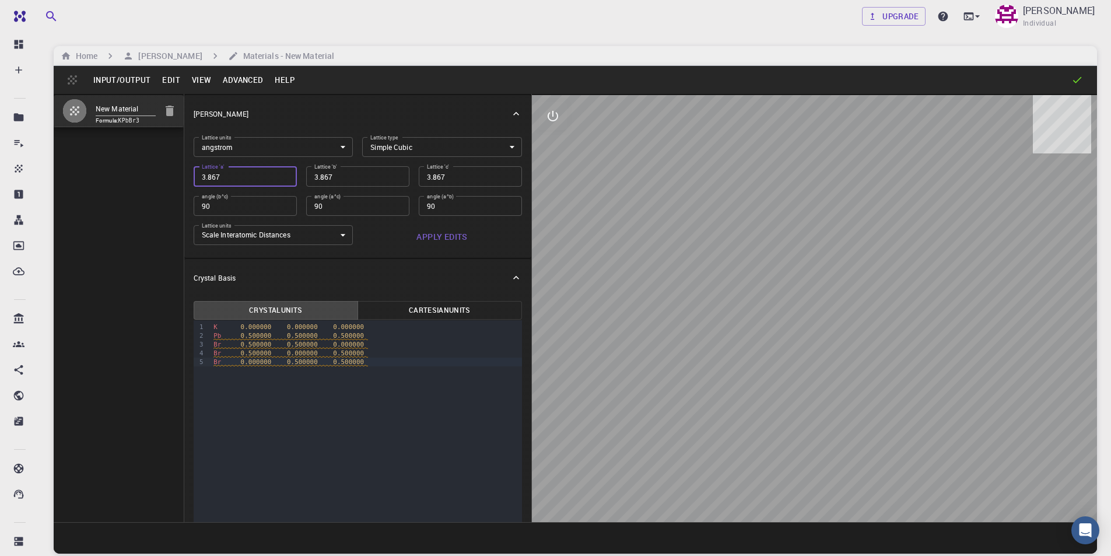
click at [264, 174] on input "3.867" at bounding box center [245, 176] width 103 height 20
type input "5"
type input "5.7"
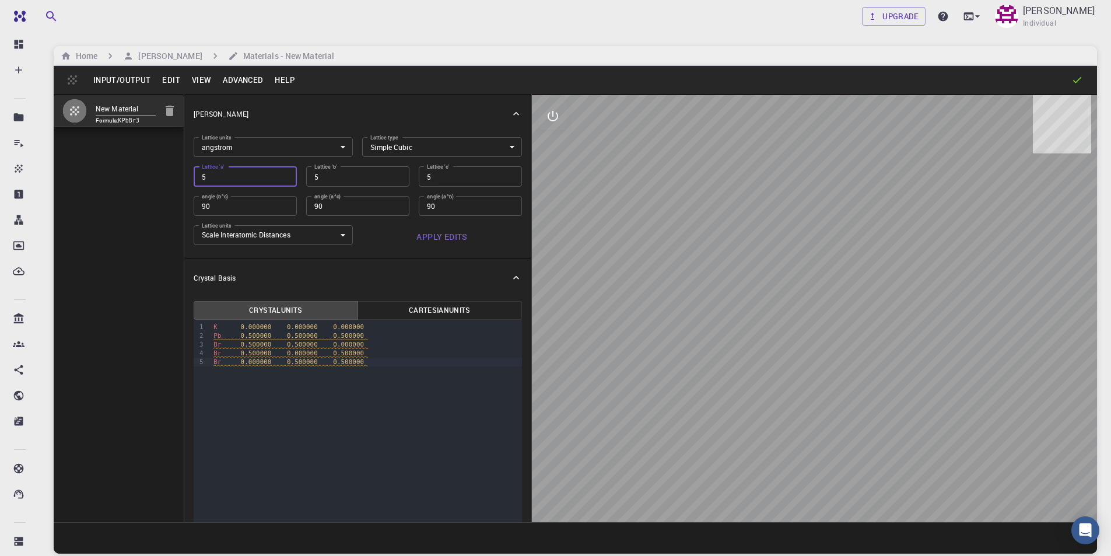
type input "5.7"
type input "5.75"
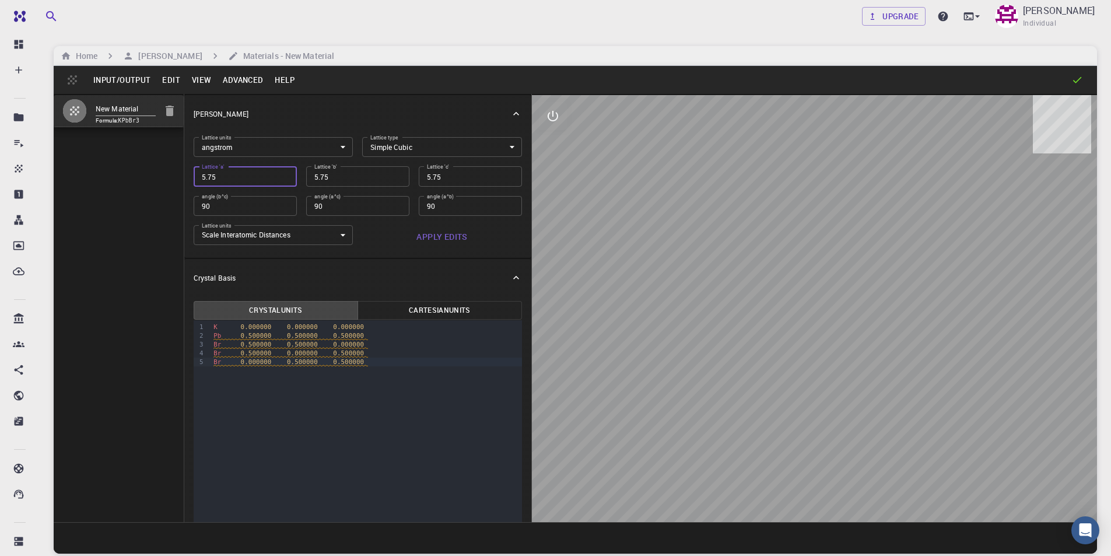
type input "5.753"
click at [442, 235] on button "Apply Edits" at bounding box center [442, 236] width 160 height 23
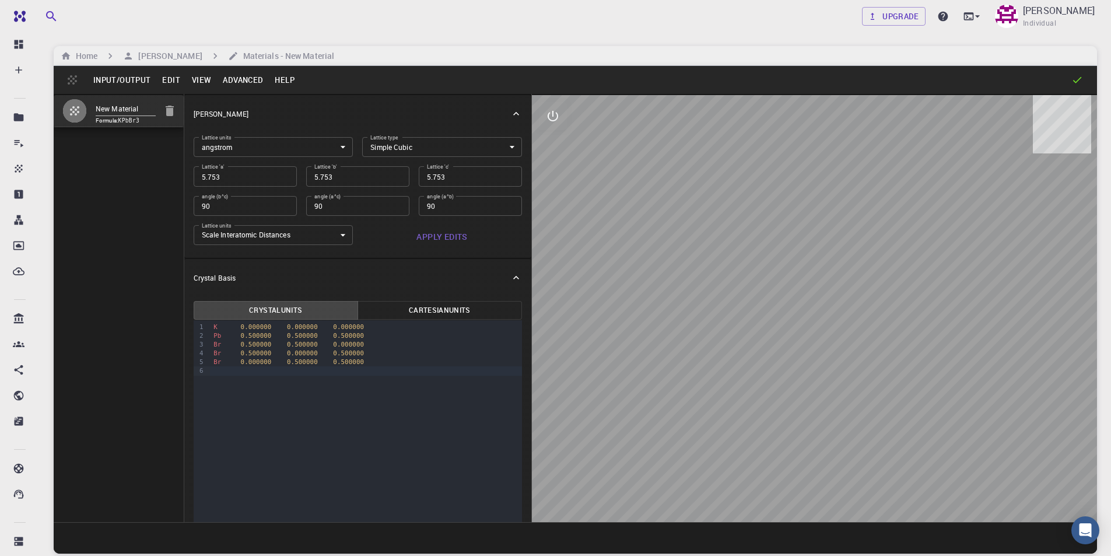
click at [131, 79] on button "Input/Output" at bounding box center [121, 80] width 69 height 19
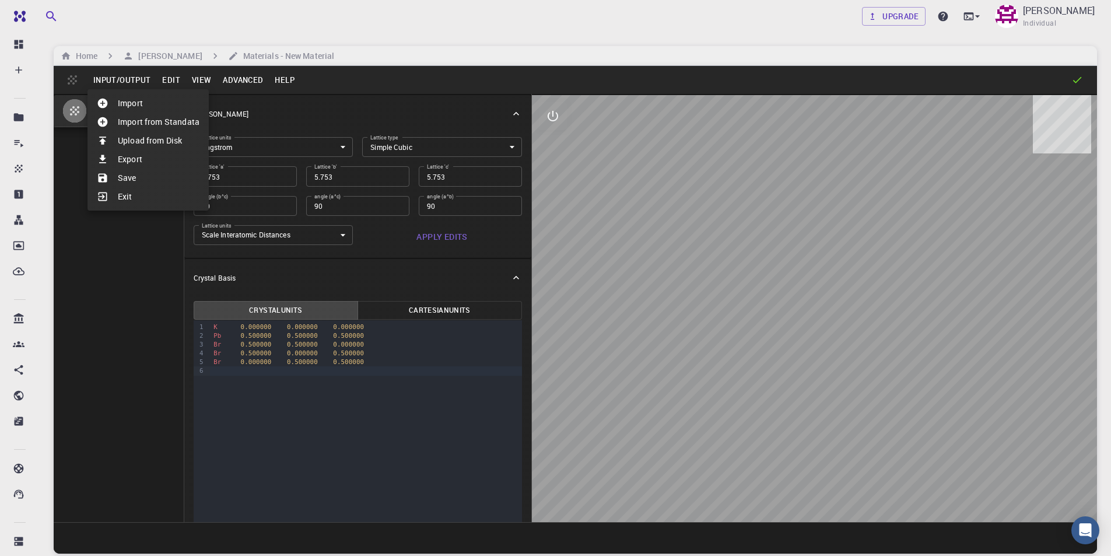
click at [128, 177] on li "Save" at bounding box center [147, 178] width 121 height 19
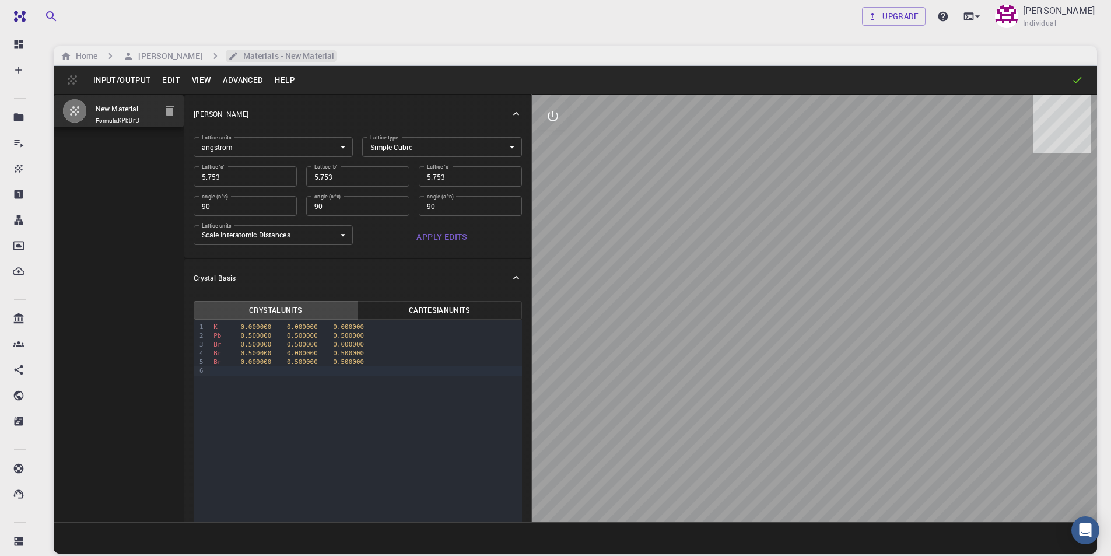
click at [278, 54] on h6 "Materials - New Material" at bounding box center [287, 56] width 96 height 13
click at [239, 54] on icon "breadcrumb" at bounding box center [233, 56] width 10 height 10
click at [315, 57] on h6 "Materials - New Material" at bounding box center [287, 56] width 96 height 13
click at [135, 113] on input "New Material" at bounding box center [126, 109] width 60 height 13
click at [146, 109] on input "New Material" at bounding box center [126, 109] width 60 height 13
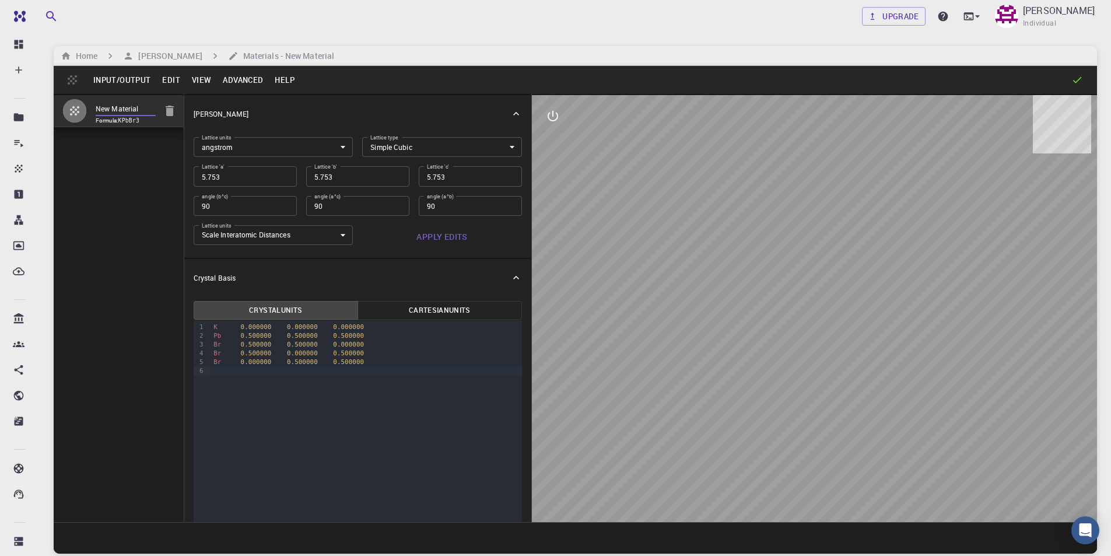
type input "New Material 2"
click at [132, 194] on div "New Material 2 Formula: KPbBr3" at bounding box center [119, 308] width 131 height 428
click at [130, 82] on button "Input/Output" at bounding box center [121, 80] width 69 height 19
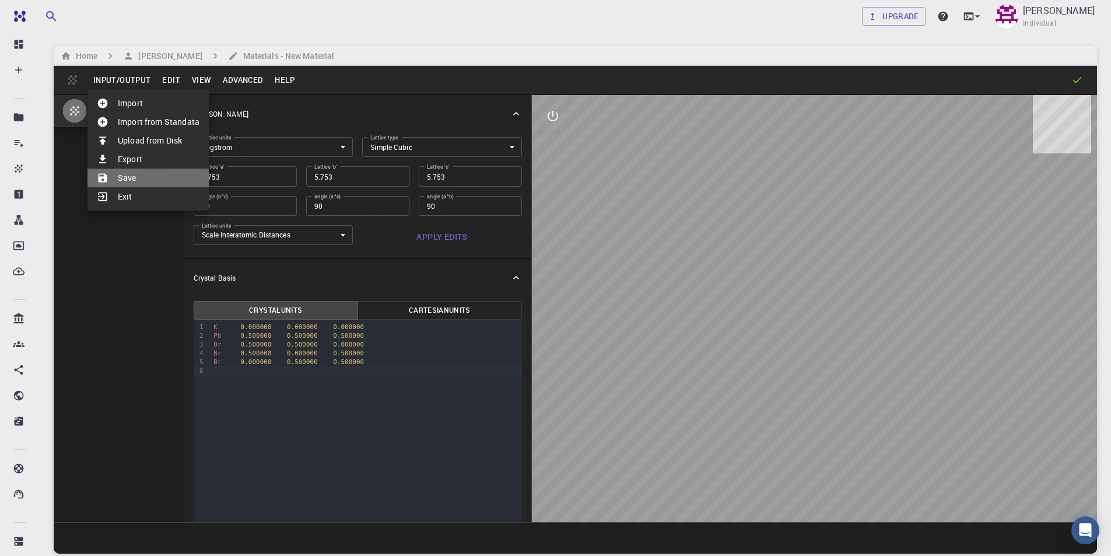
click at [126, 176] on li "Save" at bounding box center [147, 178] width 121 height 19
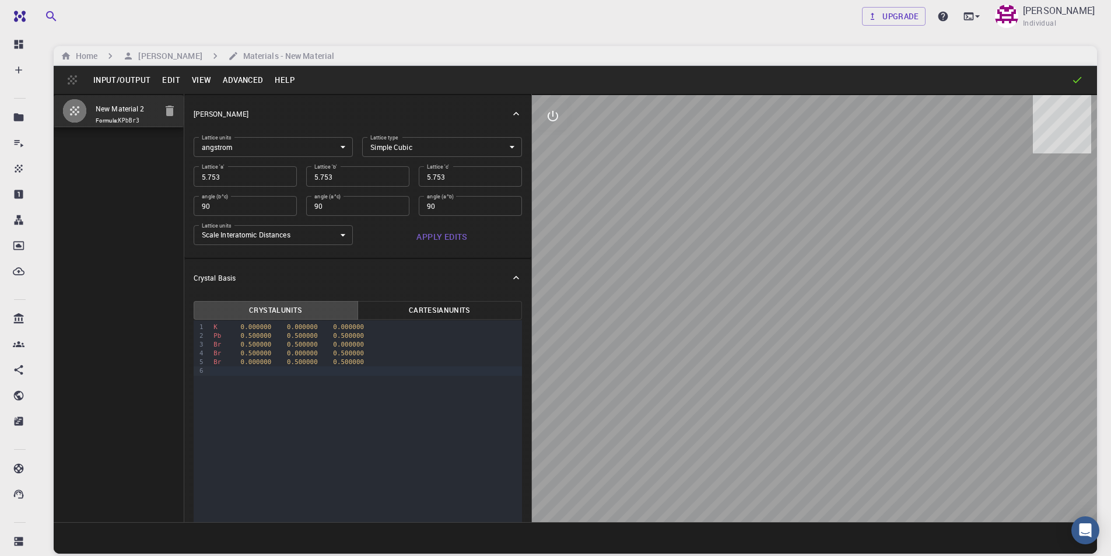
click at [1080, 78] on icon at bounding box center [1077, 80] width 9 height 6
click at [157, 54] on h6 "[PERSON_NAME]" at bounding box center [168, 56] width 68 height 13
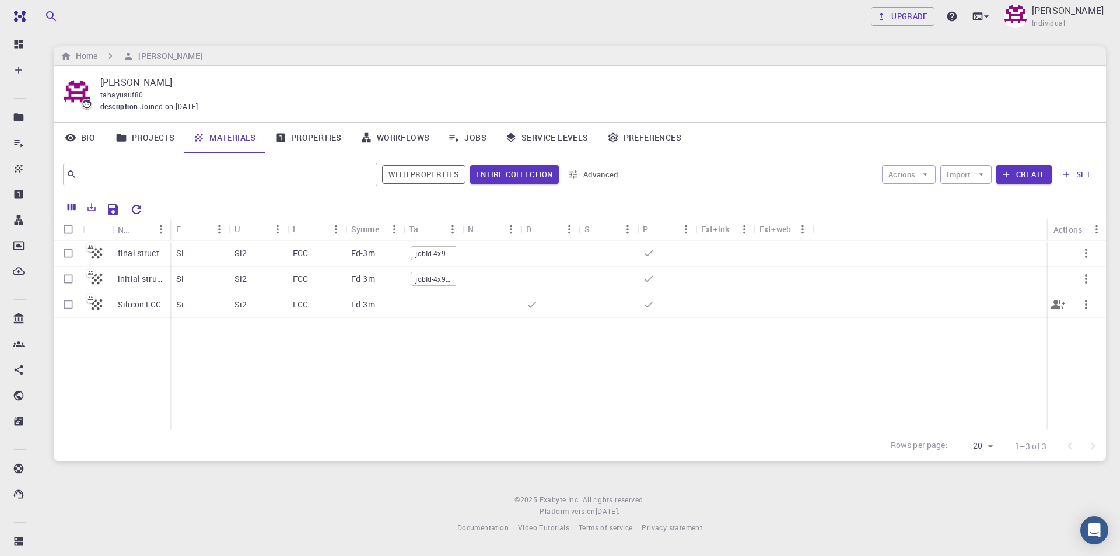
click at [70, 304] on input "Select row" at bounding box center [68, 304] width 22 height 22
checkbox input "true"
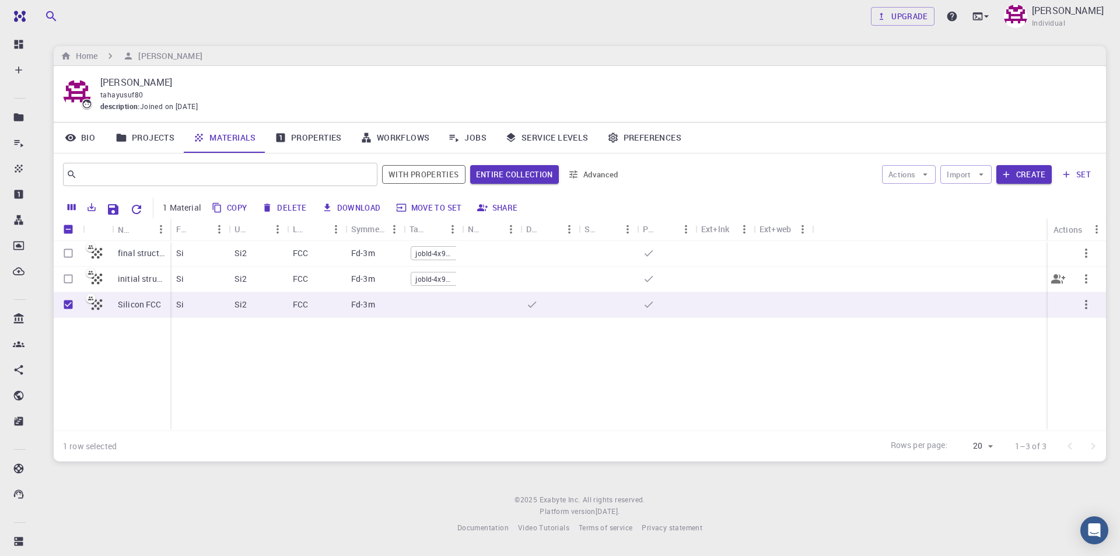
click at [69, 279] on input "Select row" at bounding box center [68, 279] width 22 height 22
checkbox input "true"
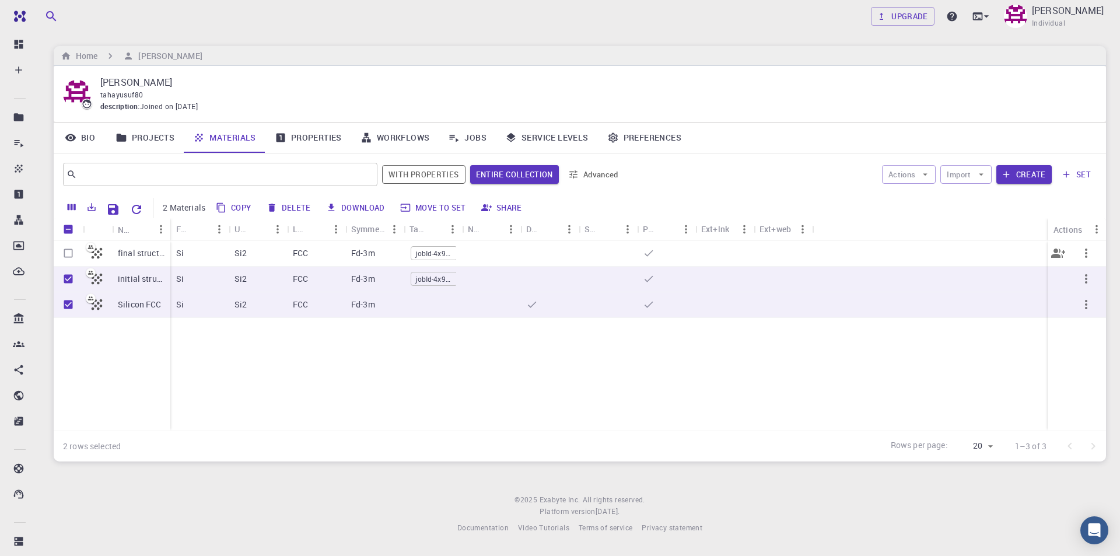
click at [66, 252] on input "Select row" at bounding box center [68, 253] width 22 height 22
checkbox input "true"
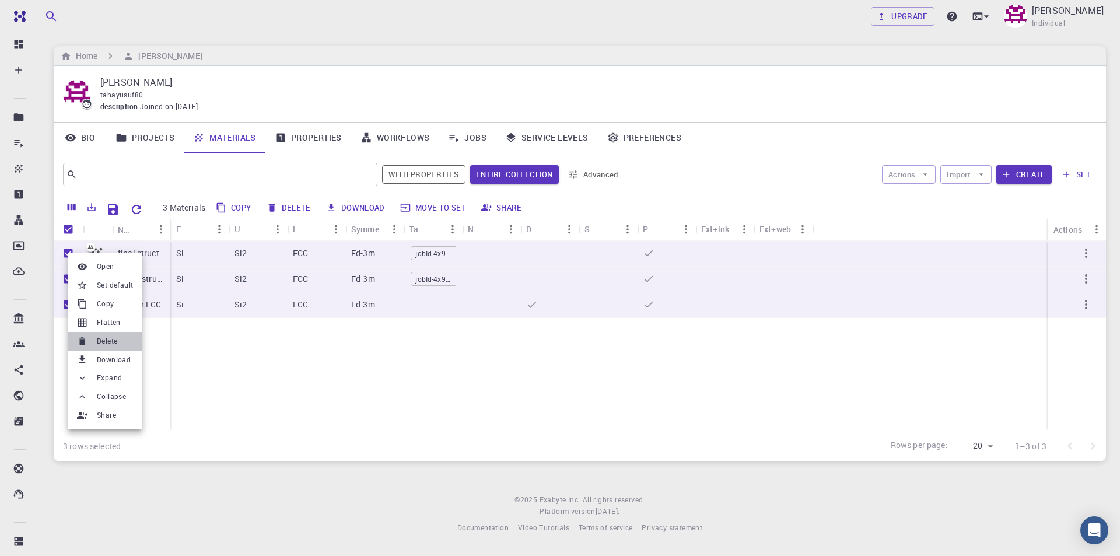
click at [113, 341] on span "Delete" at bounding box center [107, 341] width 20 height 12
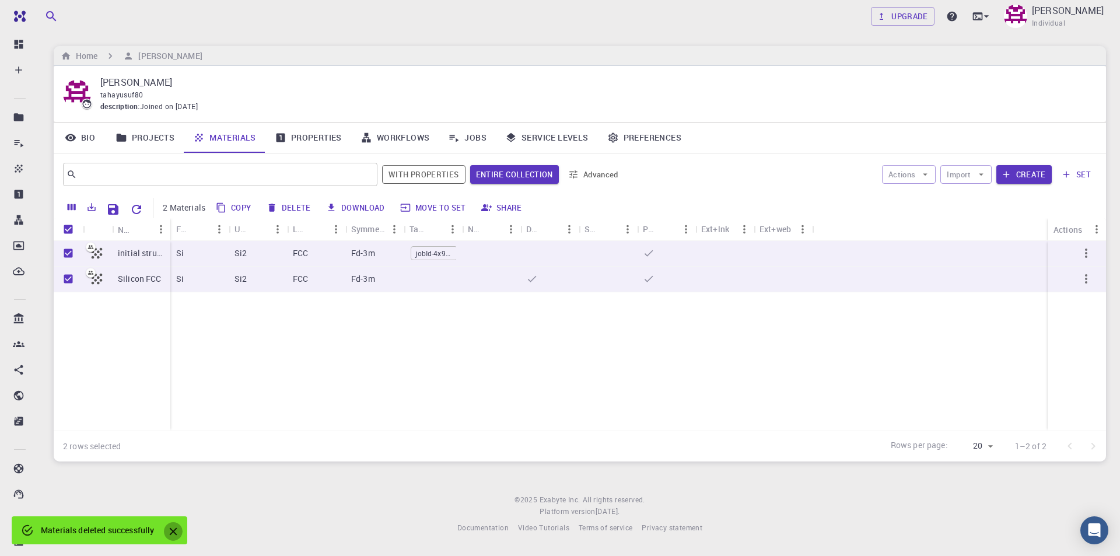
click at [171, 535] on icon "Close" at bounding box center [173, 532] width 8 height 8
click at [178, 379] on div "initial structure Silicon FCC Si Si2 FCC Fd-3m jobId-4x9WkNCPPoYeQNJrc jobId-Lo…" at bounding box center [580, 336] width 1052 height 190
click at [325, 375] on div "initial structure Silicon FCC Si Si2 FCC Fd-3m jobId-4x9WkNCPPoYeQNJrc jobId-Lo…" at bounding box center [580, 336] width 1052 height 190
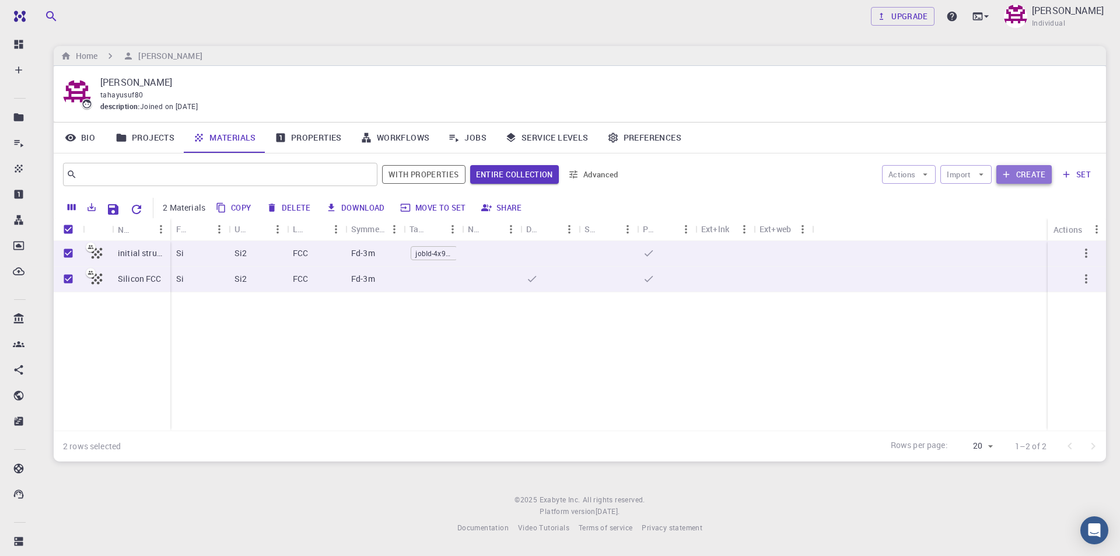
click at [1021, 166] on button "Create" at bounding box center [1023, 174] width 55 height 19
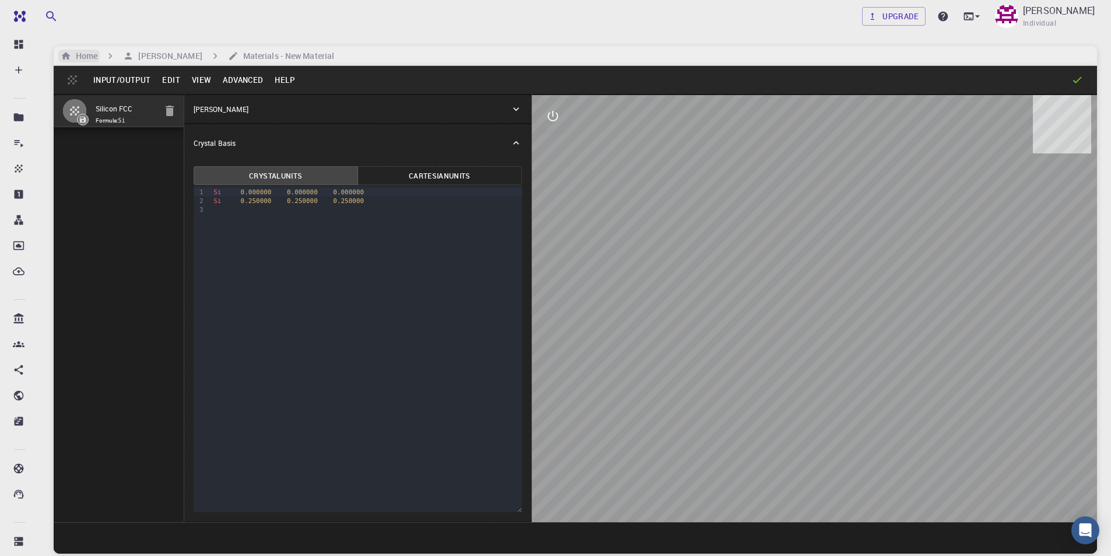
drag, startPoint x: 83, startPoint y: 54, endPoint x: 81, endPoint y: 59, distance: 6.3
click at [83, 53] on h6 "Home" at bounding box center [84, 56] width 26 height 13
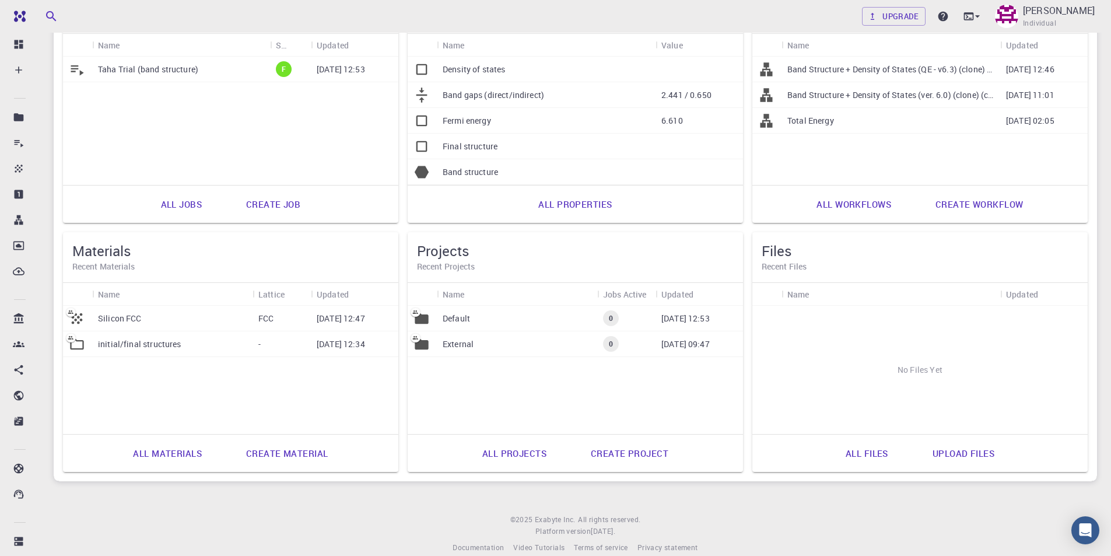
scroll to position [164, 0]
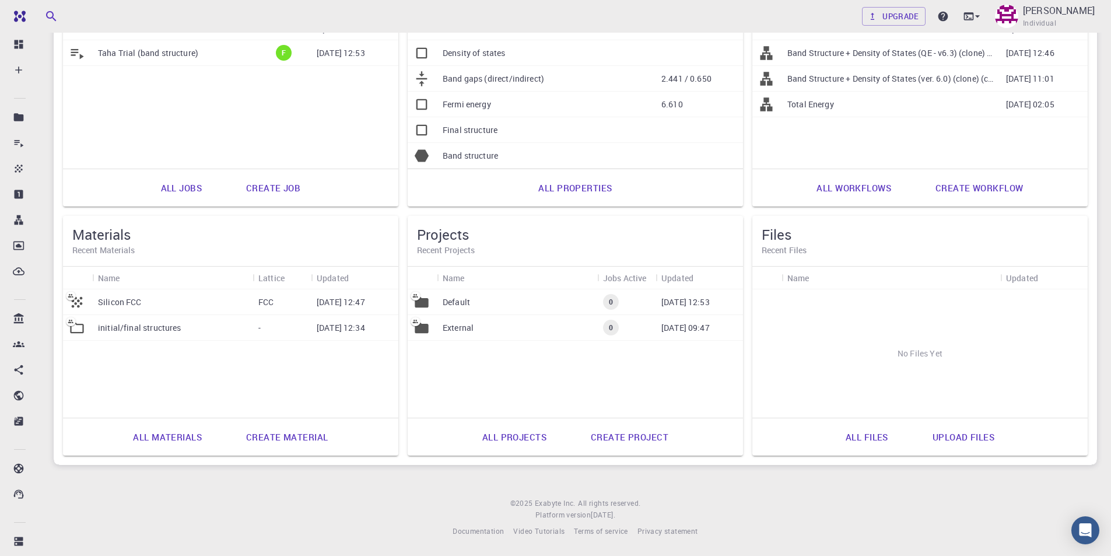
click at [282, 440] on link "Create material" at bounding box center [286, 437] width 107 height 28
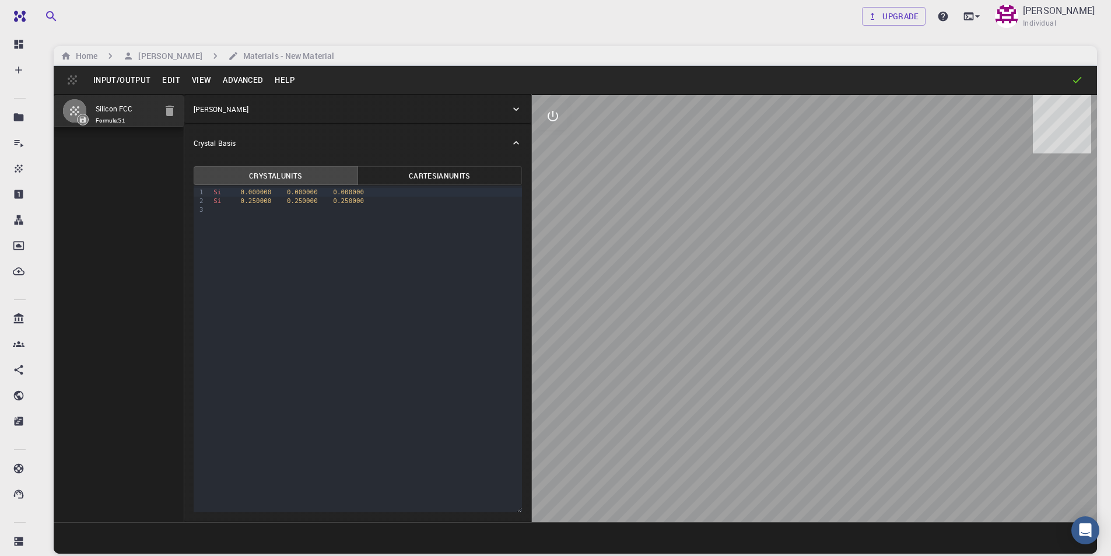
click at [176, 79] on button "Edit" at bounding box center [171, 80] width 30 height 19
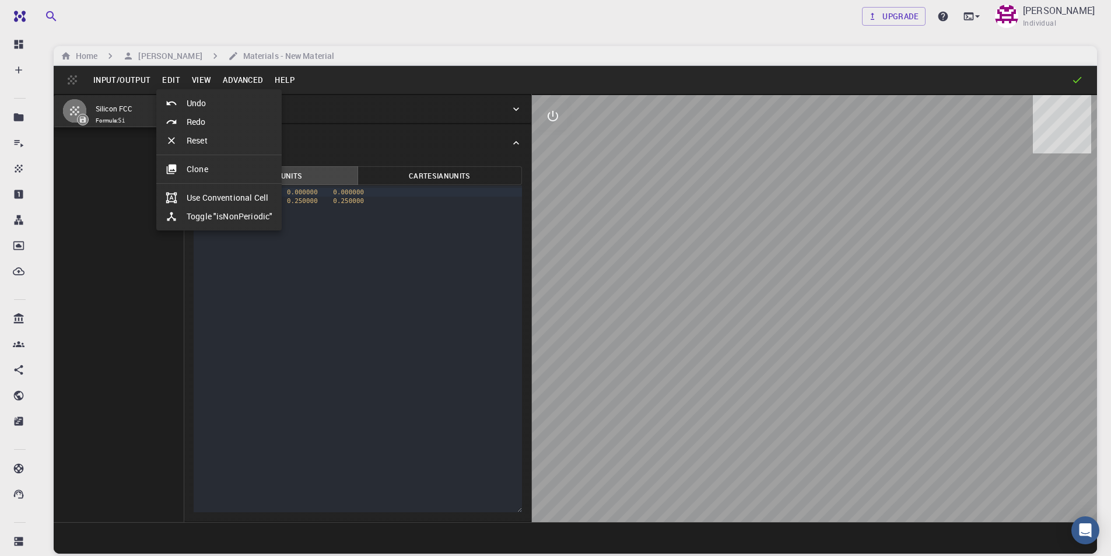
click at [201, 173] on li "Clone" at bounding box center [218, 169] width 125 height 19
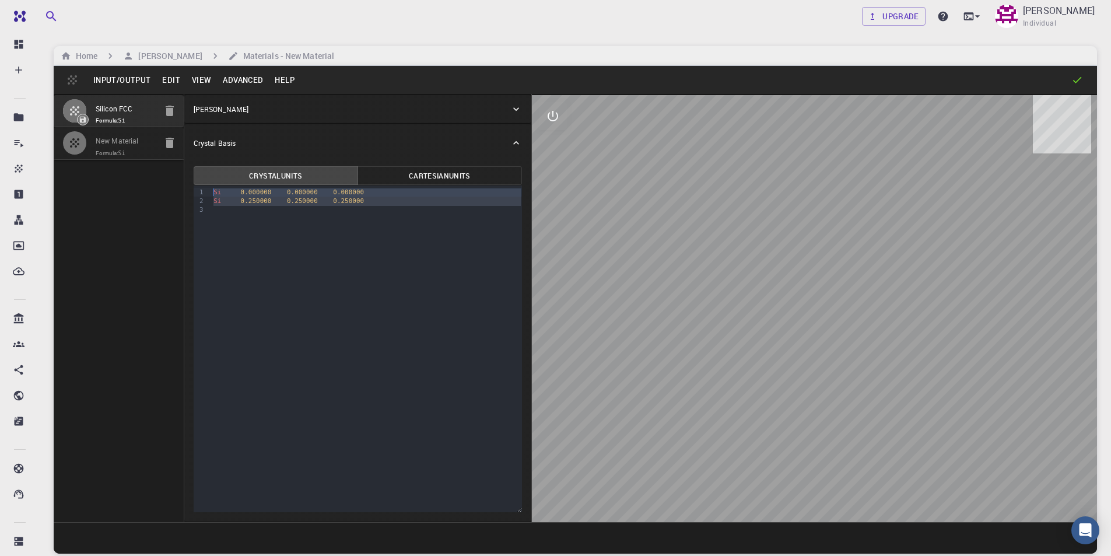
drag, startPoint x: 387, startPoint y: 208, endPoint x: 187, endPoint y: 192, distance: 200.1
click at [187, 192] on div "Crystal Units Cartesian Units 9 1 2 3 › Si 0.000000 0.000000 0.000000 Si 0.2500…" at bounding box center [357, 342] width 347 height 360
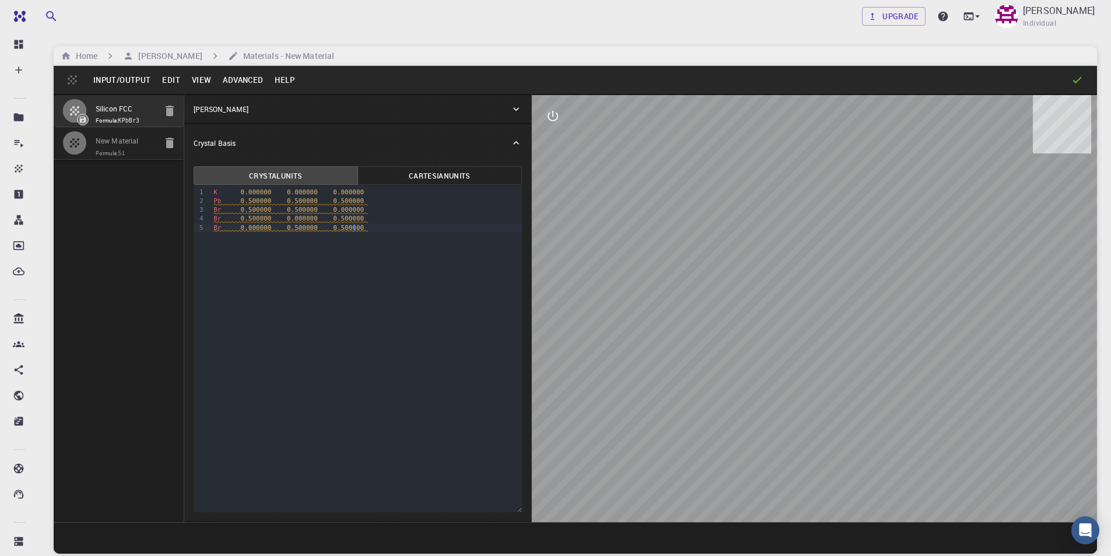
click at [221, 112] on p "Crystal Lattice" at bounding box center [221, 109] width 55 height 10
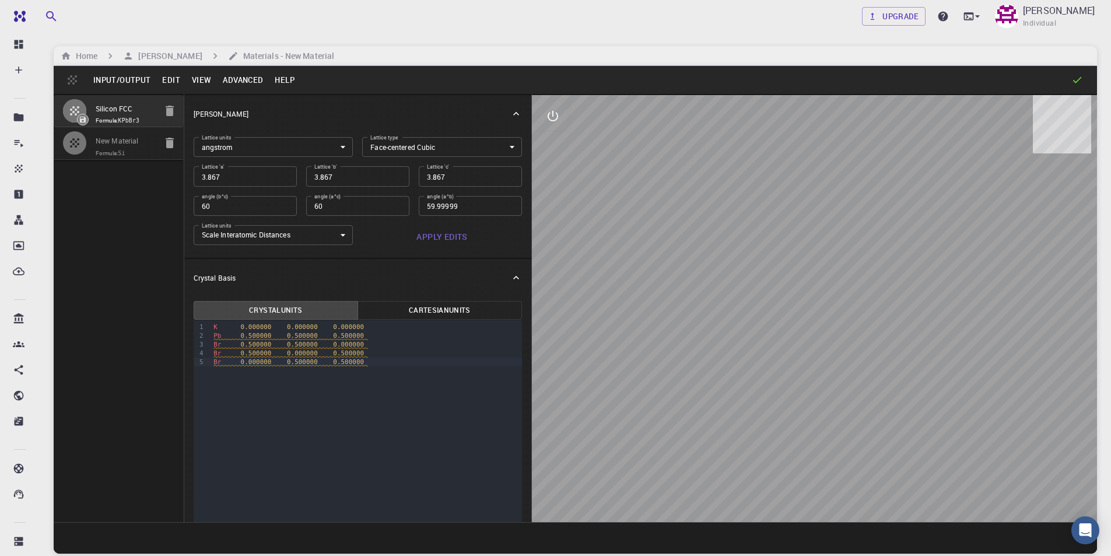
click at [433, 155] on body "Free Dashboard Create New Job New Material Create Material Upload File Import f…" at bounding box center [555, 322] width 1111 height 645
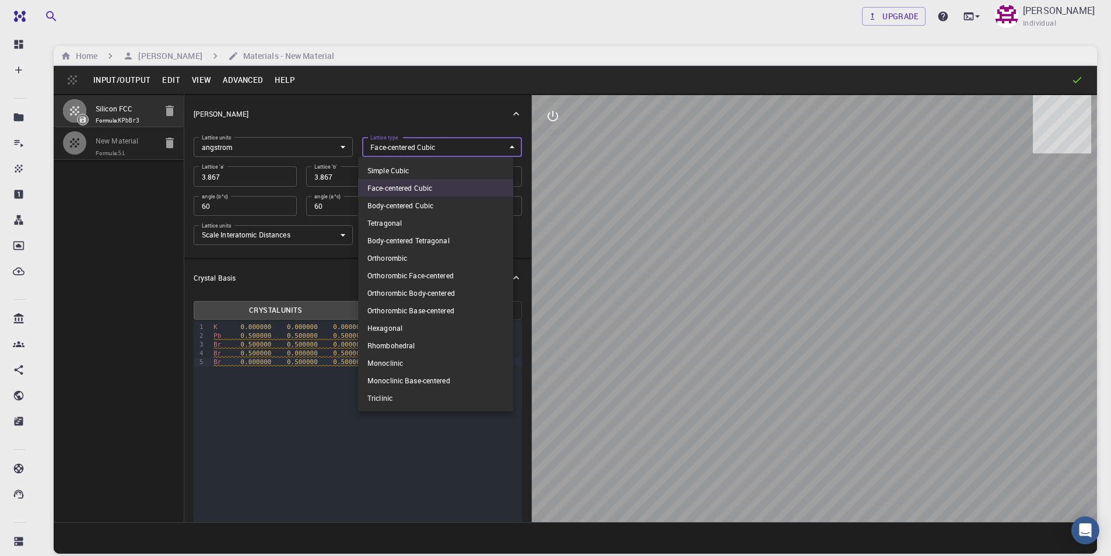
click at [416, 168] on li "Simple Cubic" at bounding box center [435, 170] width 155 height 17
type input "CUB"
type input "90"
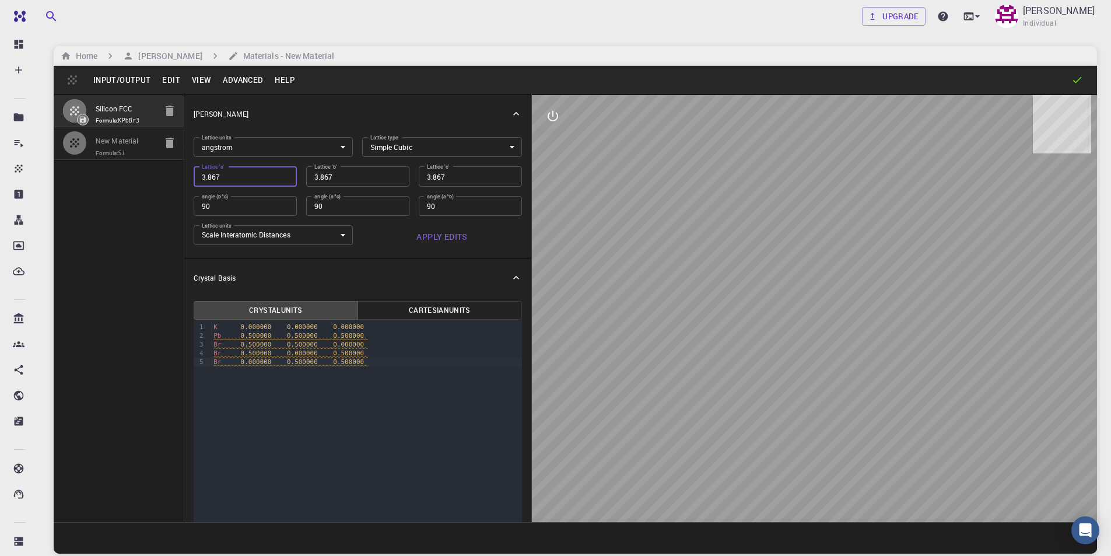
click at [261, 178] on input "3.867" at bounding box center [245, 176] width 103 height 20
type input "5"
type input "5.7"
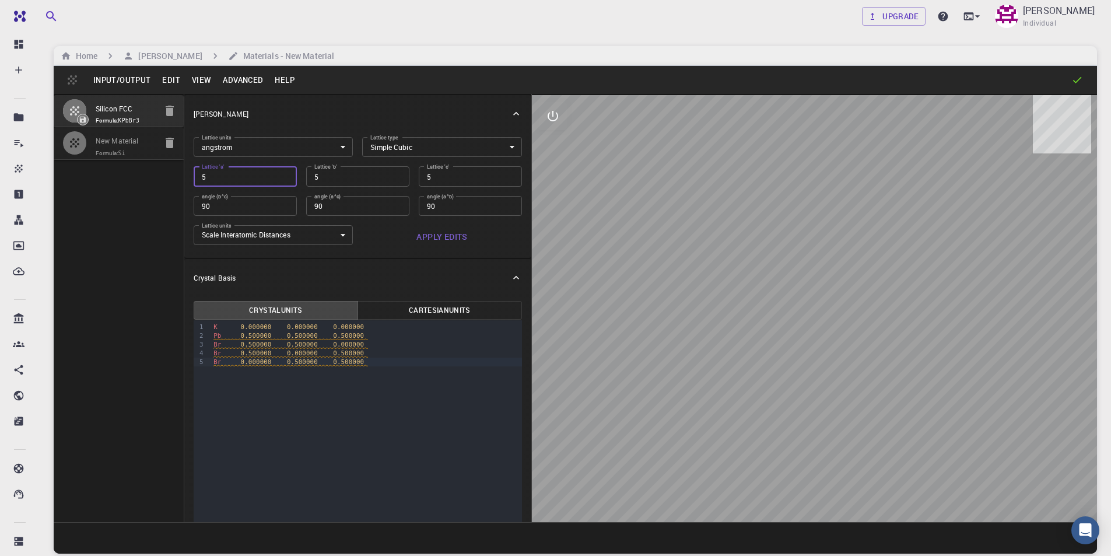
type input "5.7"
type input "5.75"
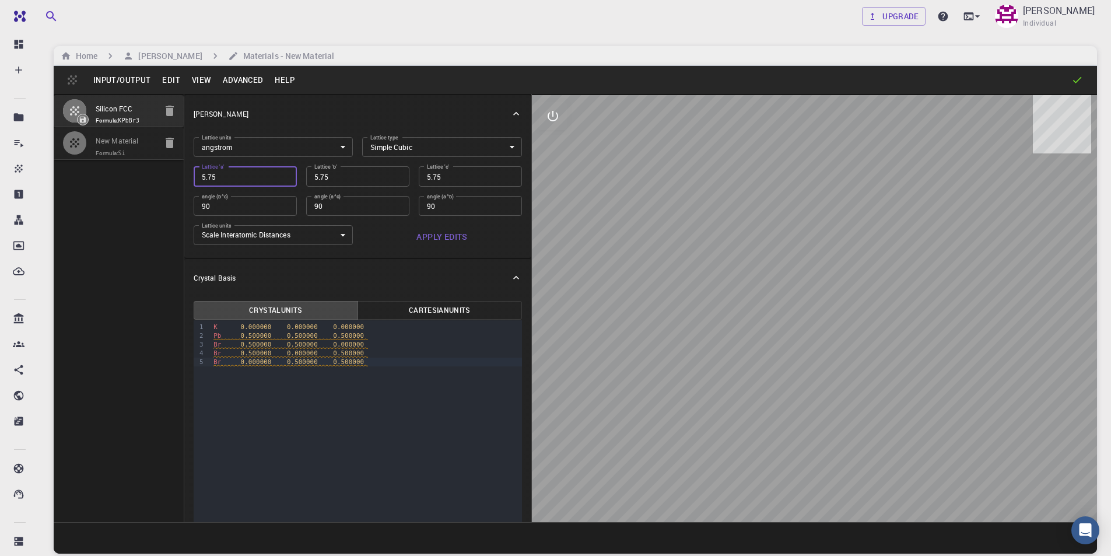
type input "5.753"
click at [433, 239] on button "Apply Edits" at bounding box center [442, 236] width 160 height 23
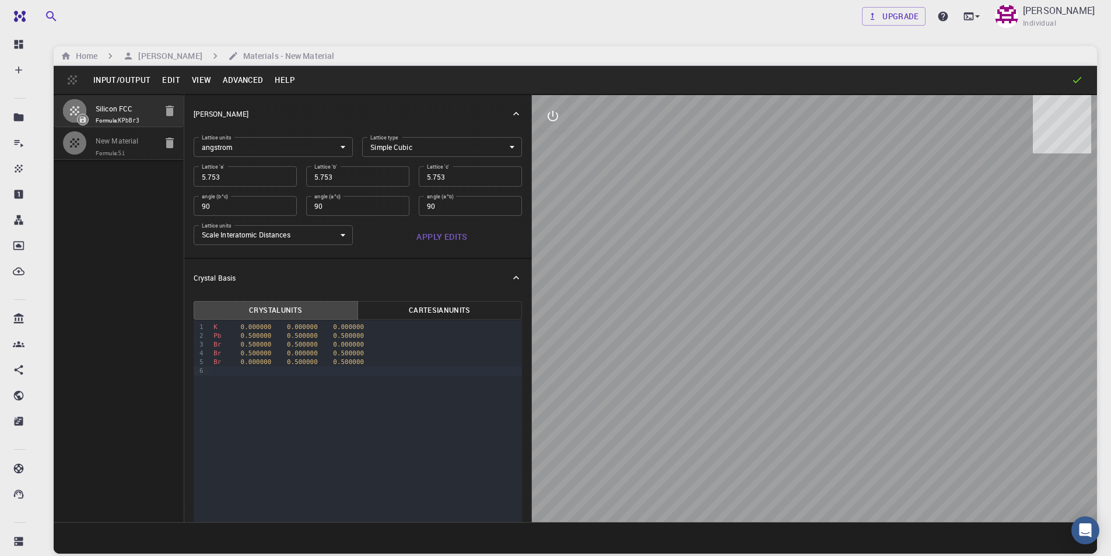
click at [109, 80] on button "Input/Output" at bounding box center [121, 80] width 69 height 19
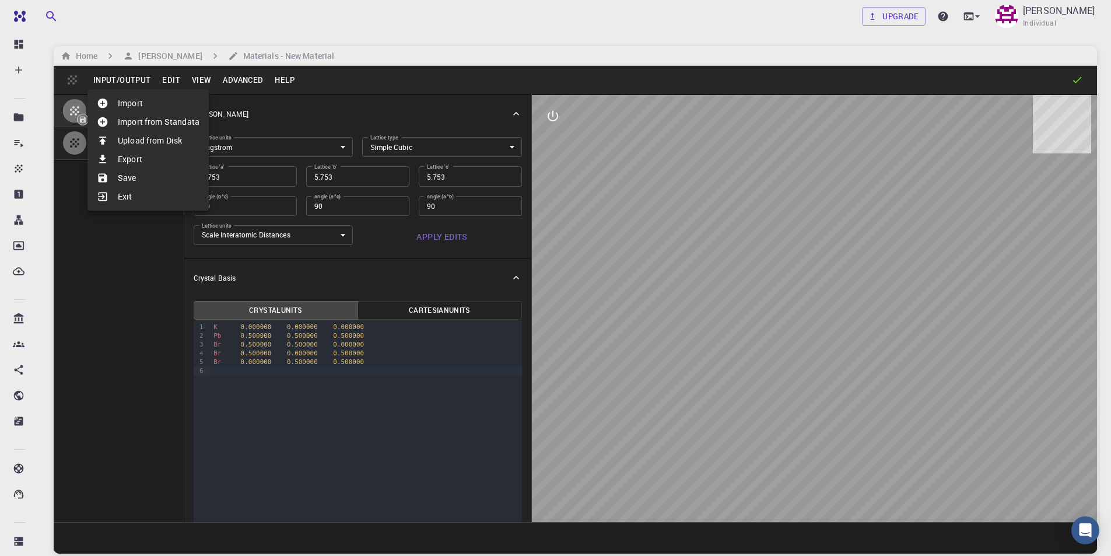
click at [121, 177] on li "Save" at bounding box center [147, 178] width 121 height 19
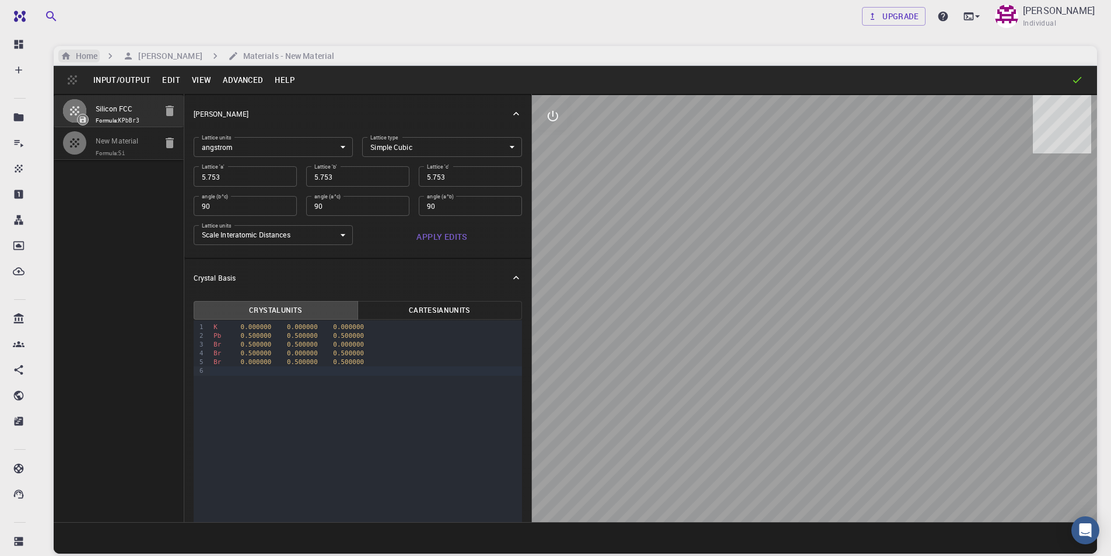
click at [87, 58] on h6 "Home" at bounding box center [84, 56] width 26 height 13
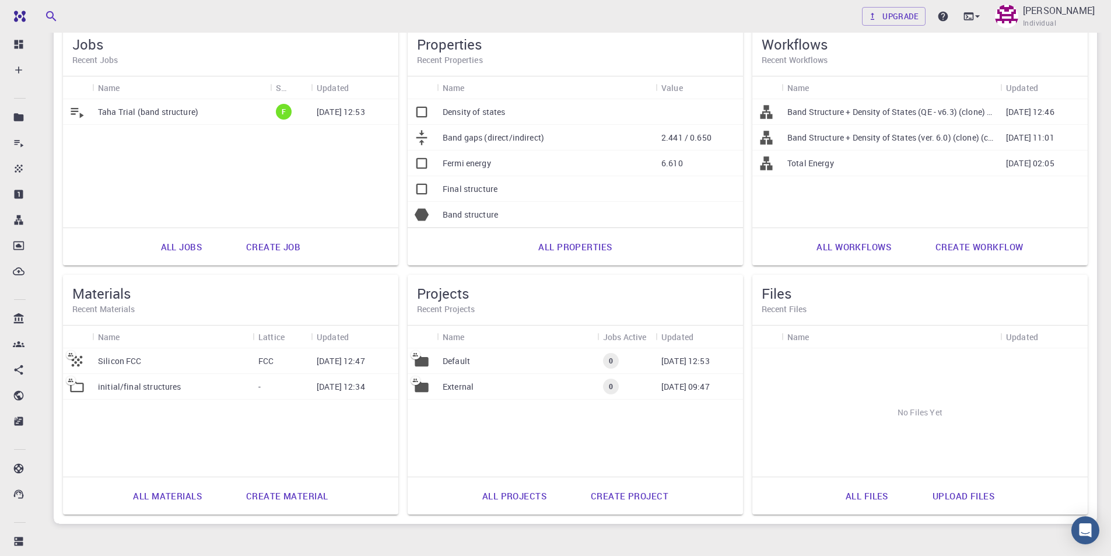
scroll to position [117, 0]
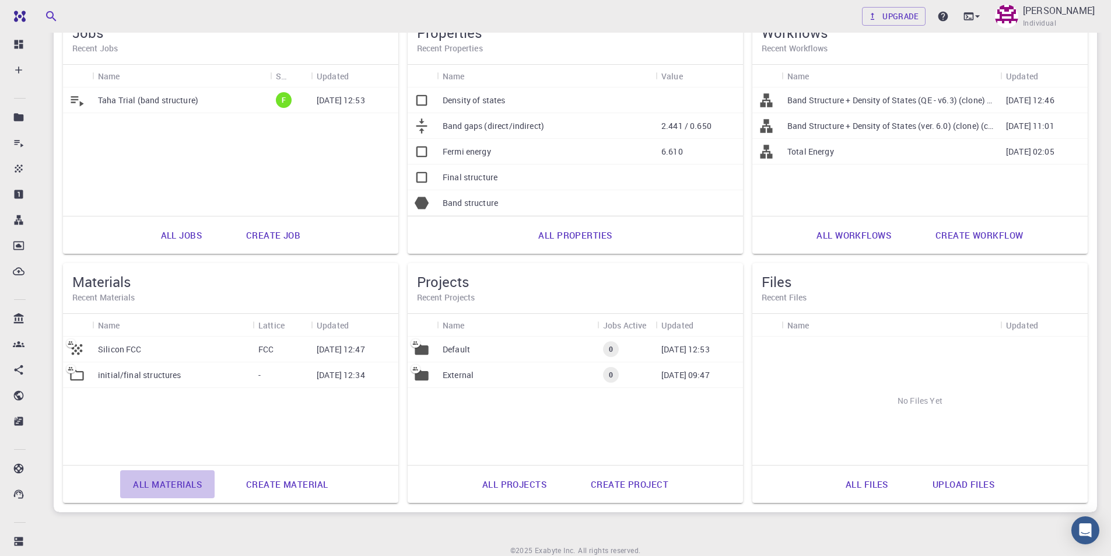
click at [197, 491] on link "All materials" at bounding box center [167, 484] width 94 height 28
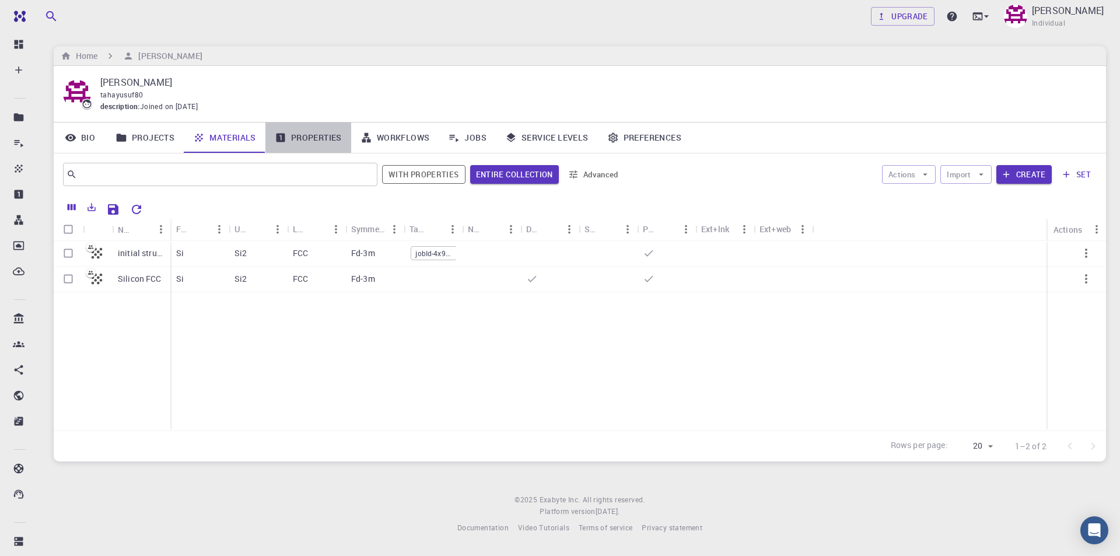
click at [316, 141] on link "Properties" at bounding box center [308, 137] width 86 height 30
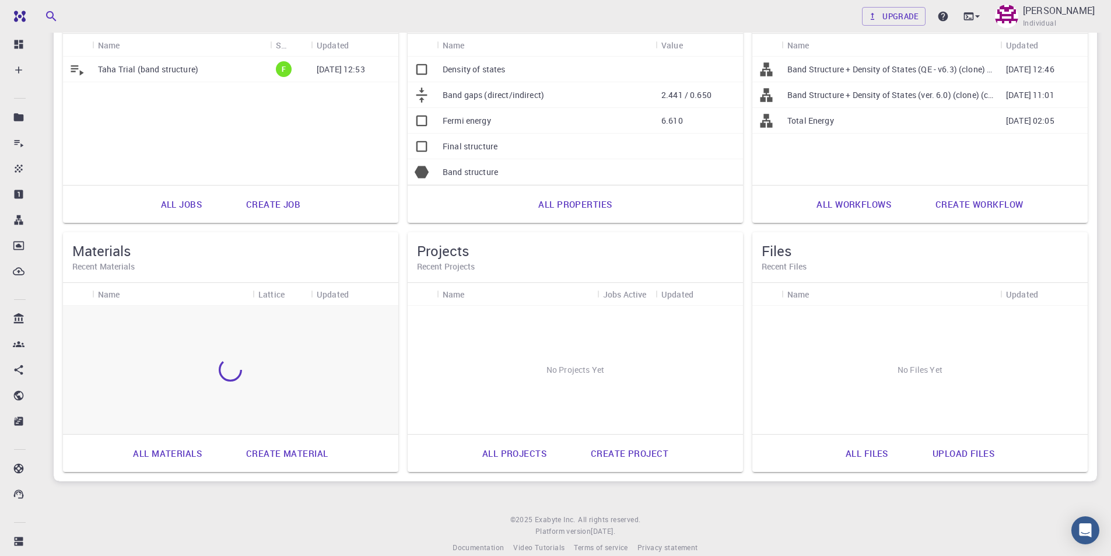
scroll to position [164, 0]
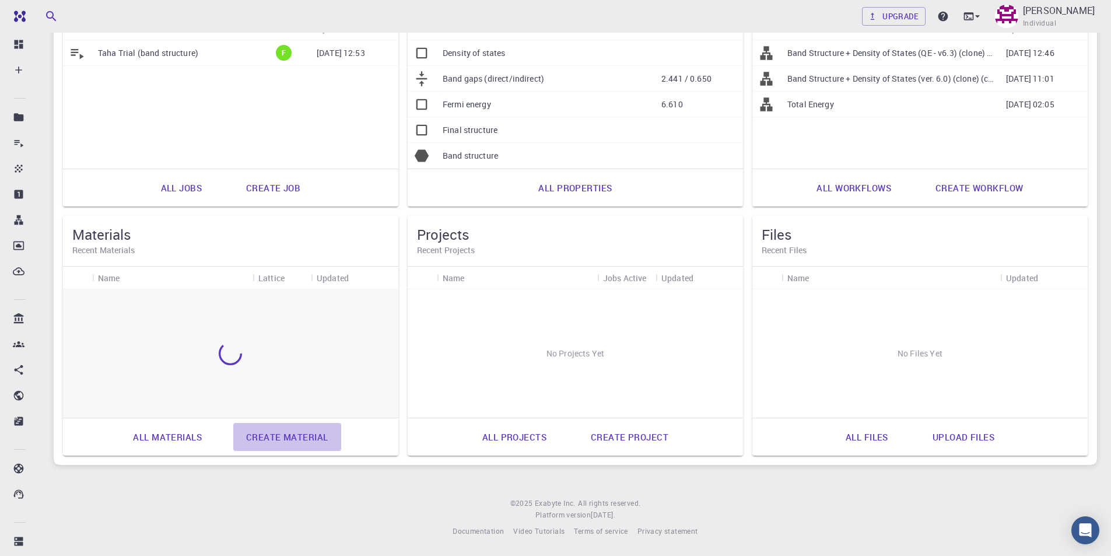
click at [302, 442] on link "Create material" at bounding box center [286, 437] width 107 height 28
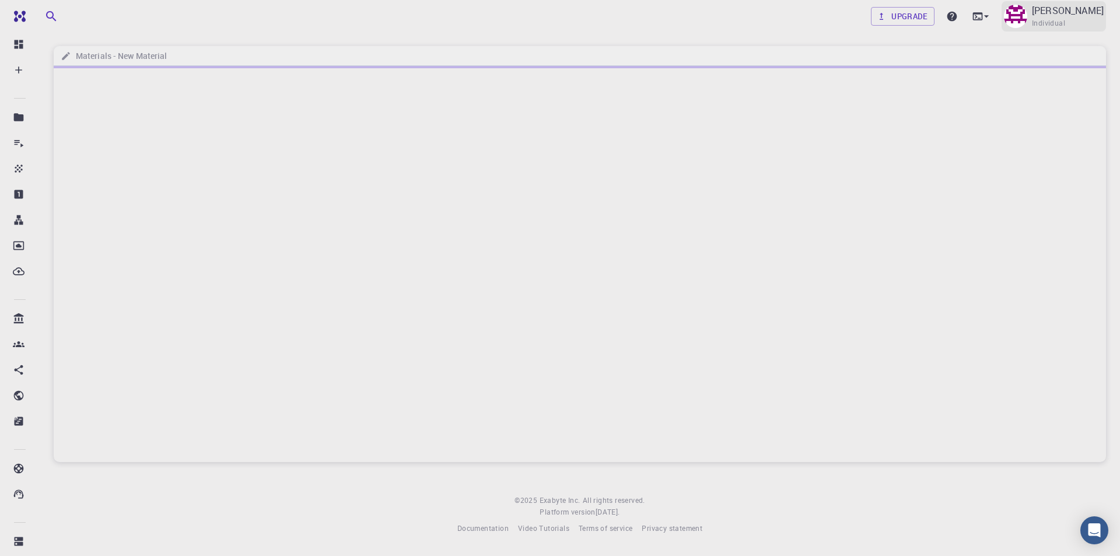
click at [1042, 13] on p "[PERSON_NAME]" at bounding box center [1068, 10] width 72 height 14
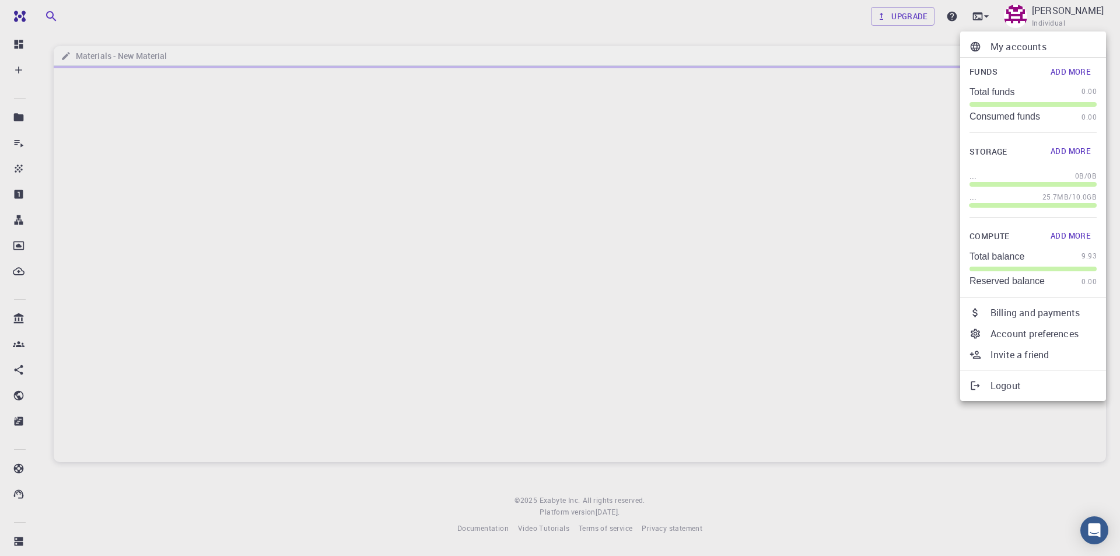
click at [1016, 386] on p "Logout" at bounding box center [1043, 386] width 106 height 14
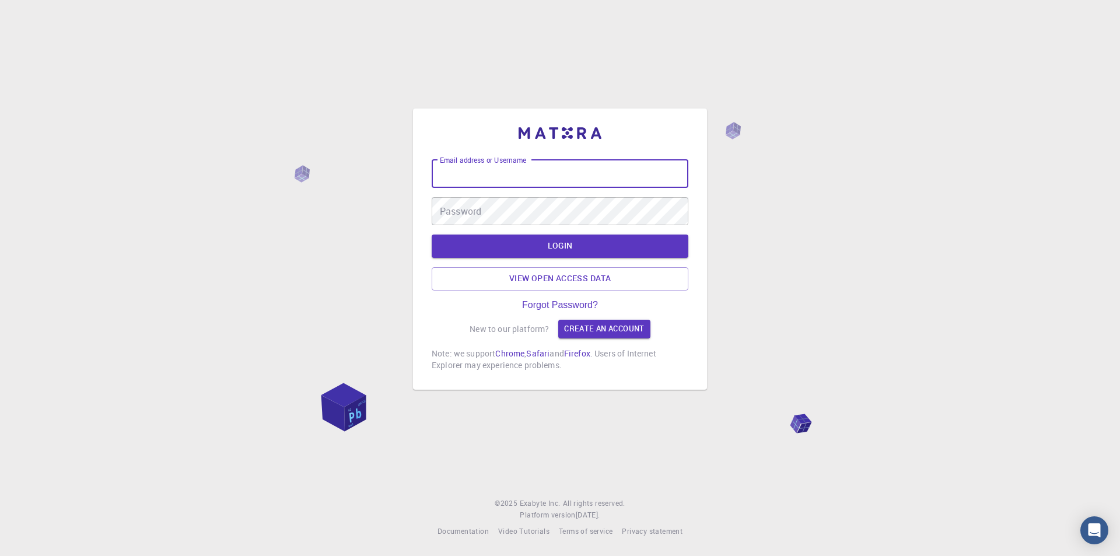
click at [573, 173] on input "Email address or Username" at bounding box center [560, 174] width 257 height 28
type input "tahayusuf710@gmail.com"
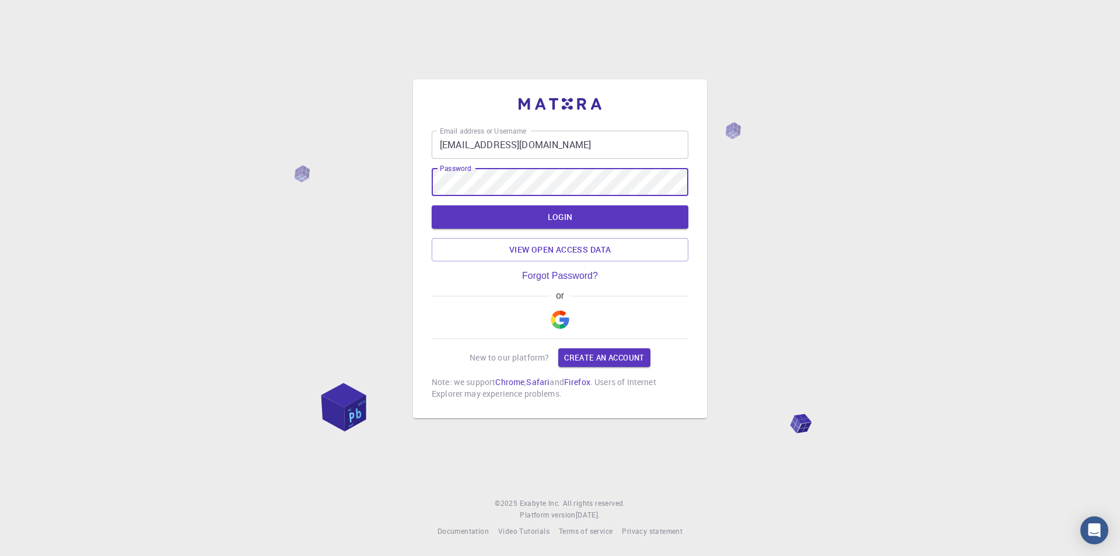
click at [562, 323] on img "button" at bounding box center [560, 319] width 19 height 19
